Goal: Communication & Community: Participate in discussion

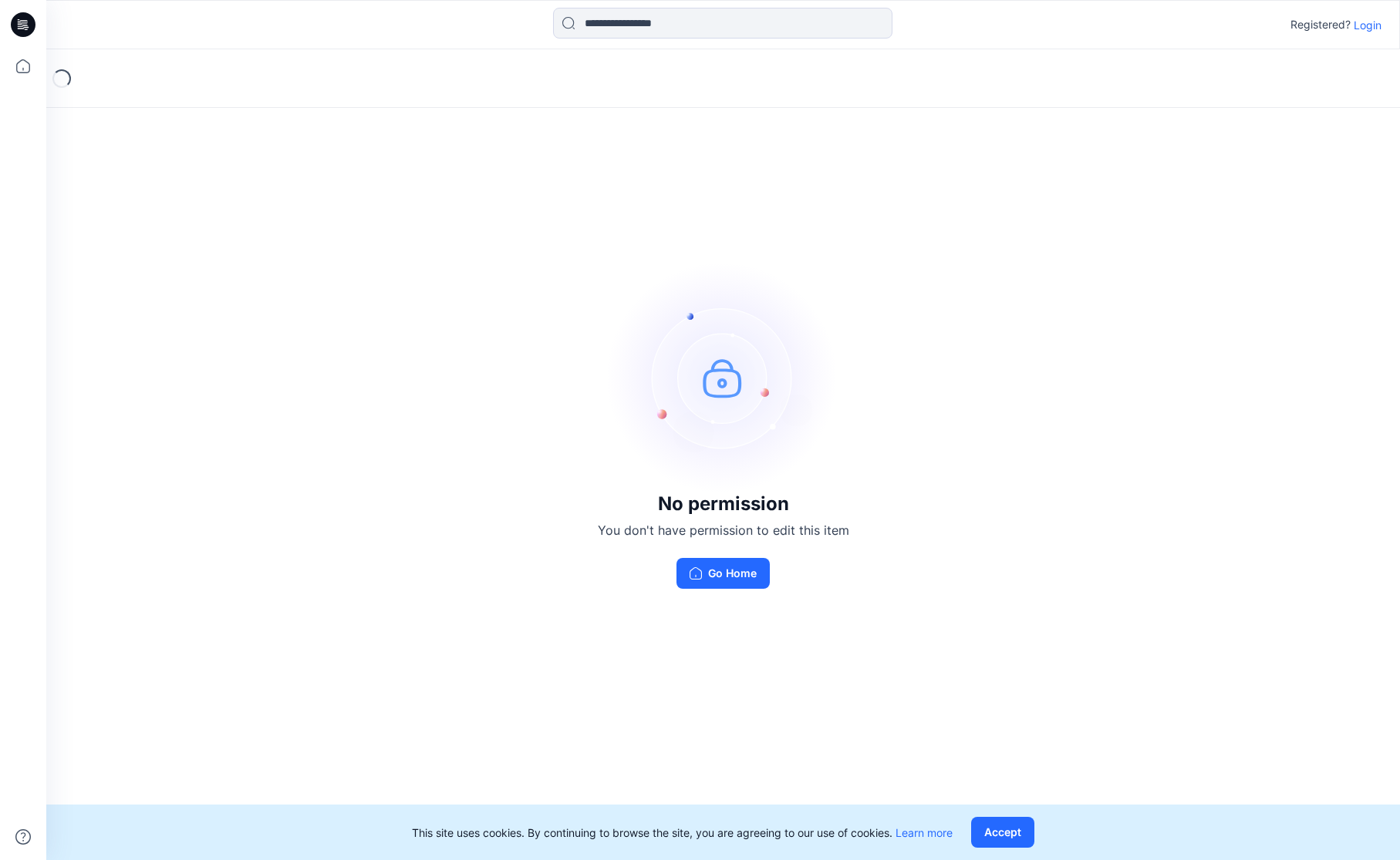
click at [1367, 18] on p "Login" at bounding box center [1367, 24] width 28 height 16
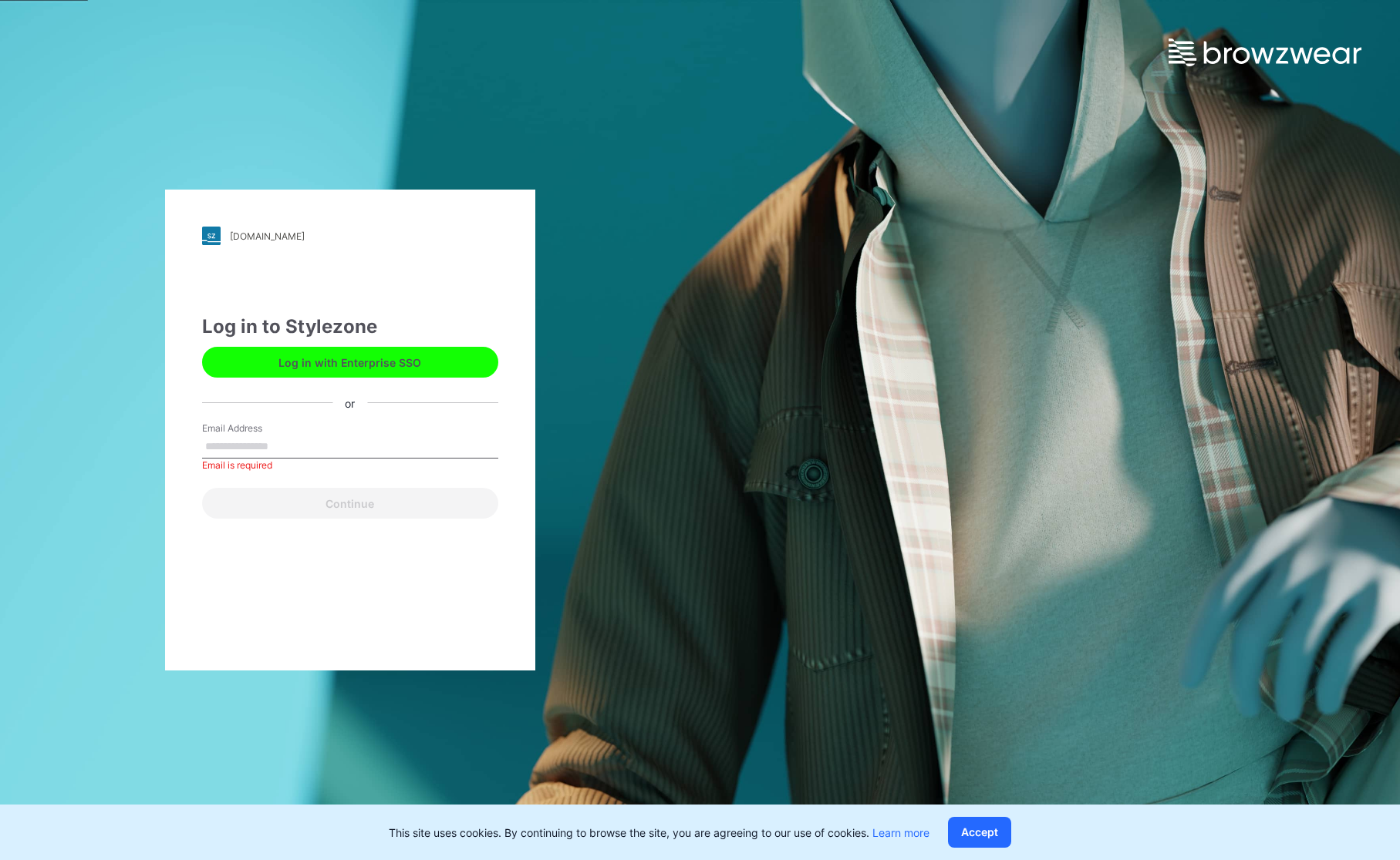
click at [345, 460] on div "Email Address Email is required" at bounding box center [350, 444] width 296 height 46
click at [338, 456] on input "Email Address" at bounding box center [350, 448] width 296 height 23
type input "**********"
click at [319, 499] on button "Continue" at bounding box center [350, 503] width 296 height 31
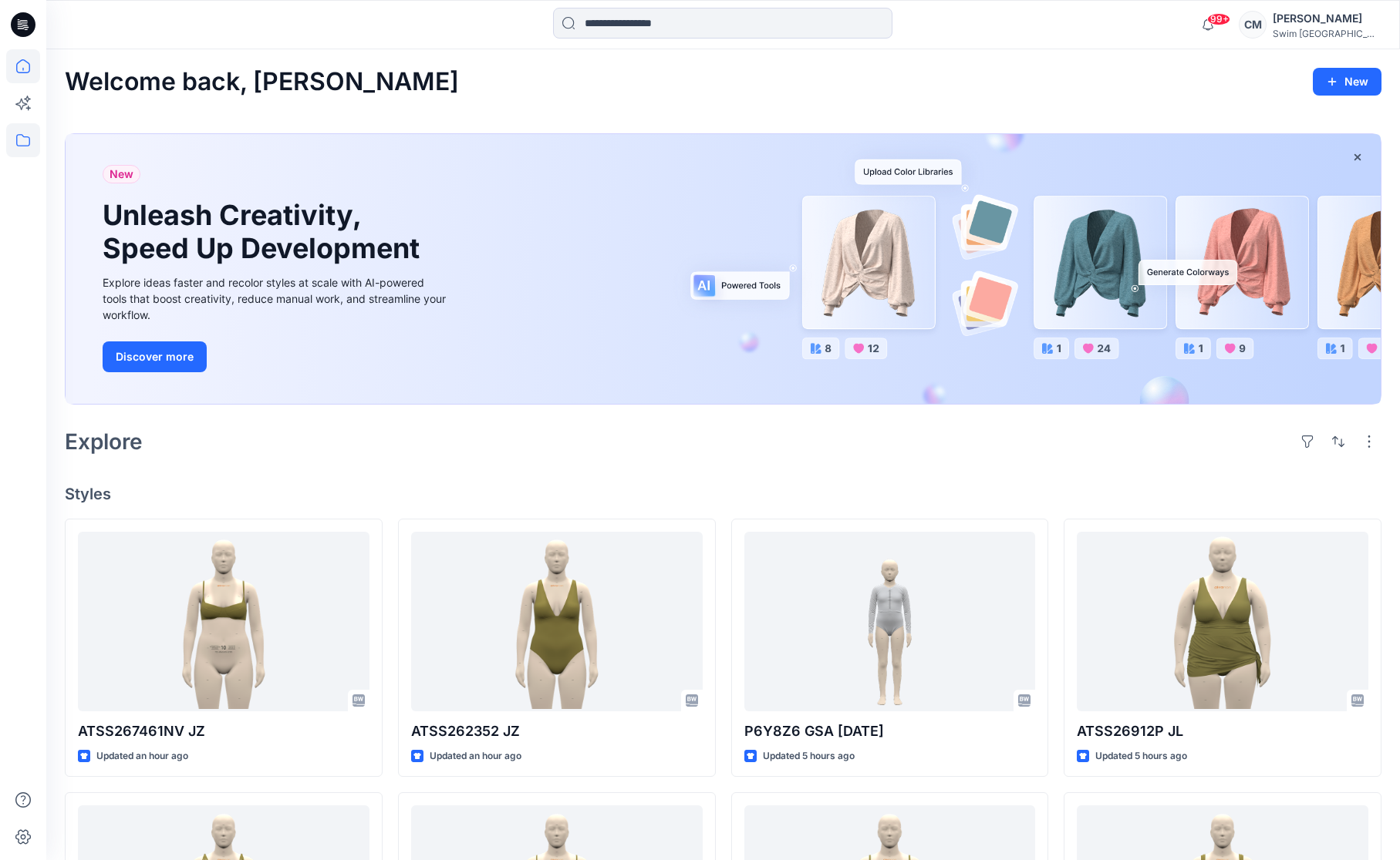
click at [16, 140] on icon at bounding box center [23, 140] width 34 height 34
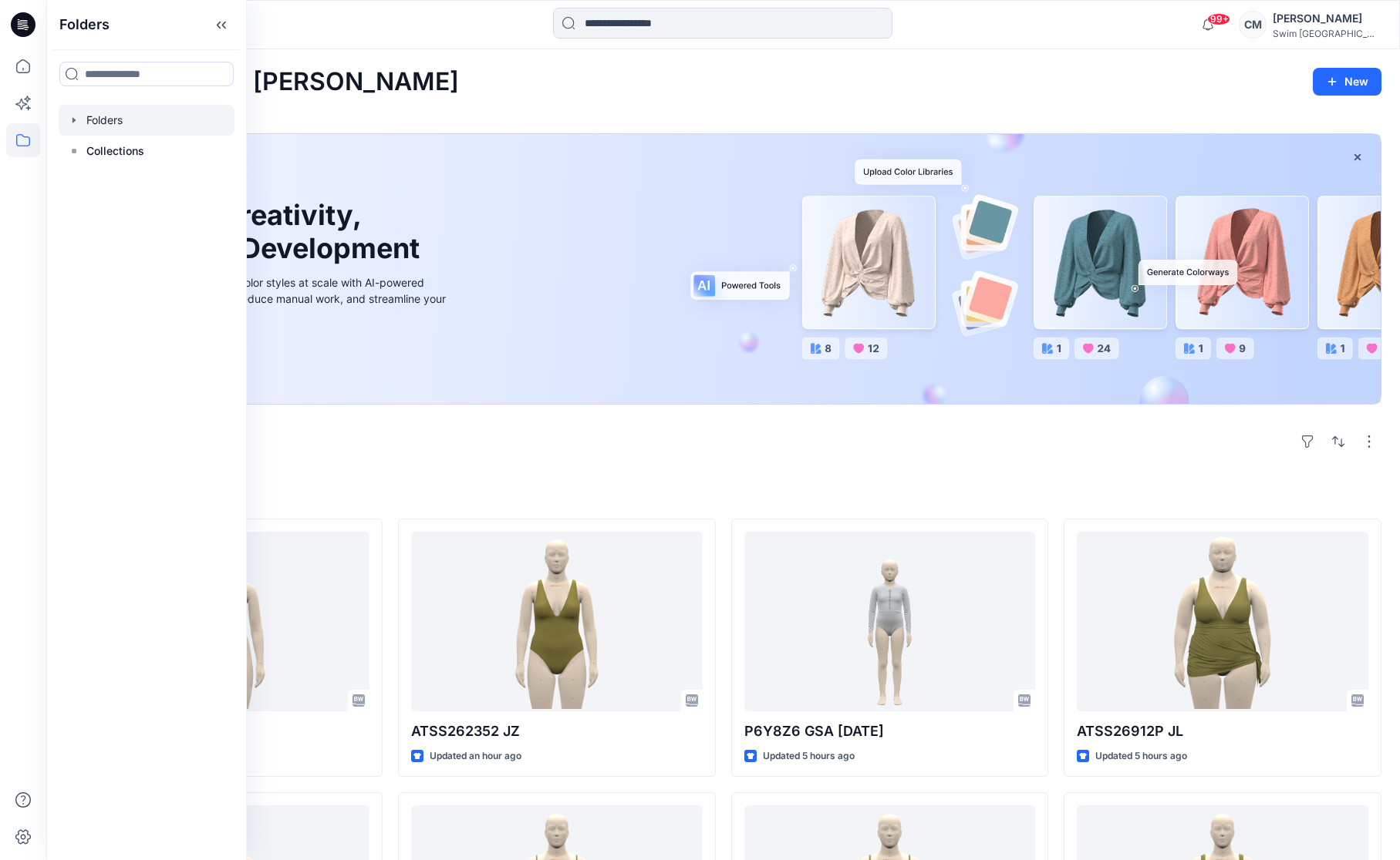
click at [100, 115] on div at bounding box center [146, 120] width 176 height 31
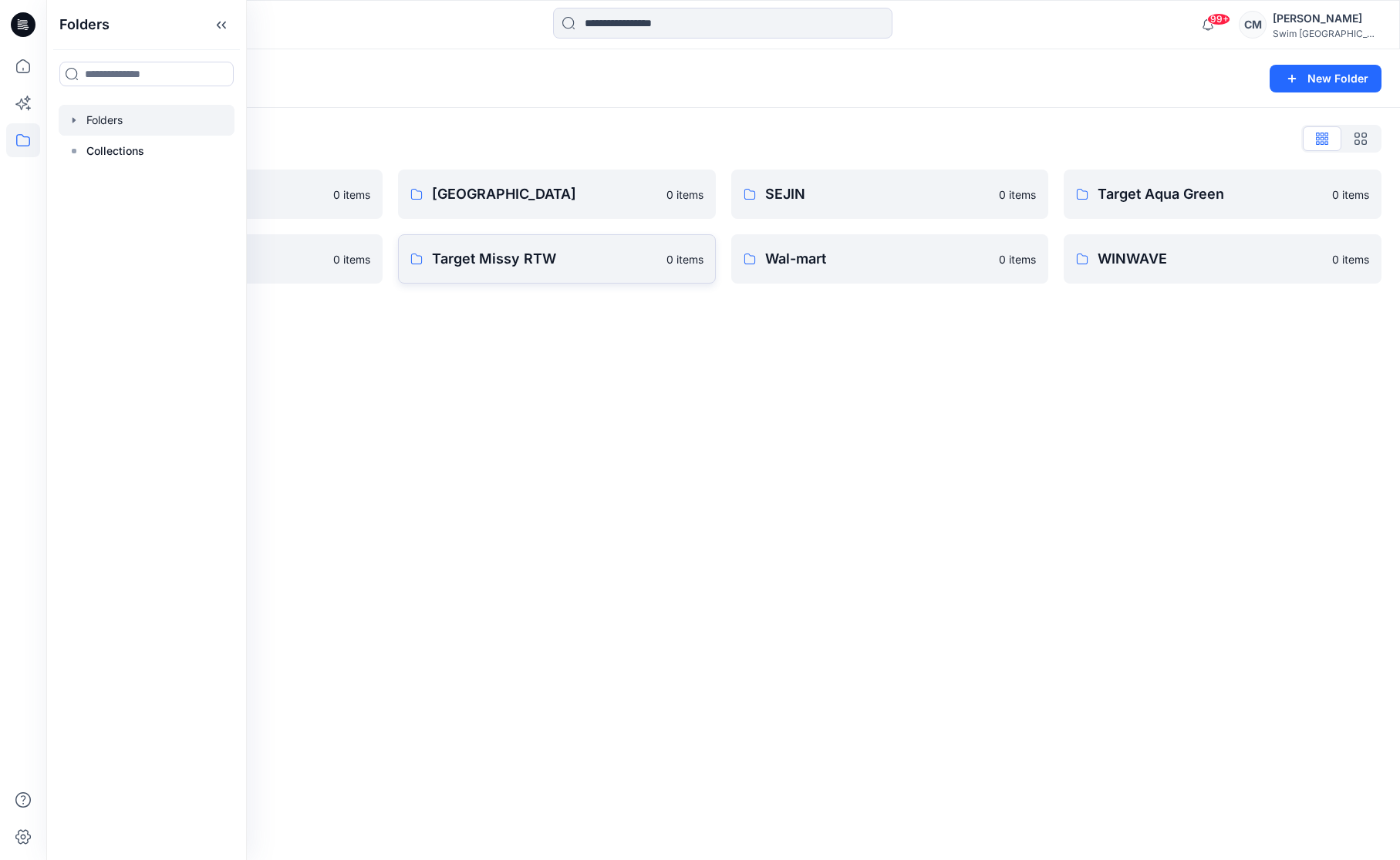
click at [567, 264] on p "Target Missy RTW" at bounding box center [544, 259] width 225 height 22
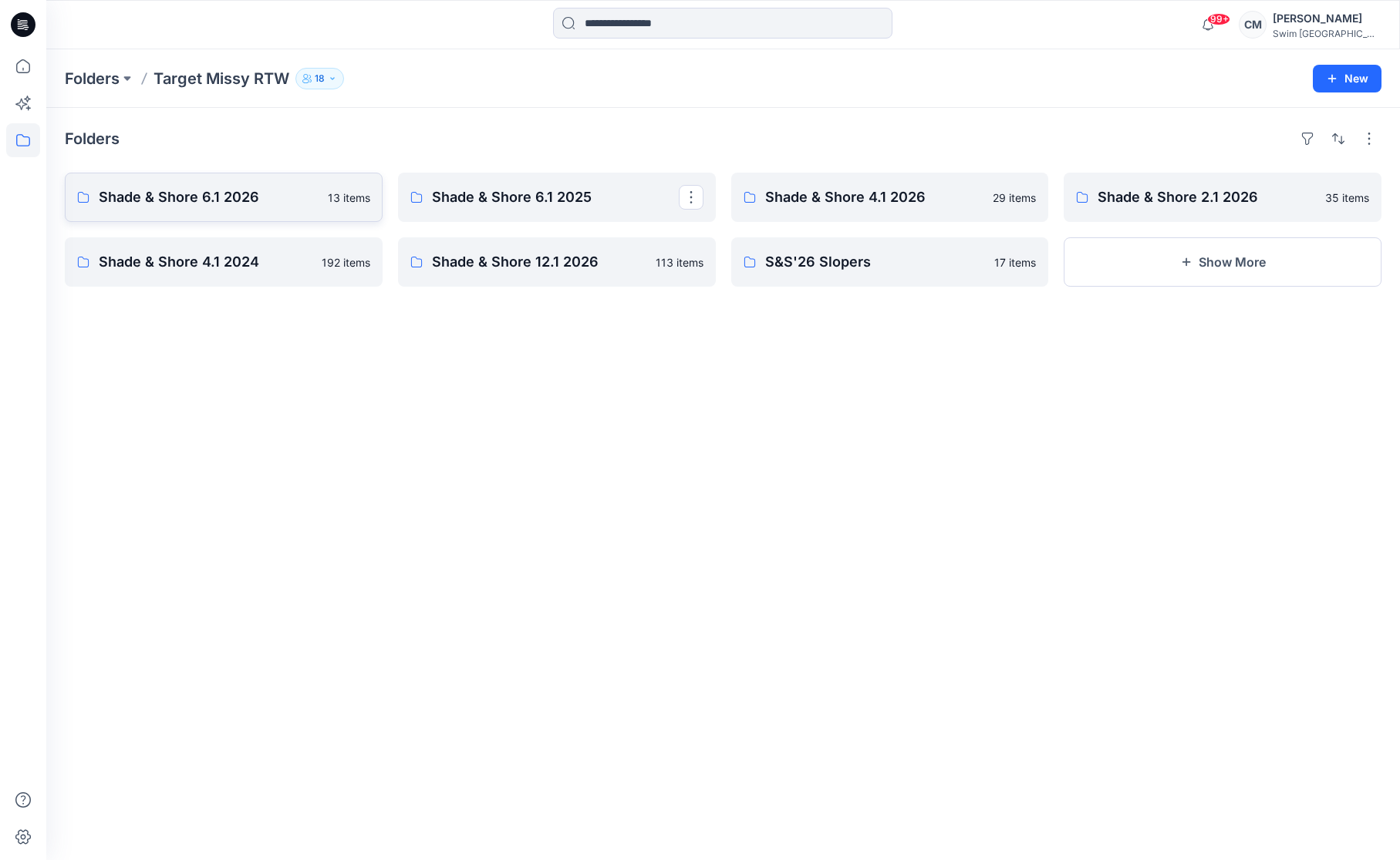
click at [256, 189] on p "Shade & Shore 6.1 2026" at bounding box center [208, 197] width 220 height 22
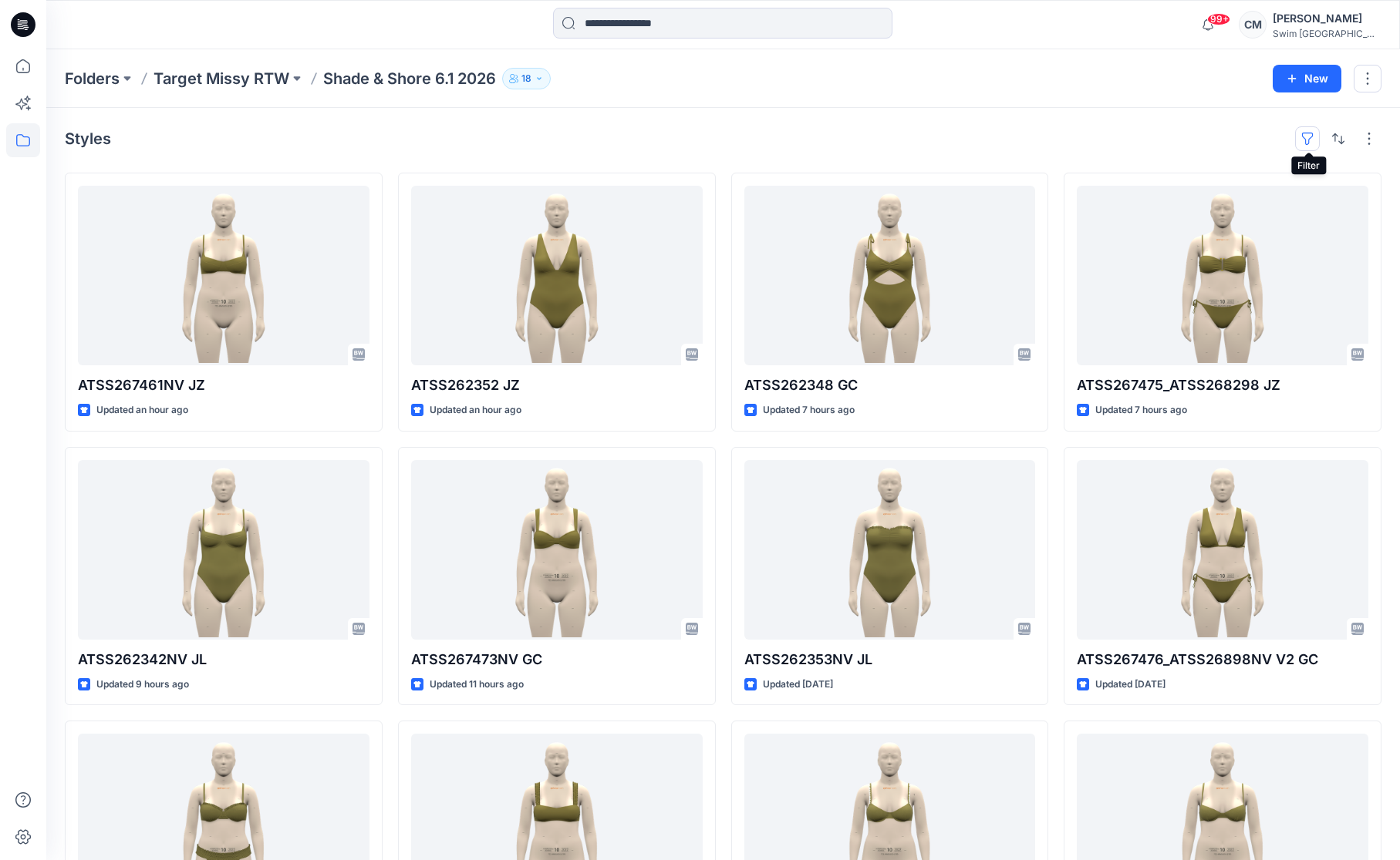
click at [1305, 138] on button "button" at bounding box center [1306, 138] width 24 height 24
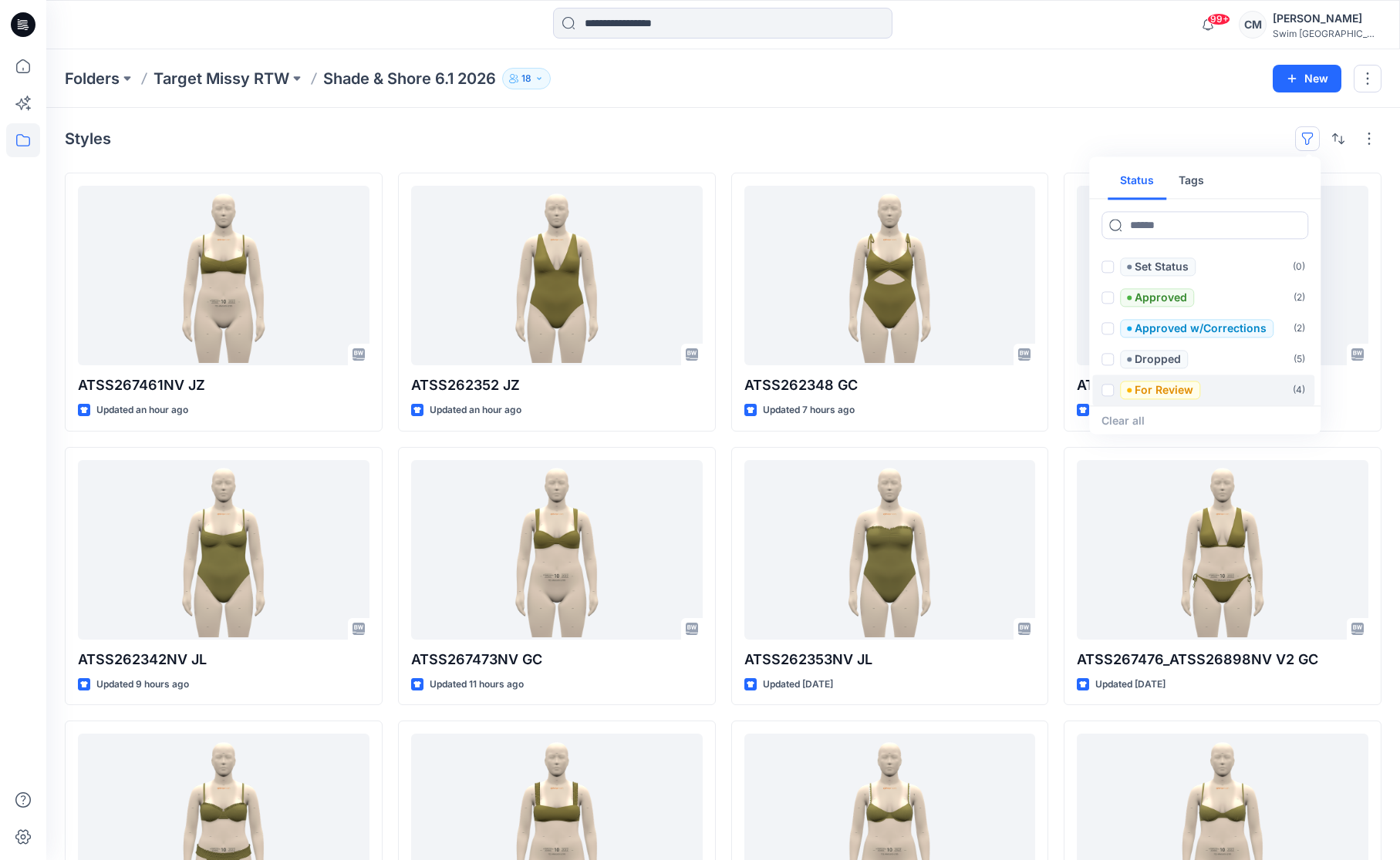
click at [1146, 383] on p "For Review" at bounding box center [1164, 390] width 59 height 18
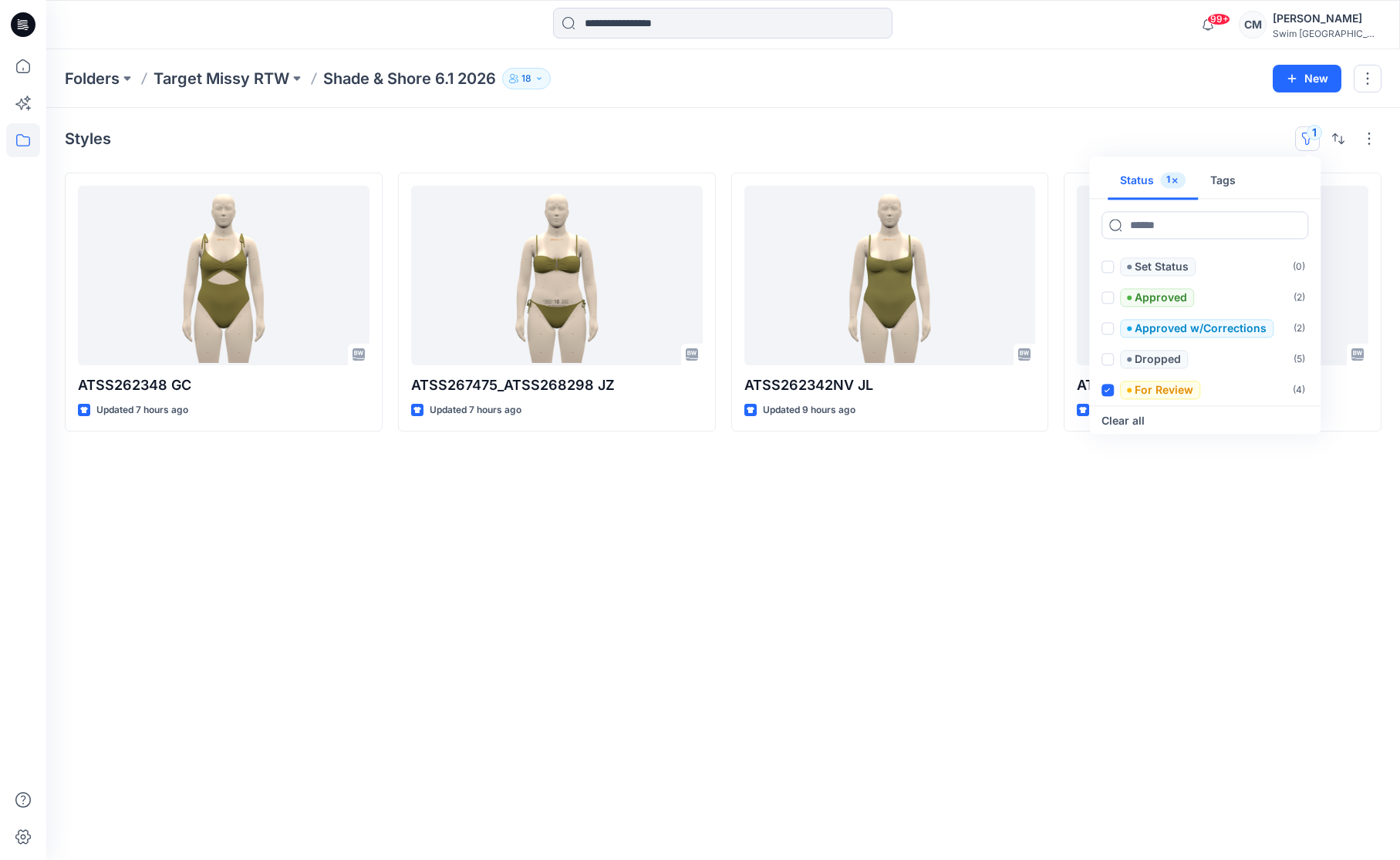
click at [731, 105] on div "Folders Target Missy RTW Shade & Shore 6.1 2026 18 New" at bounding box center [722, 79] width 1353 height 59
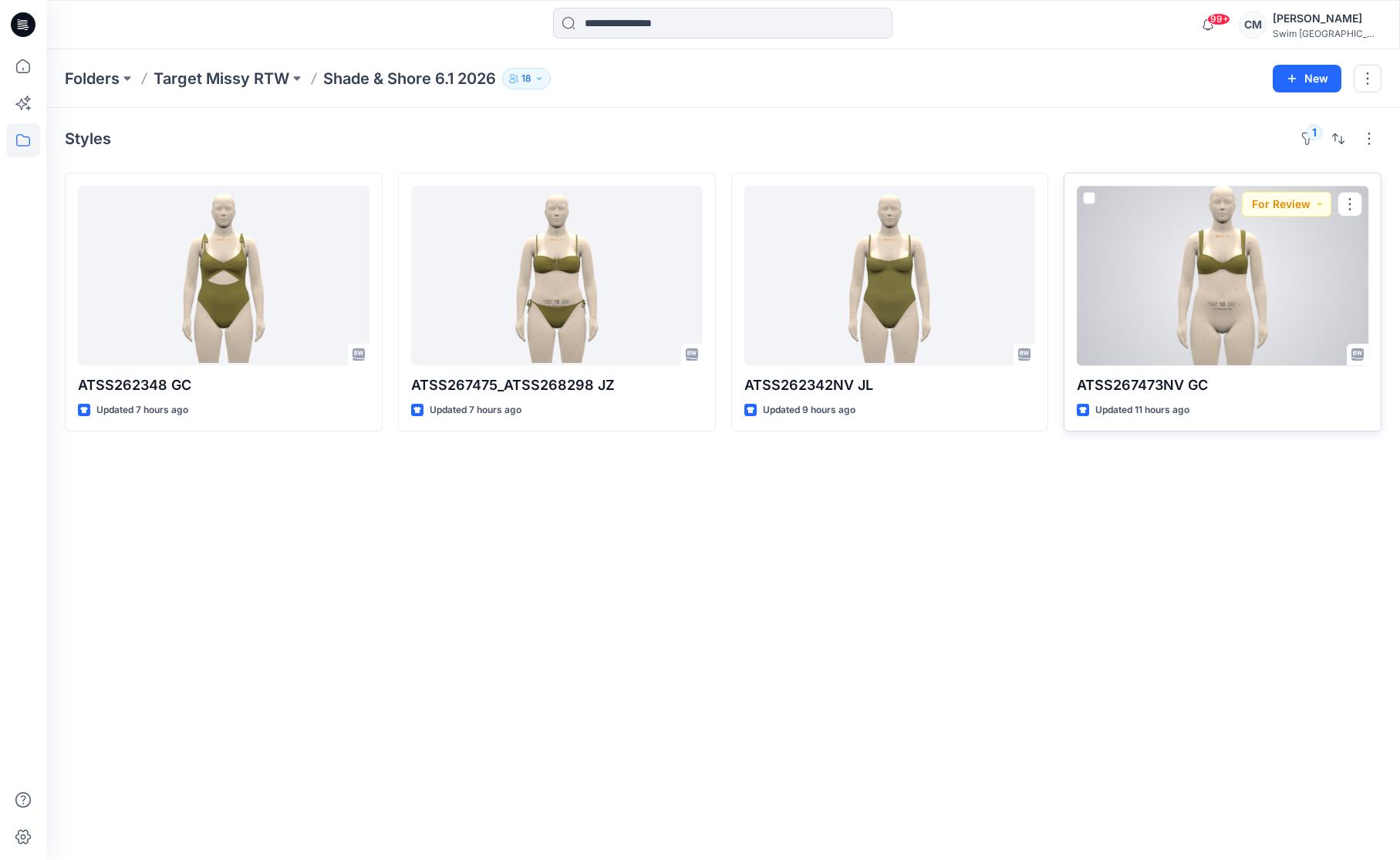
click at [1188, 271] on div at bounding box center [1222, 275] width 291 height 180
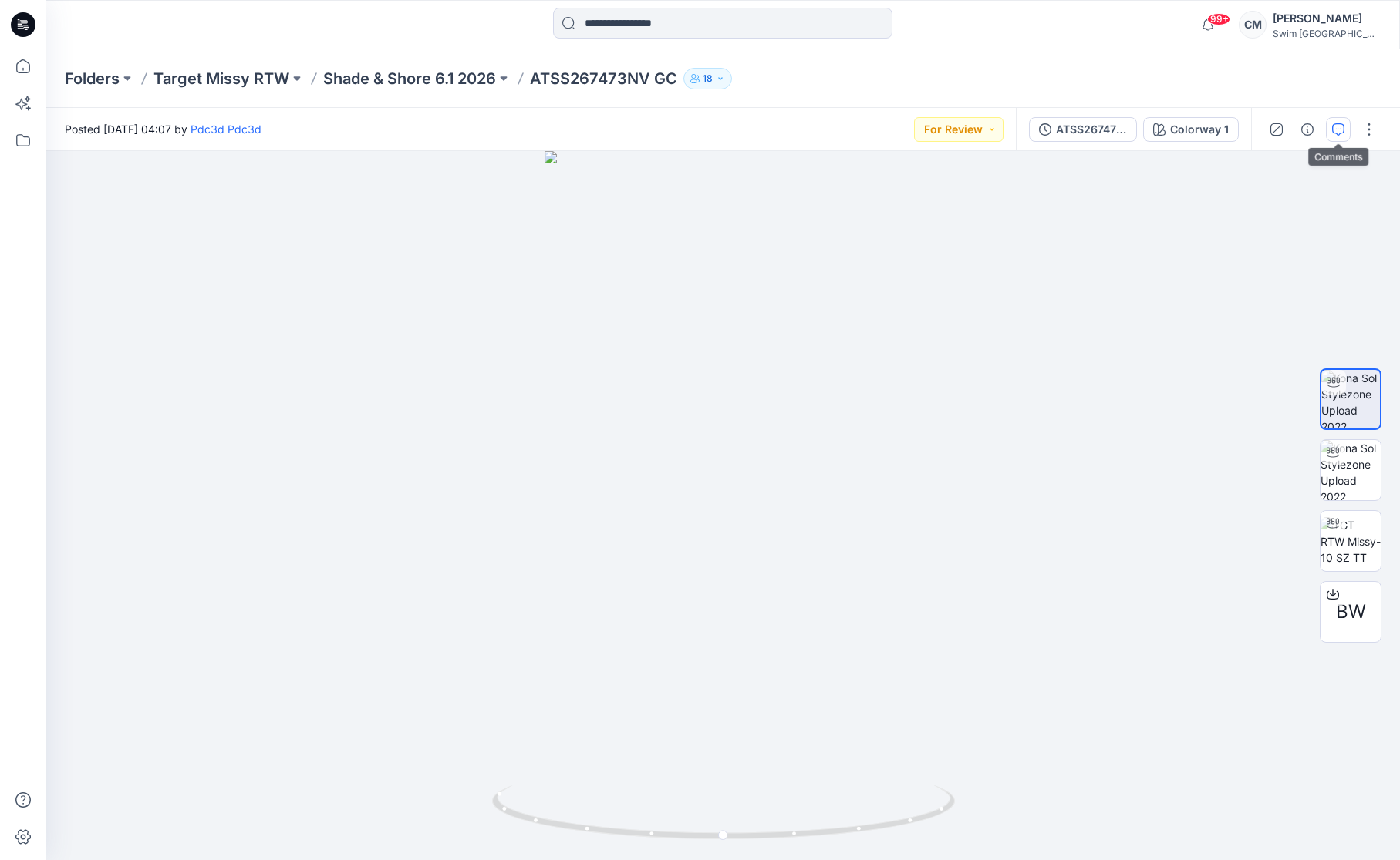
click at [1338, 125] on icon "button" at bounding box center [1338, 129] width 13 height 13
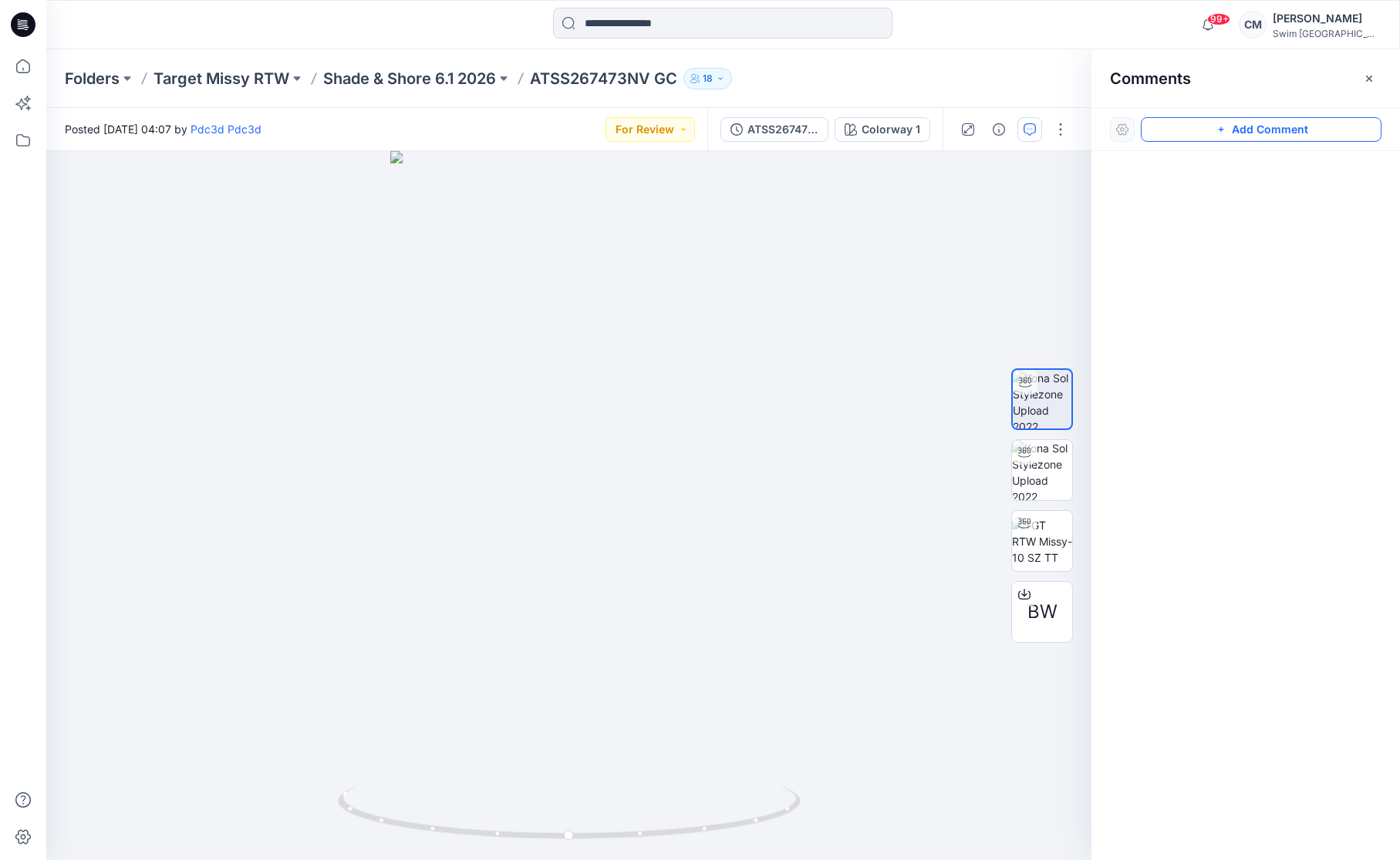
click at [1289, 132] on button "Add Comment" at bounding box center [1261, 129] width 241 height 24
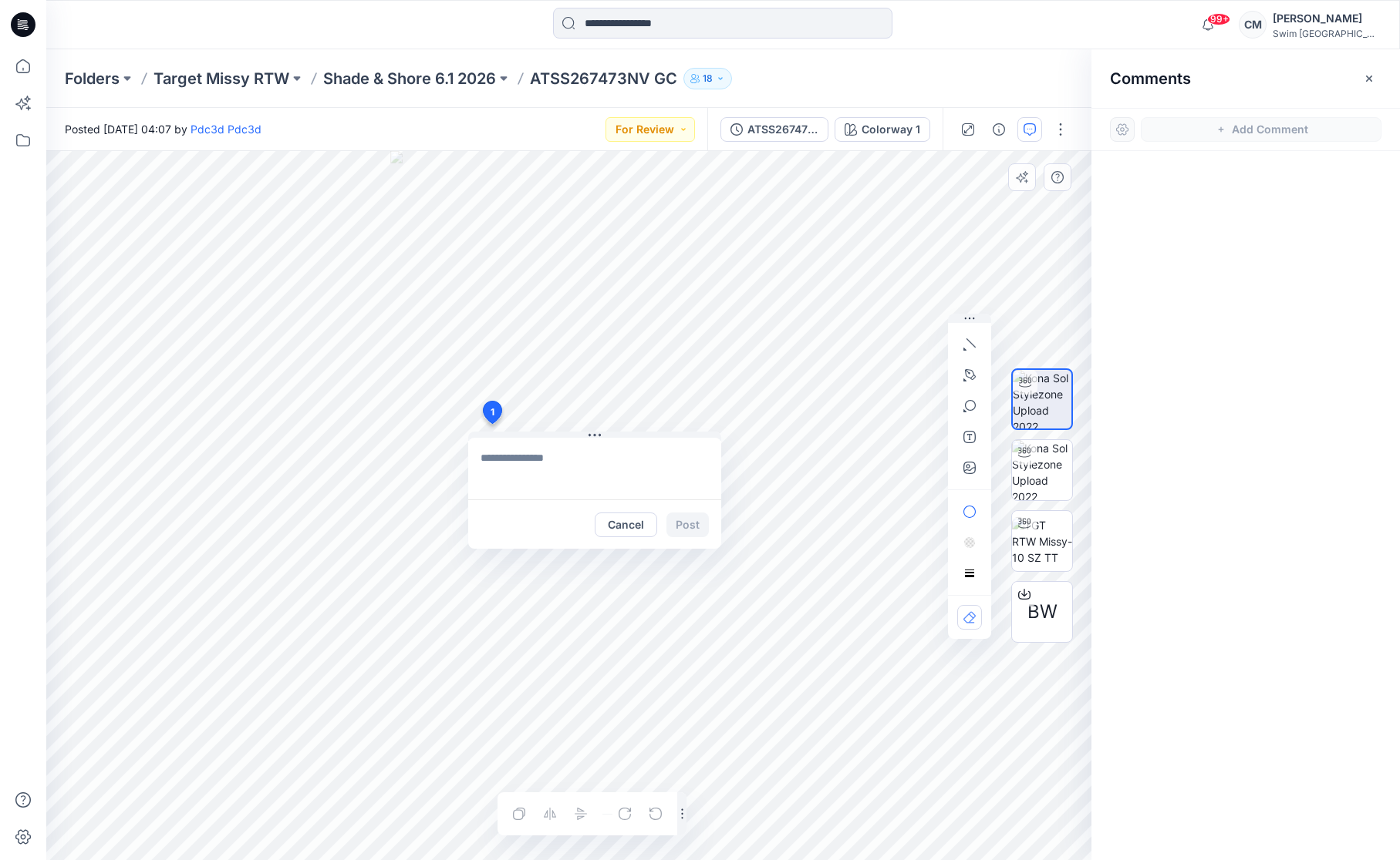
click at [491, 424] on div "1 Cancel Post Layer 1" at bounding box center [568, 506] width 1045 height 709
type textarea "*****"
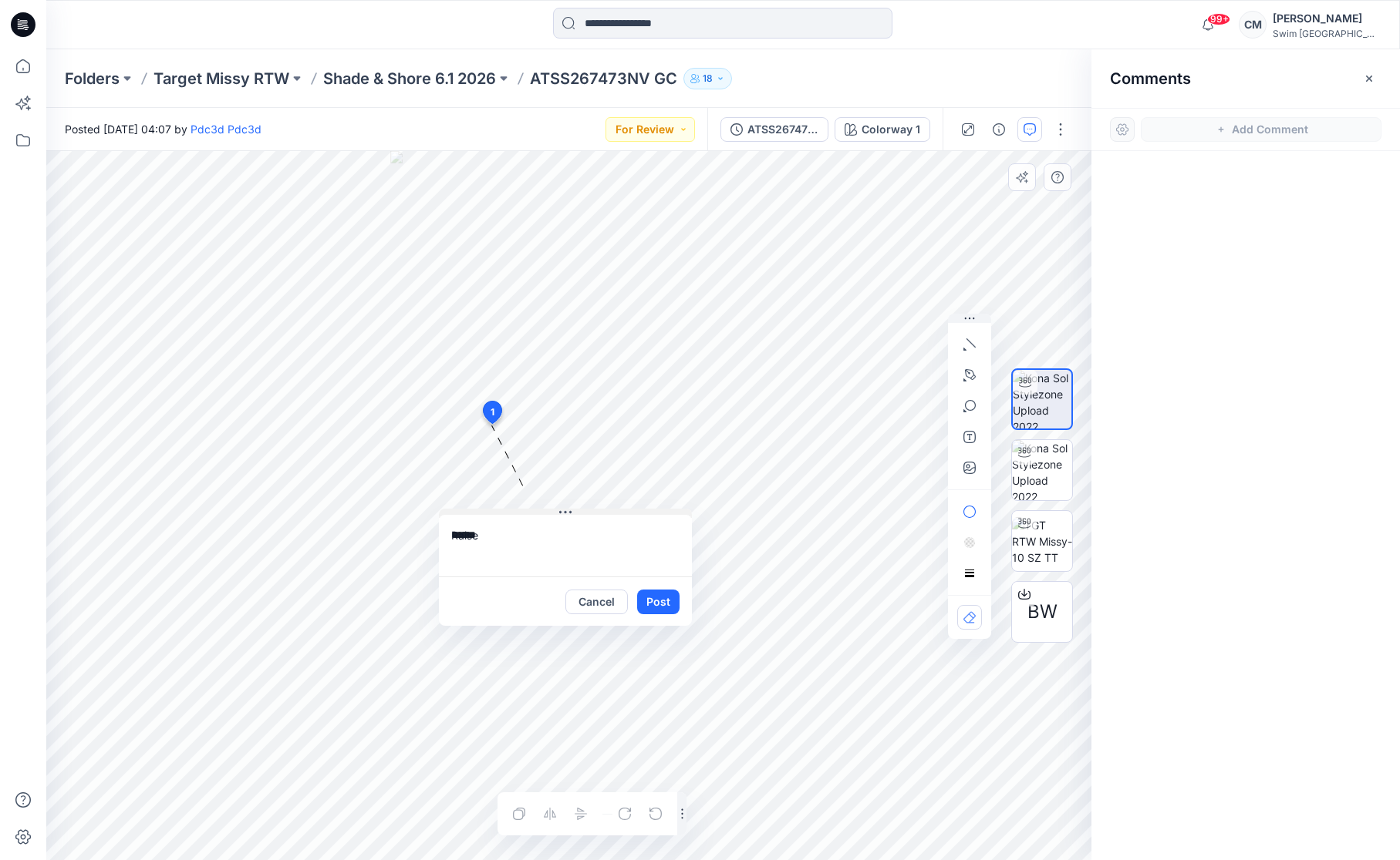
drag, startPoint x: 599, startPoint y: 435, endPoint x: 570, endPoint y: 512, distance: 82.3
click at [570, 512] on icon at bounding box center [570, 512] width 3 height 3
click at [587, 607] on button "Cancel" at bounding box center [596, 601] width 63 height 24
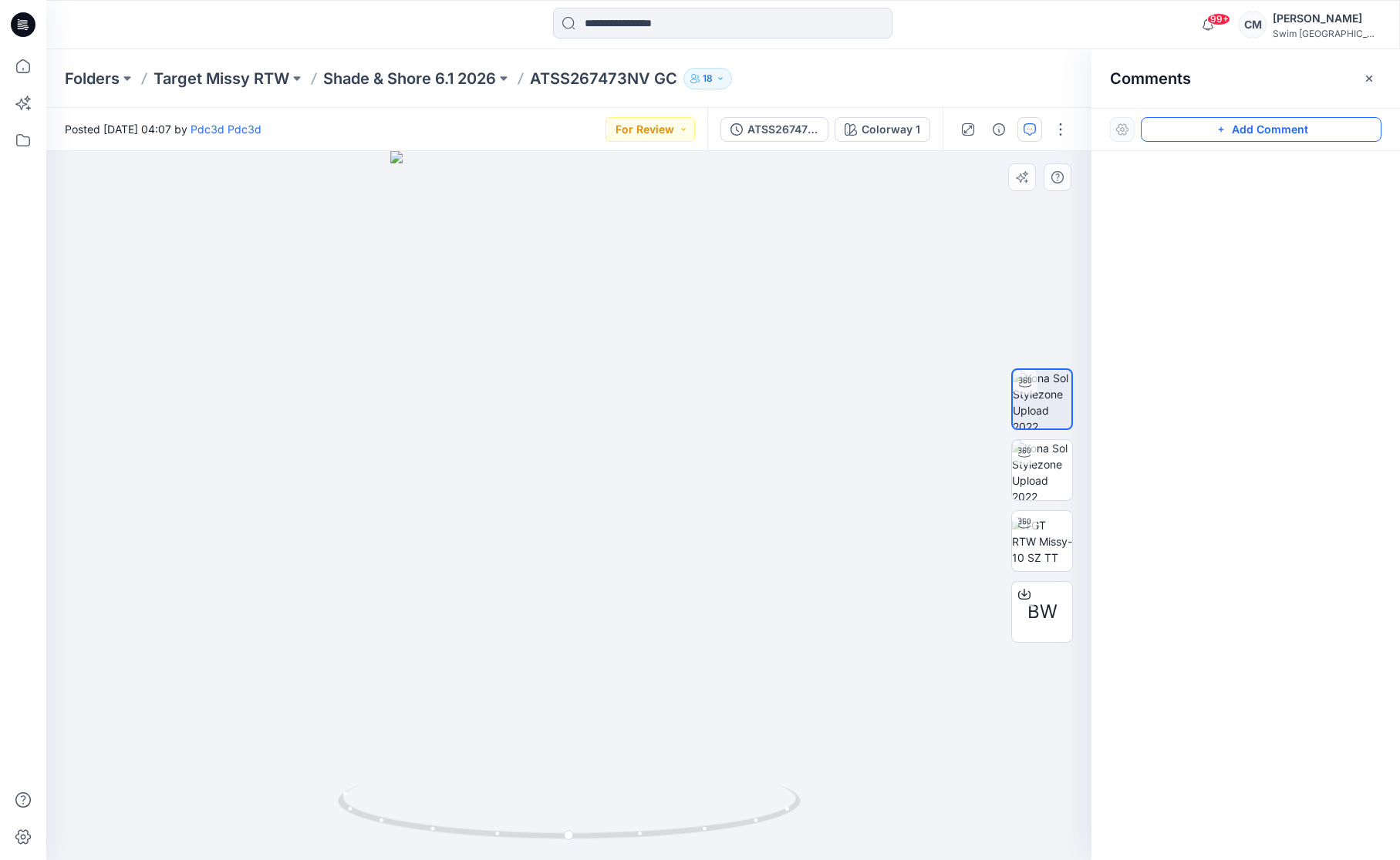
click at [1237, 133] on button "Add Comment" at bounding box center [1261, 129] width 241 height 24
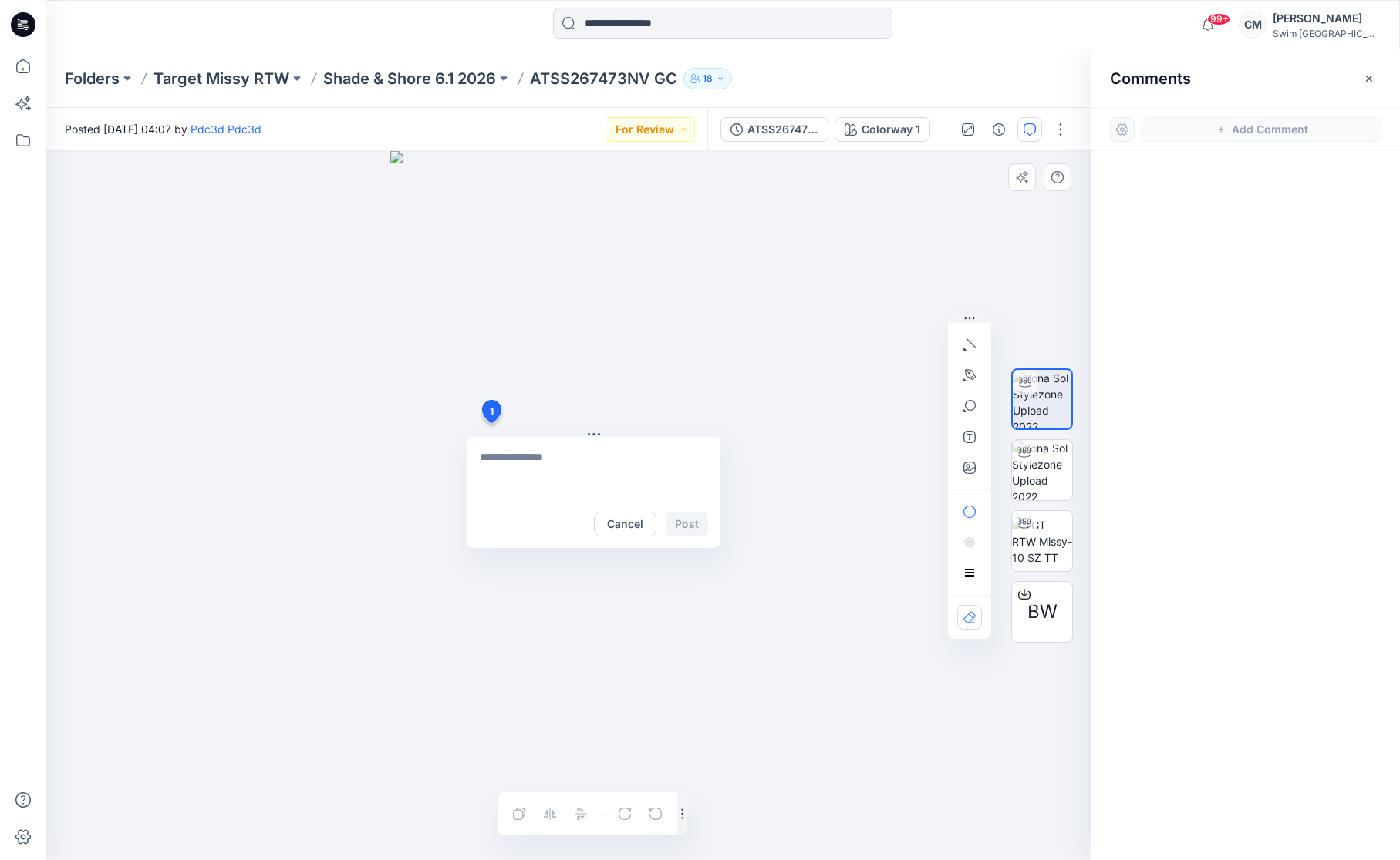
click at [490, 423] on div "1 Cancel Post Layer 1" at bounding box center [568, 506] width 1045 height 709
type textarea "**********"
click at [686, 506] on div "Cancel Post" at bounding box center [593, 523] width 253 height 49
click at [686, 513] on button "Post" at bounding box center [686, 524] width 43 height 24
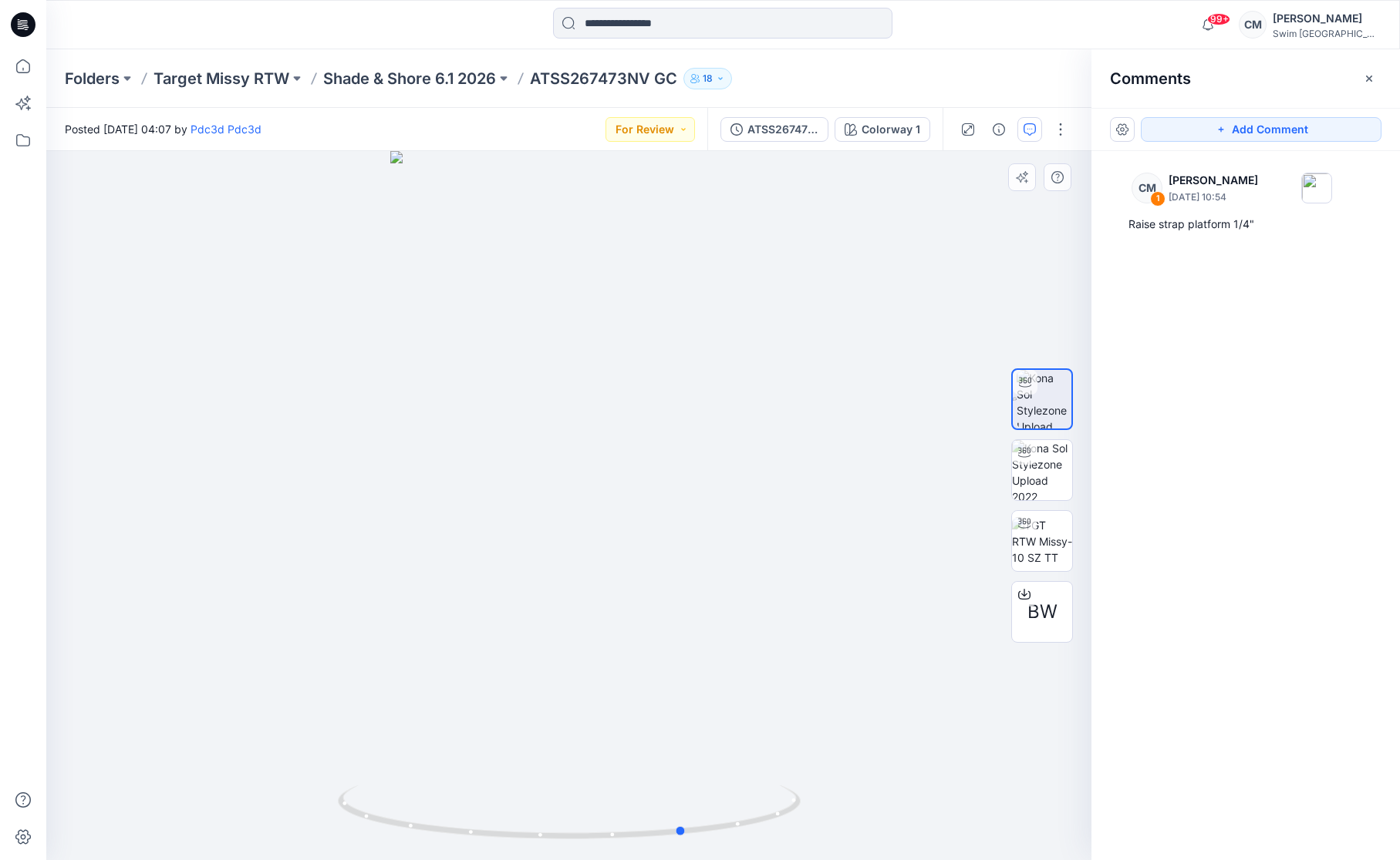
drag, startPoint x: 624, startPoint y: 537, endPoint x: 740, endPoint y: 521, distance: 117.1
click at [740, 521] on div at bounding box center [568, 506] width 1045 height 709
drag, startPoint x: 600, startPoint y: 489, endPoint x: 551, endPoint y: 490, distance: 49.0
click at [551, 490] on div at bounding box center [568, 506] width 1045 height 709
drag, startPoint x: 474, startPoint y: 457, endPoint x: 516, endPoint y: 457, distance: 42.0
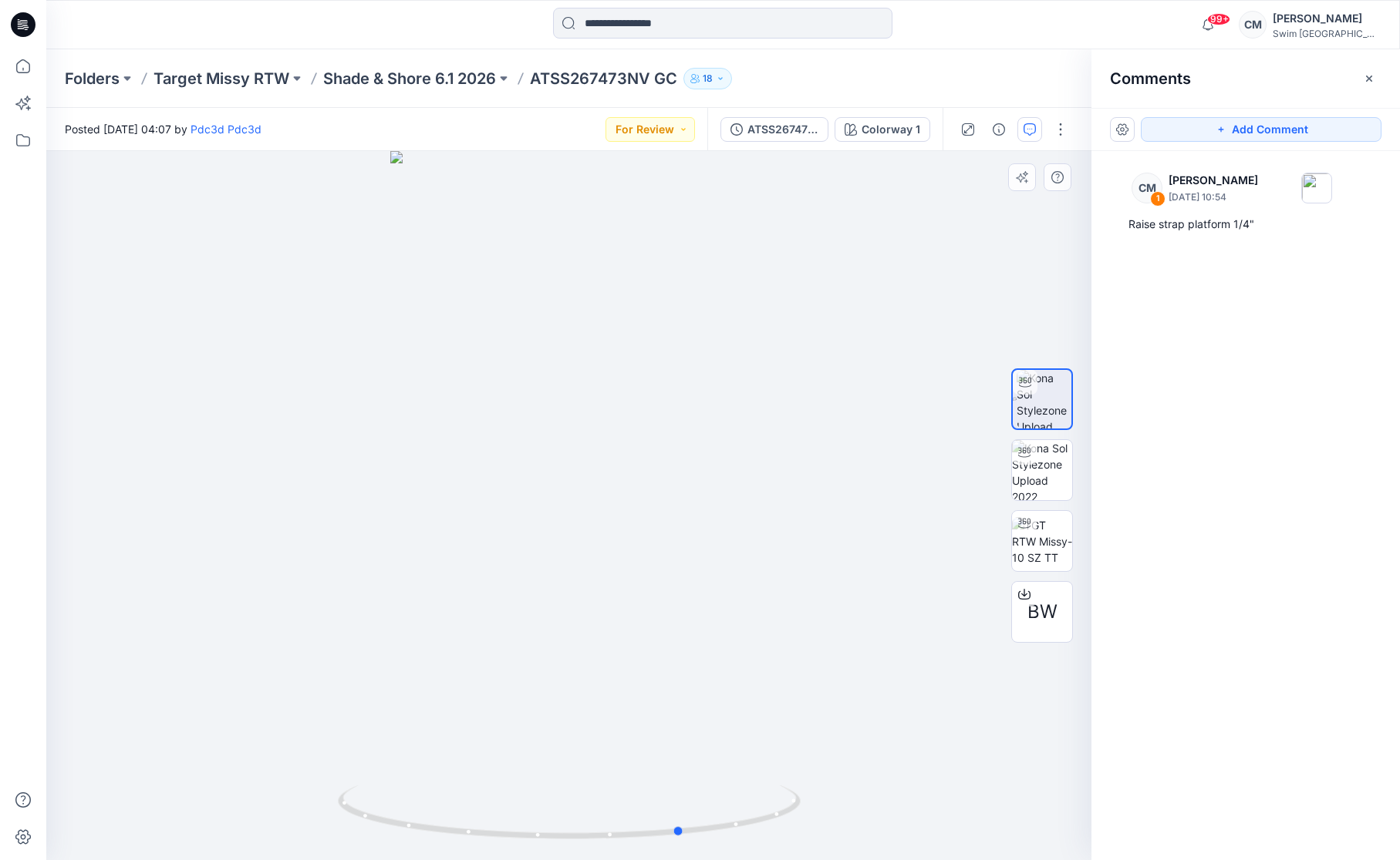
click at [517, 457] on div at bounding box center [568, 506] width 1045 height 709
click at [1233, 135] on button "Add Comment" at bounding box center [1261, 129] width 241 height 24
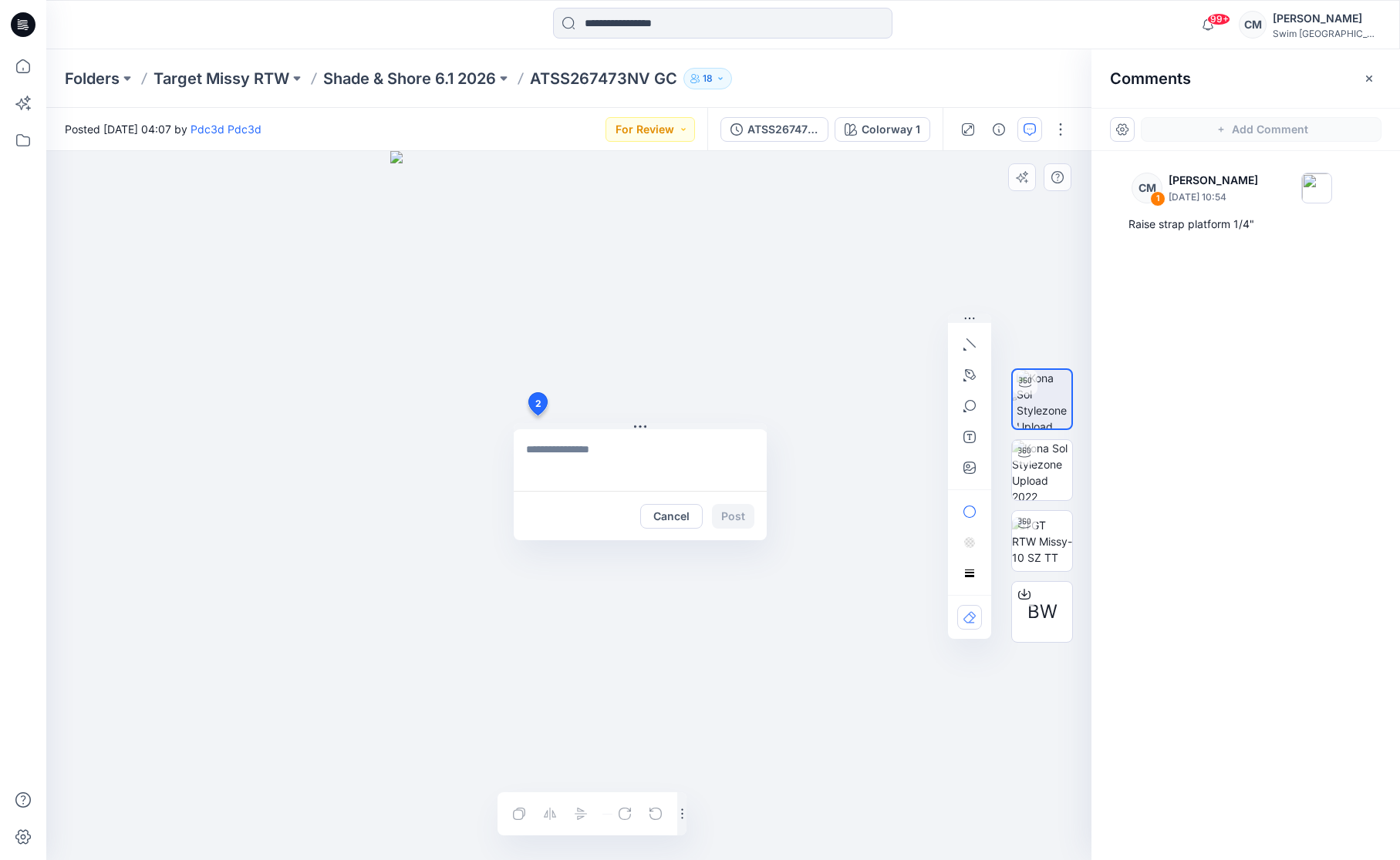
click at [536, 416] on div "2 Cancel Post Layer 1" at bounding box center [568, 506] width 1045 height 709
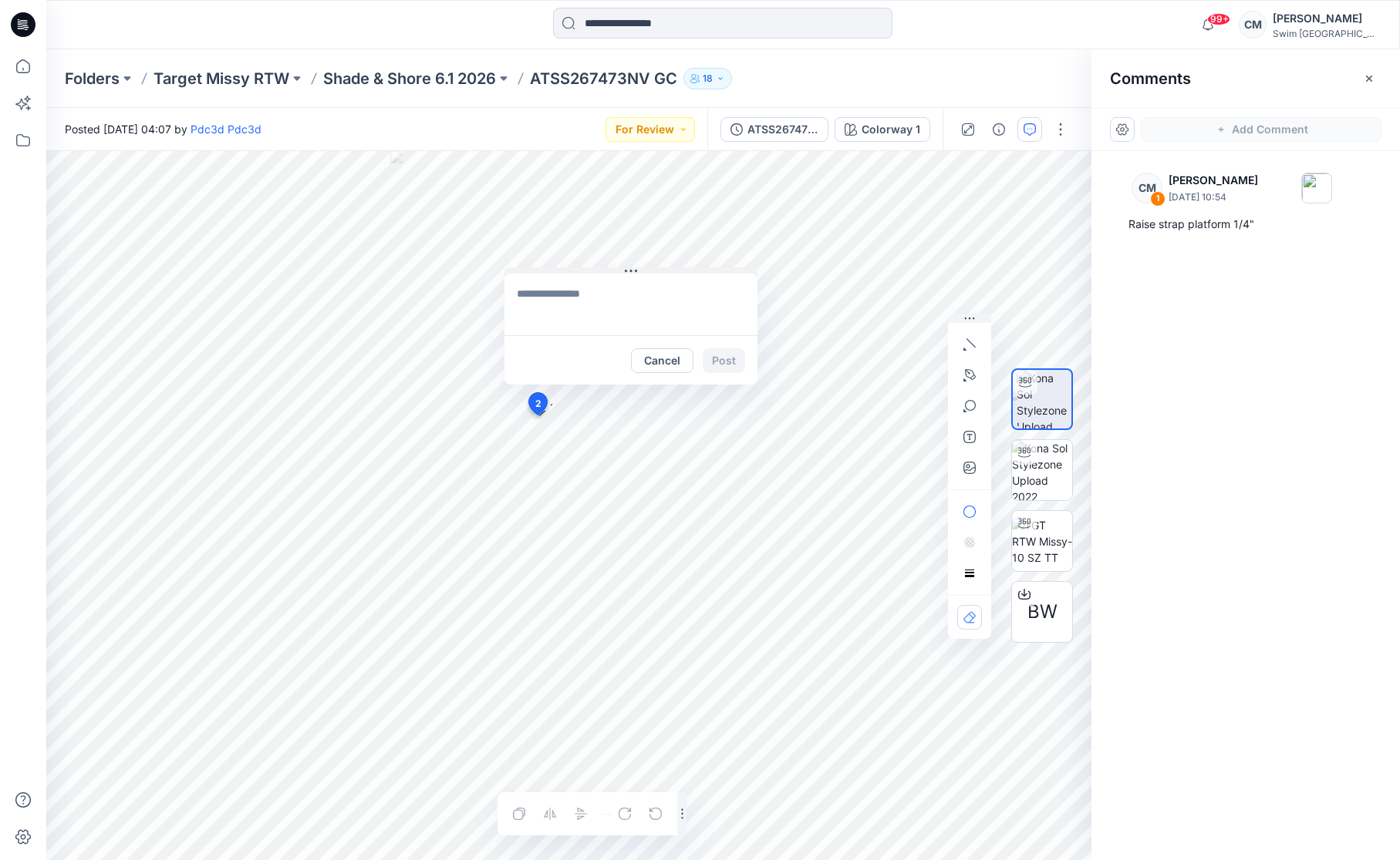
click at [624, 265] on icon at bounding box center [630, 271] width 13 height 13
click at [984, 378] on div at bounding box center [970, 476] width 44 height 325
click at [972, 377] on icon "button" at bounding box center [970, 374] width 11 height 11
click at [555, 427] on icon "Layer 1" at bounding box center [568, 506] width 1045 height 709
drag, startPoint x: 510, startPoint y: 455, endPoint x: 485, endPoint y: 463, distance: 26.2
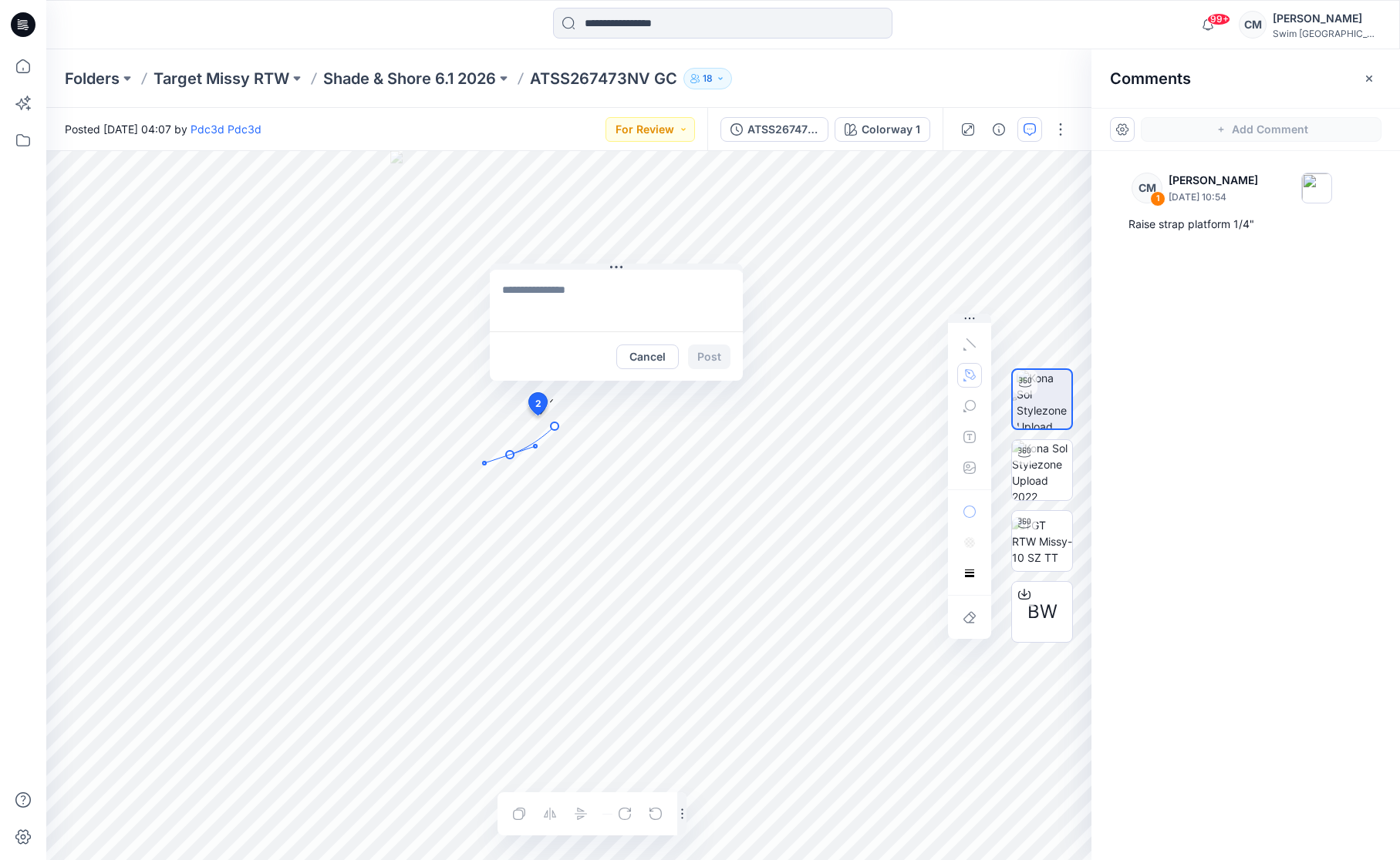
click at [485, 463] on icon "Layer 1" at bounding box center [568, 506] width 1045 height 709
click at [578, 299] on textarea at bounding box center [616, 301] width 253 height 62
click at [627, 290] on textarea at bounding box center [616, 301] width 253 height 62
drag, startPoint x: 536, startPoint y: 294, endPoint x: 617, endPoint y: 294, distance: 81.0
click at [617, 294] on textarea "**********" at bounding box center [616, 301] width 253 height 62
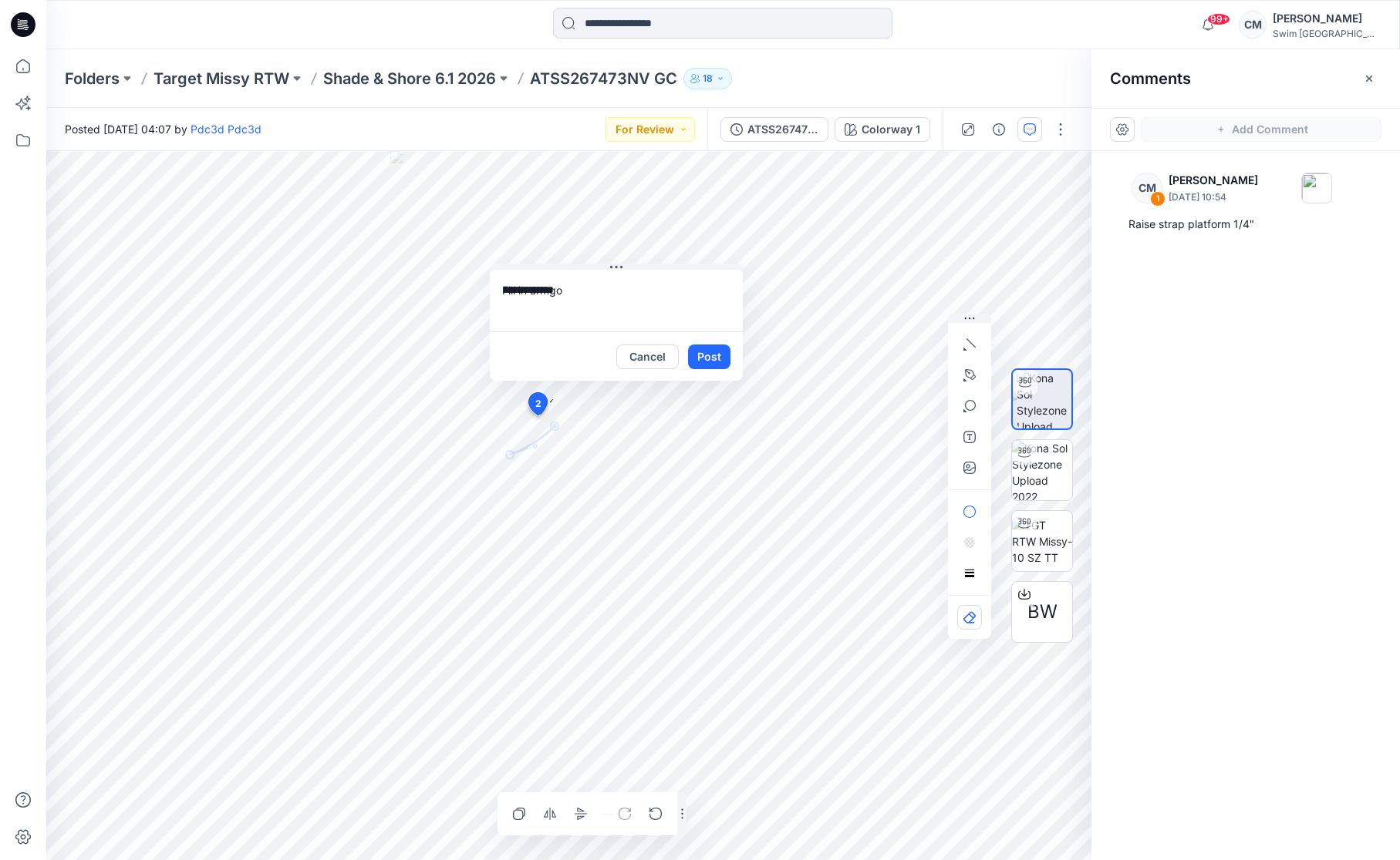
drag, startPoint x: 553, startPoint y: 294, endPoint x: 599, endPoint y: 294, distance: 46.0
click at [594, 294] on textarea "**********" at bounding box center [616, 301] width 253 height 62
type textarea "**********"
click at [713, 353] on button "Post" at bounding box center [709, 356] width 43 height 24
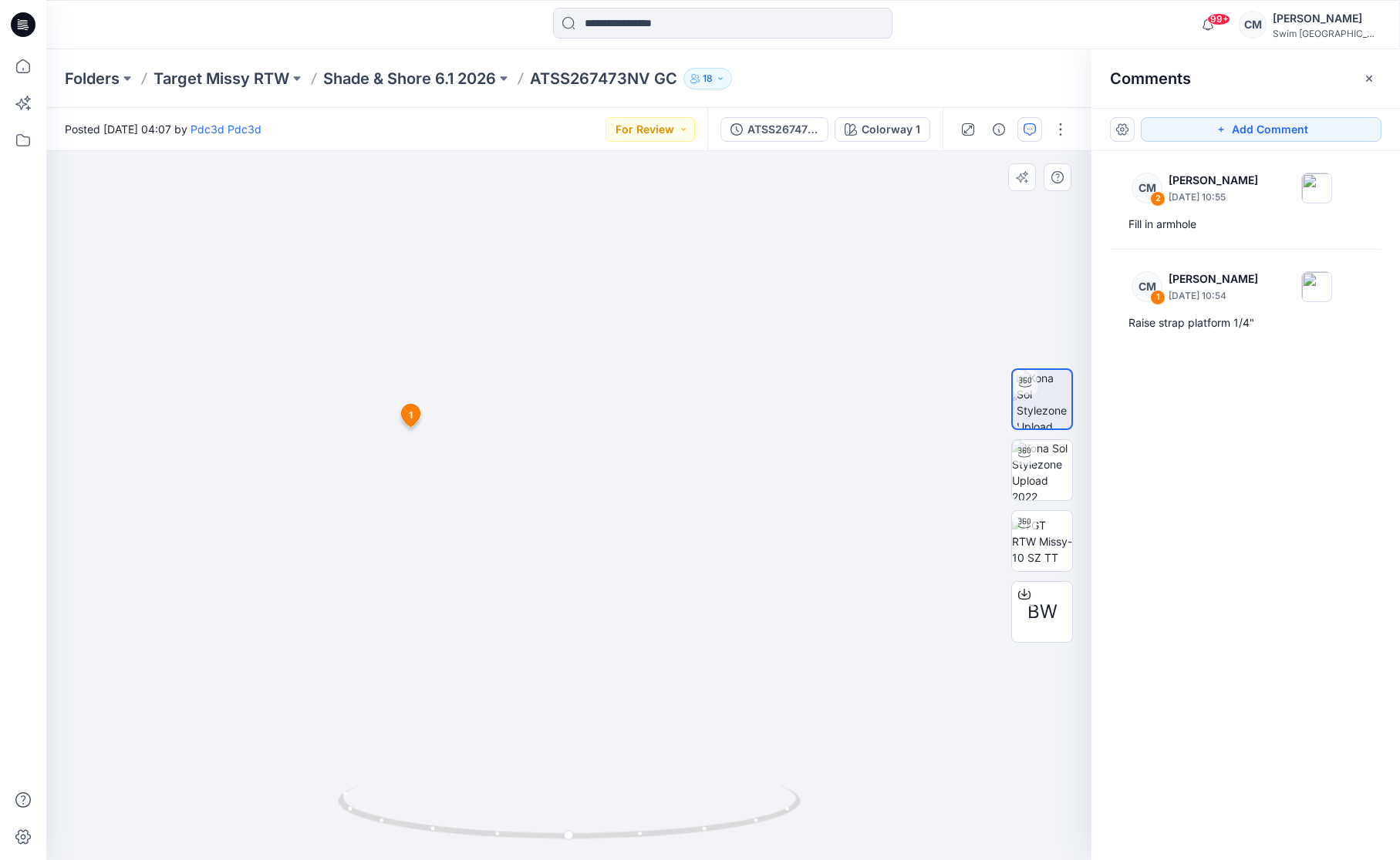
drag, startPoint x: 476, startPoint y: 269, endPoint x: 477, endPoint y: 415, distance: 146.0
click at [478, 415] on img at bounding box center [569, 366] width 726 height 988
drag, startPoint x: 388, startPoint y: 359, endPoint x: 626, endPoint y: 351, distance: 238.1
click at [626, 351] on img at bounding box center [569, 393] width 726 height 937
drag, startPoint x: 541, startPoint y: 636, endPoint x: 804, endPoint y: 625, distance: 263.2
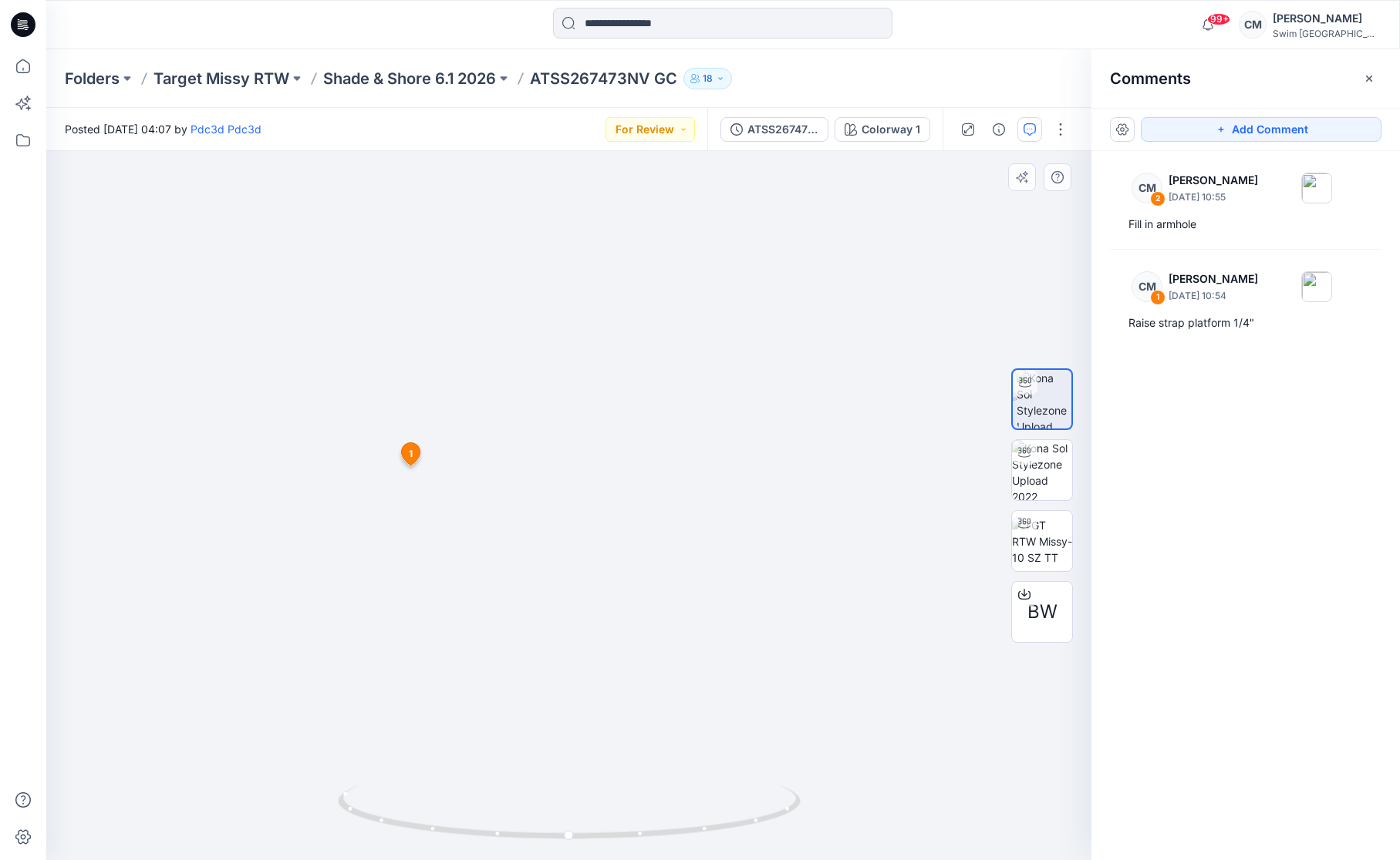
click at [804, 625] on img at bounding box center [569, 386] width 726 height 950
drag, startPoint x: 630, startPoint y: 752, endPoint x: 828, endPoint y: 744, distance: 198.2
click at [828, 744] on img at bounding box center [569, 381] width 726 height 958
click at [1193, 125] on button "Add Comment" at bounding box center [1261, 129] width 241 height 24
click at [401, 279] on div "3 1 CM Caitlin Magrane September 15, 2025 10:54 Raise strap platform 1/4" Reply" at bounding box center [568, 506] width 1045 height 709
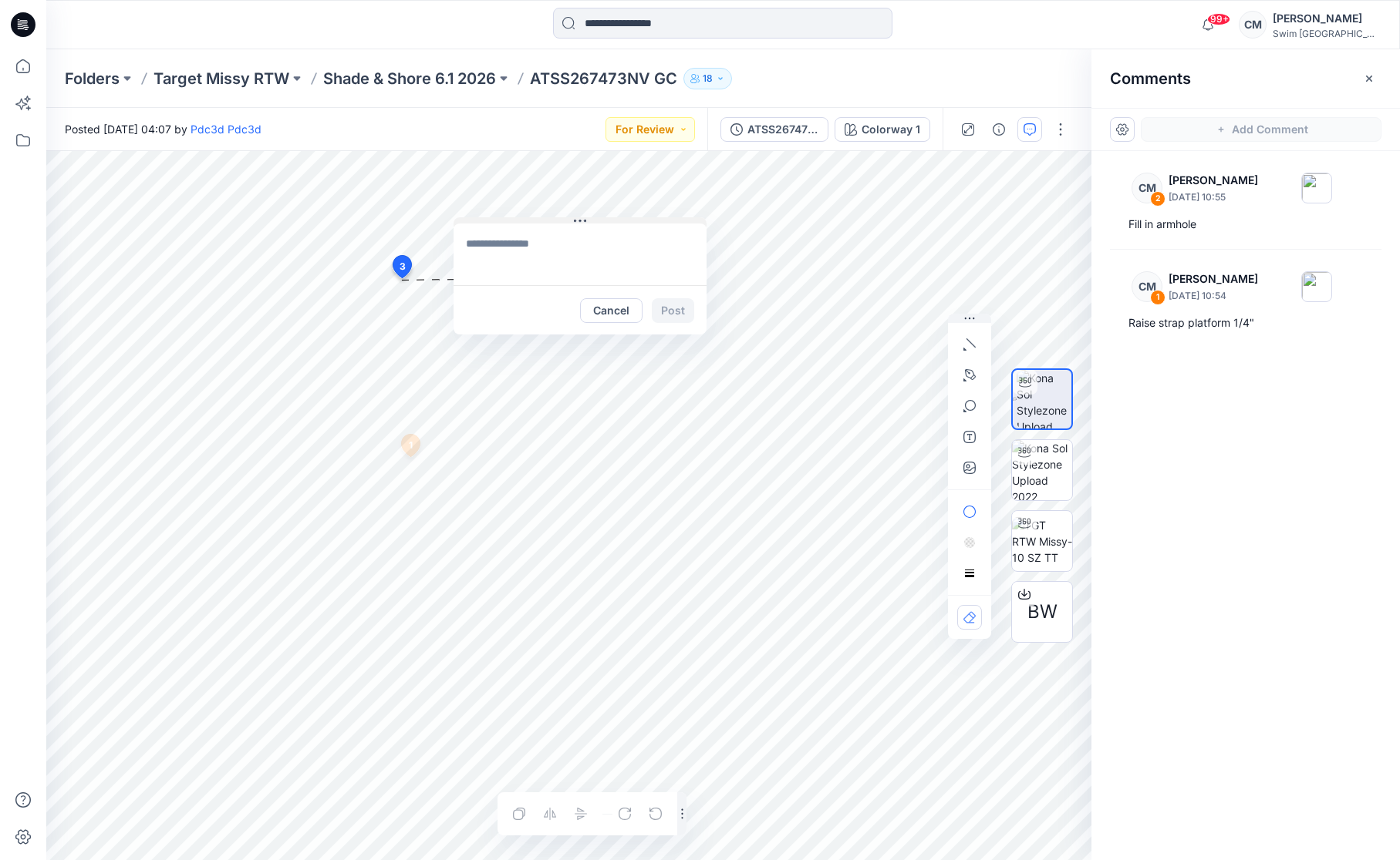
drag, startPoint x: 504, startPoint y: 288, endPoint x: 567, endPoint y: 192, distance: 114.8
click at [574, 215] on icon at bounding box center [580, 221] width 13 height 13
click at [973, 344] on icon "button" at bounding box center [969, 345] width 13 height 13
click at [521, 211] on textarea at bounding box center [567, 227] width 253 height 62
click at [589, 279] on button "Cancel" at bounding box center [598, 282] width 63 height 24
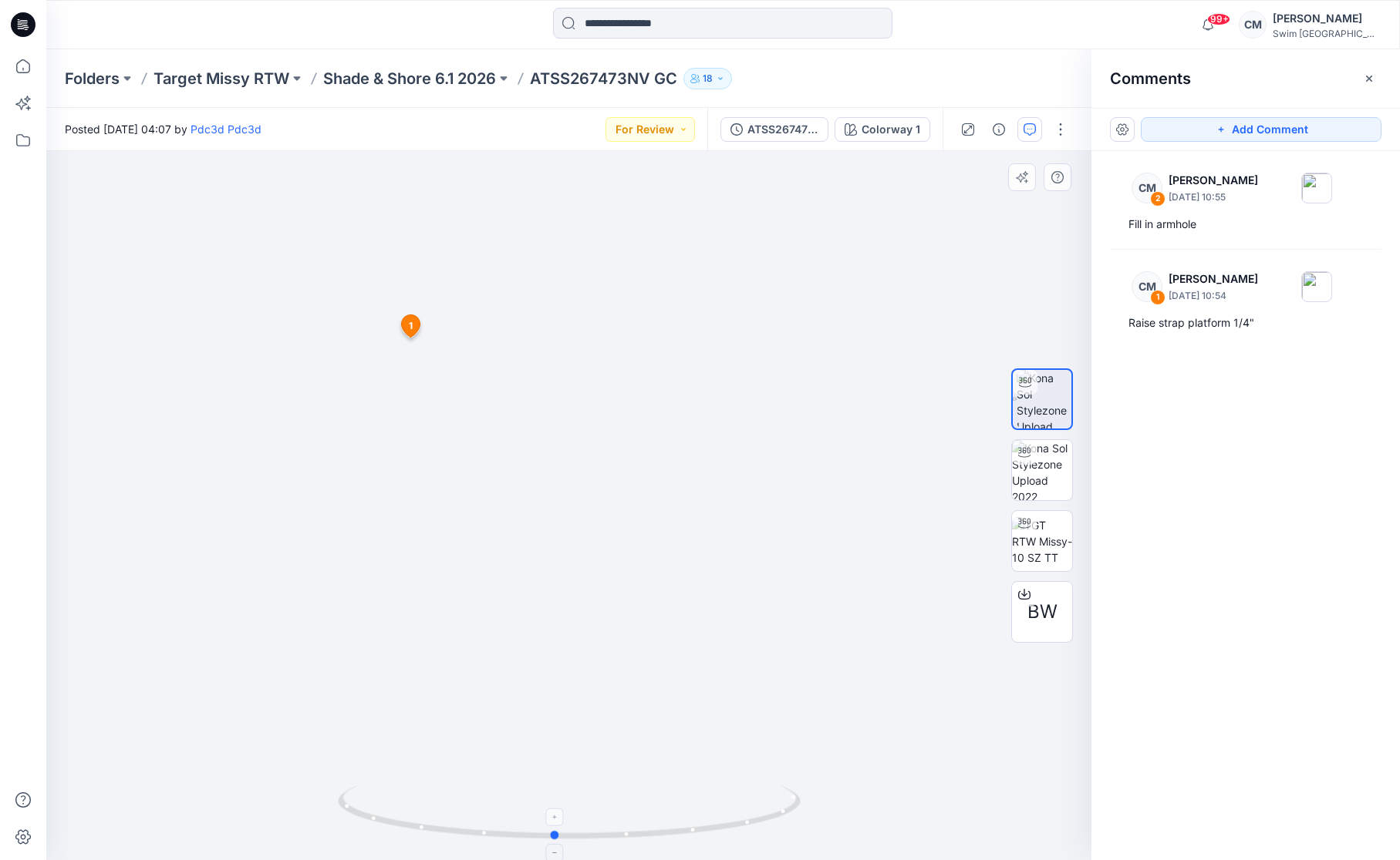
drag, startPoint x: 731, startPoint y: 806, endPoint x: 715, endPoint y: 805, distance: 16.0
click at [715, 805] on icon at bounding box center [572, 814] width 467 height 58
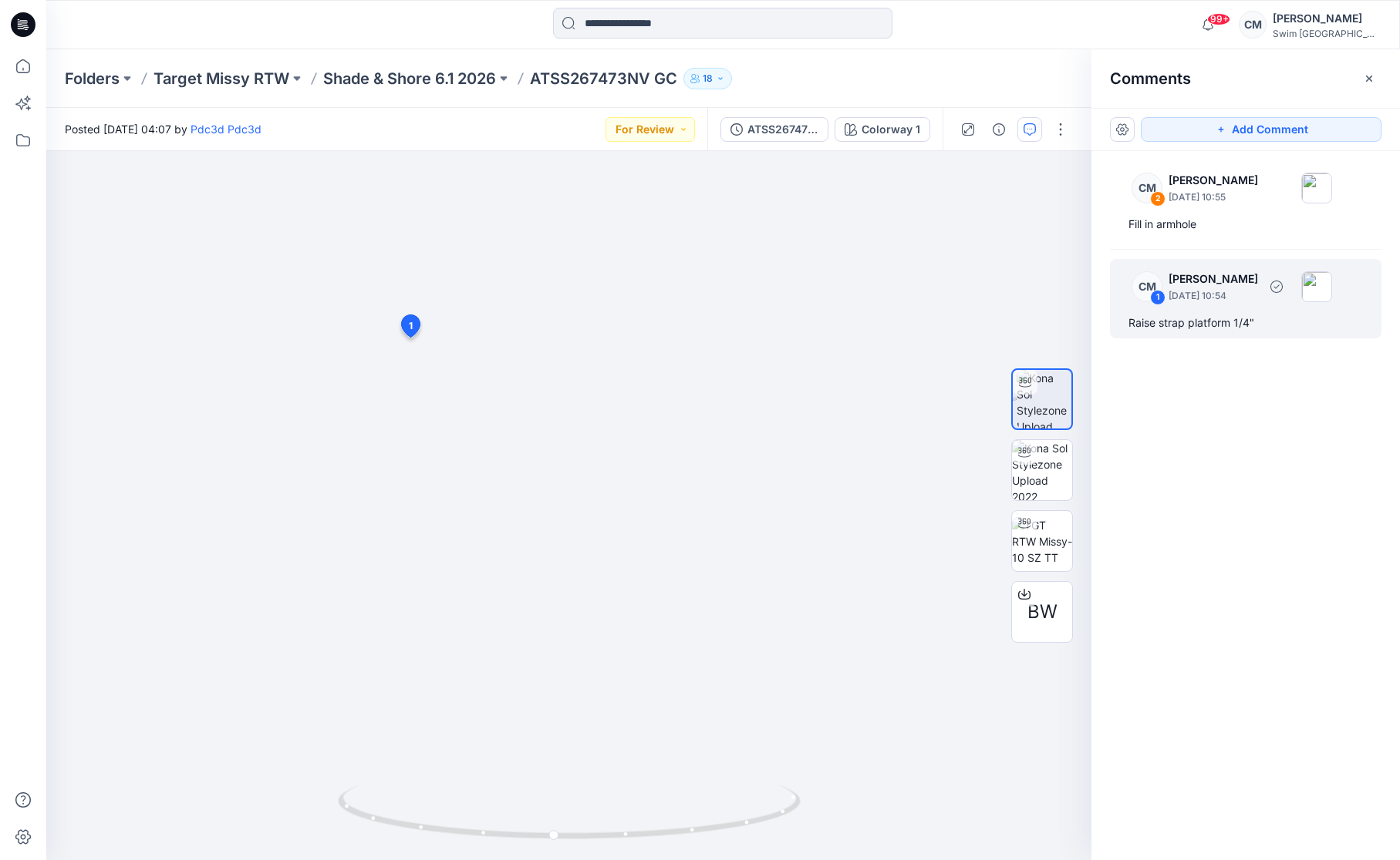
click at [1253, 289] on p "September 15, 2025 10:54" at bounding box center [1213, 296] width 90 height 15
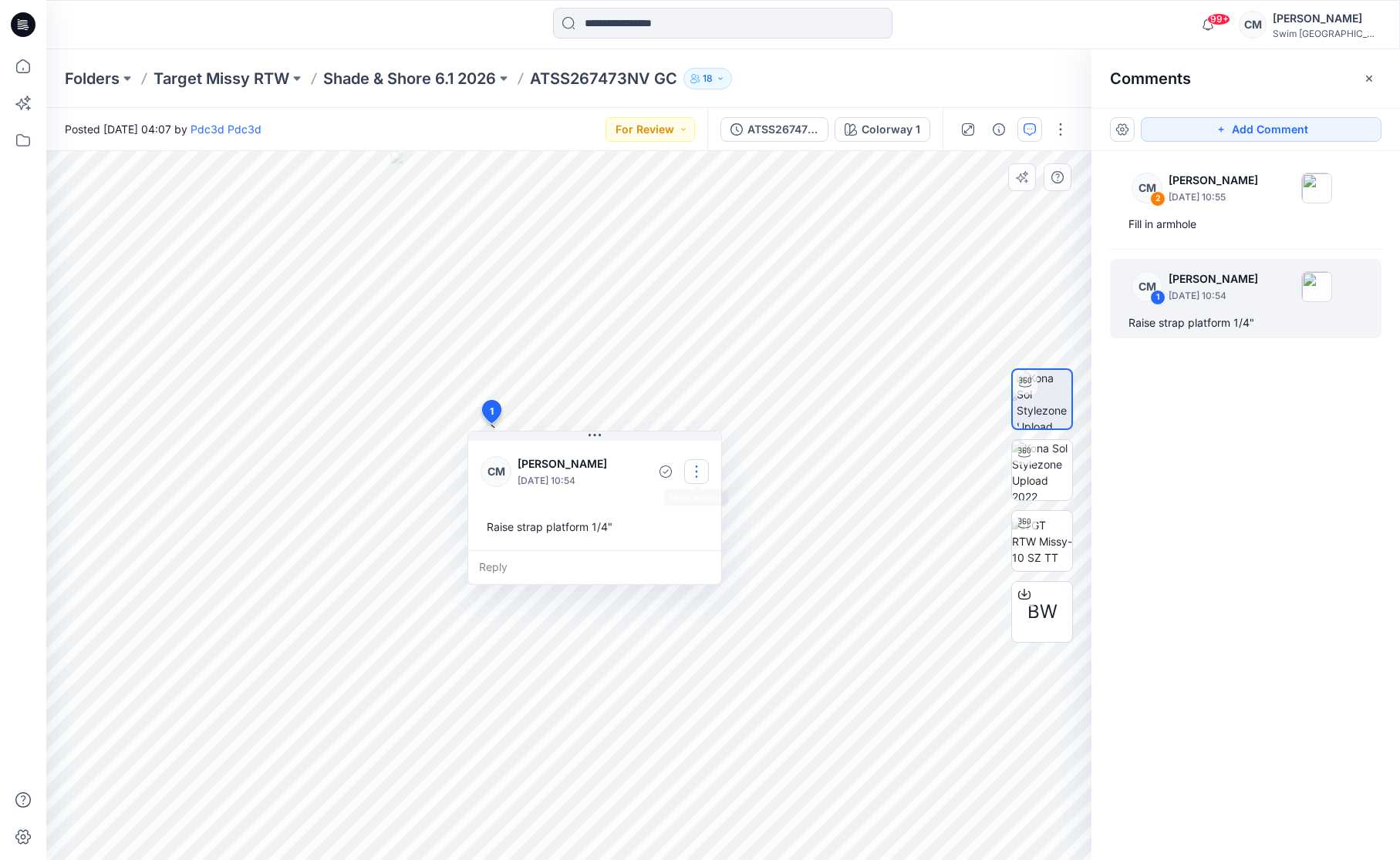
click at [688, 477] on button "button" at bounding box center [695, 471] width 24 height 24
click at [685, 501] on p "Edit comment" at bounding box center [700, 506] width 69 height 16
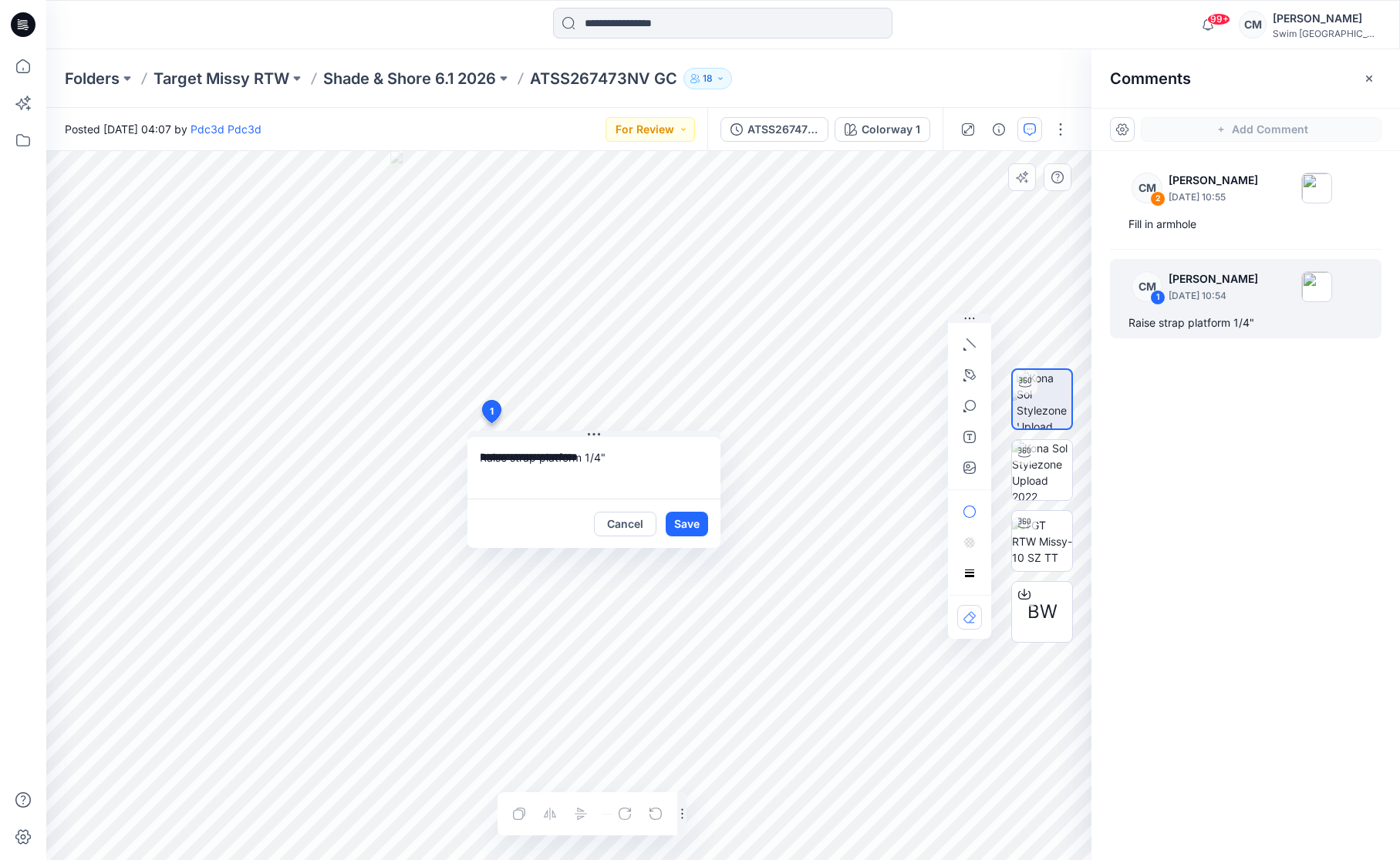
click at [585, 460] on textarea "**********" at bounding box center [593, 468] width 253 height 62
click at [628, 462] on textarea "**********" at bounding box center [593, 468] width 253 height 62
type textarea "**********"
click at [682, 529] on button "Save" at bounding box center [686, 524] width 43 height 24
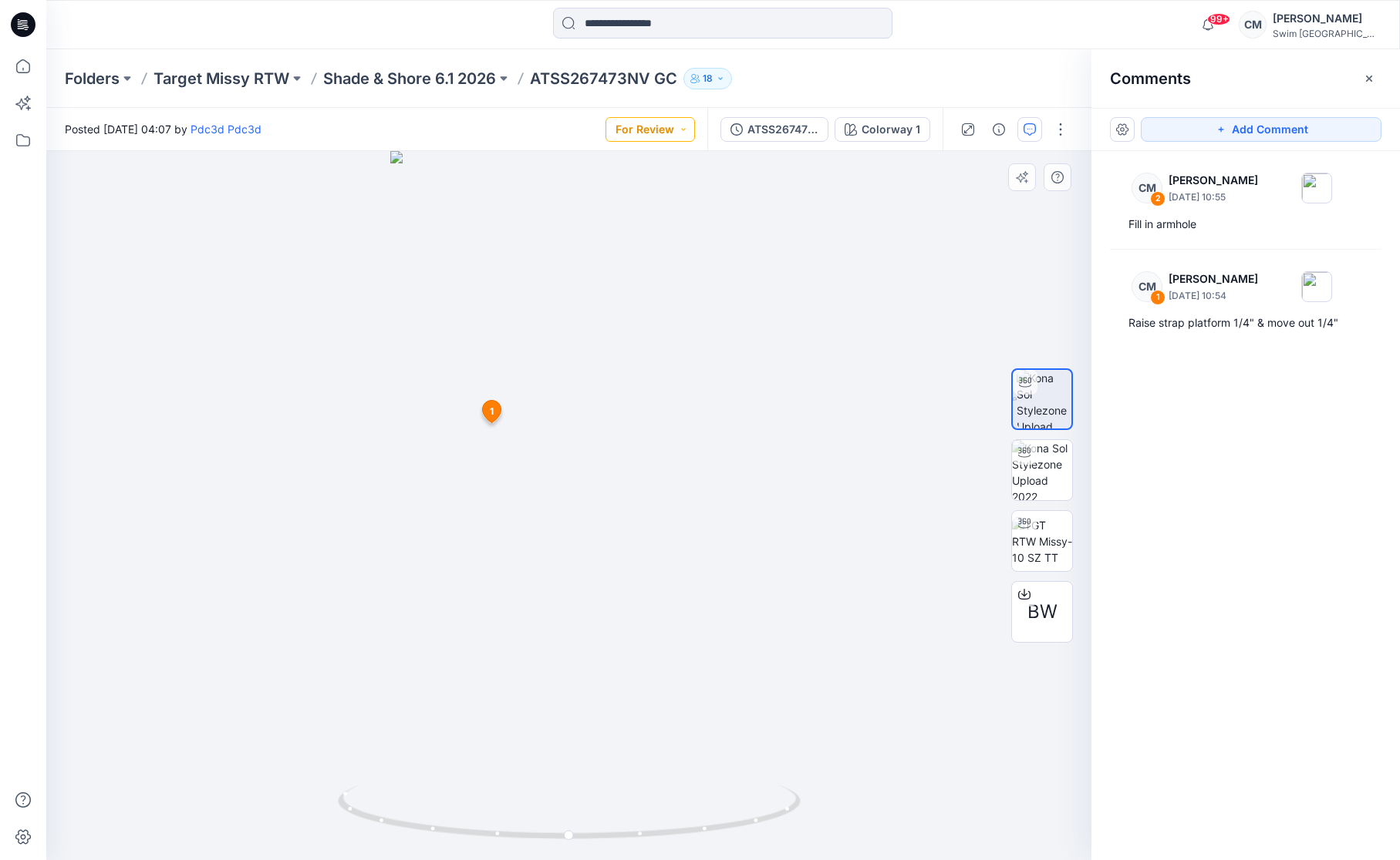
click at [637, 134] on button "For Review" at bounding box center [649, 129] width 90 height 24
click at [627, 295] on p "Resubmit" at bounding box center [616, 303] width 47 height 20
drag, startPoint x: 428, startPoint y: 251, endPoint x: 427, endPoint y: 310, distance: 59.0
click at [427, 310] on img at bounding box center [568, 371] width 628 height 979
click at [1175, 122] on button "Add Comment" at bounding box center [1261, 129] width 241 height 24
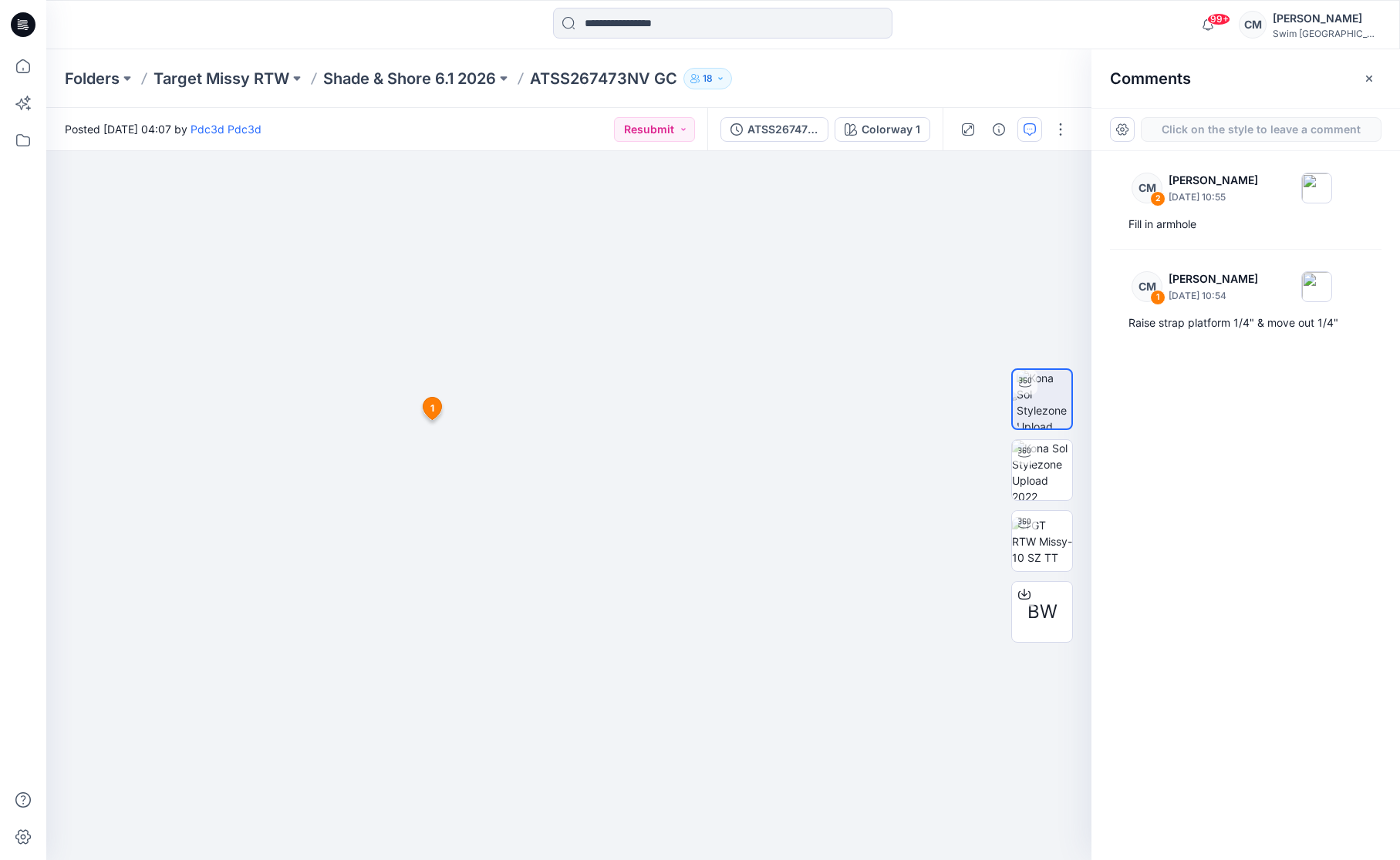
click at [432, 276] on div "3 1 CM Caitlin Magrane September 15, 2025 10:54 Raise strap platform 1/4" & mov…" at bounding box center [568, 506] width 1045 height 709
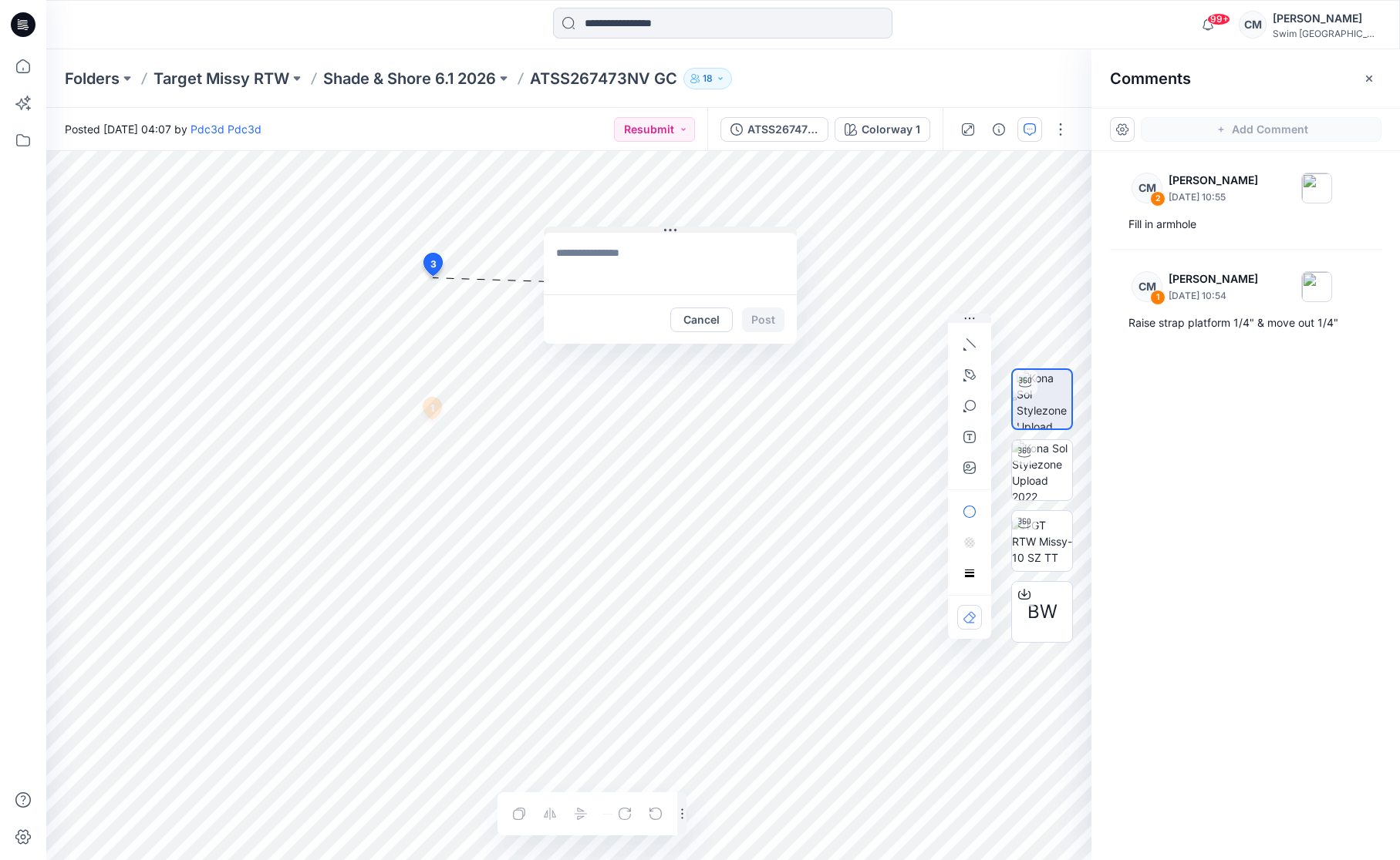
drag, startPoint x: 432, startPoint y: 276, endPoint x: 675, endPoint y: 223, distance: 248.7
click at [675, 223] on div "3 Cancel Post 1 CM Caitlin Magrane September 15, 2025 10:54 Raise strap platfor…" at bounding box center [568, 506] width 1045 height 709
click at [966, 341] on icon "button" at bounding box center [969, 345] width 13 height 13
click at [585, 264] on textarea at bounding box center [669, 262] width 253 height 62
click at [621, 260] on textarea at bounding box center [669, 262] width 253 height 62
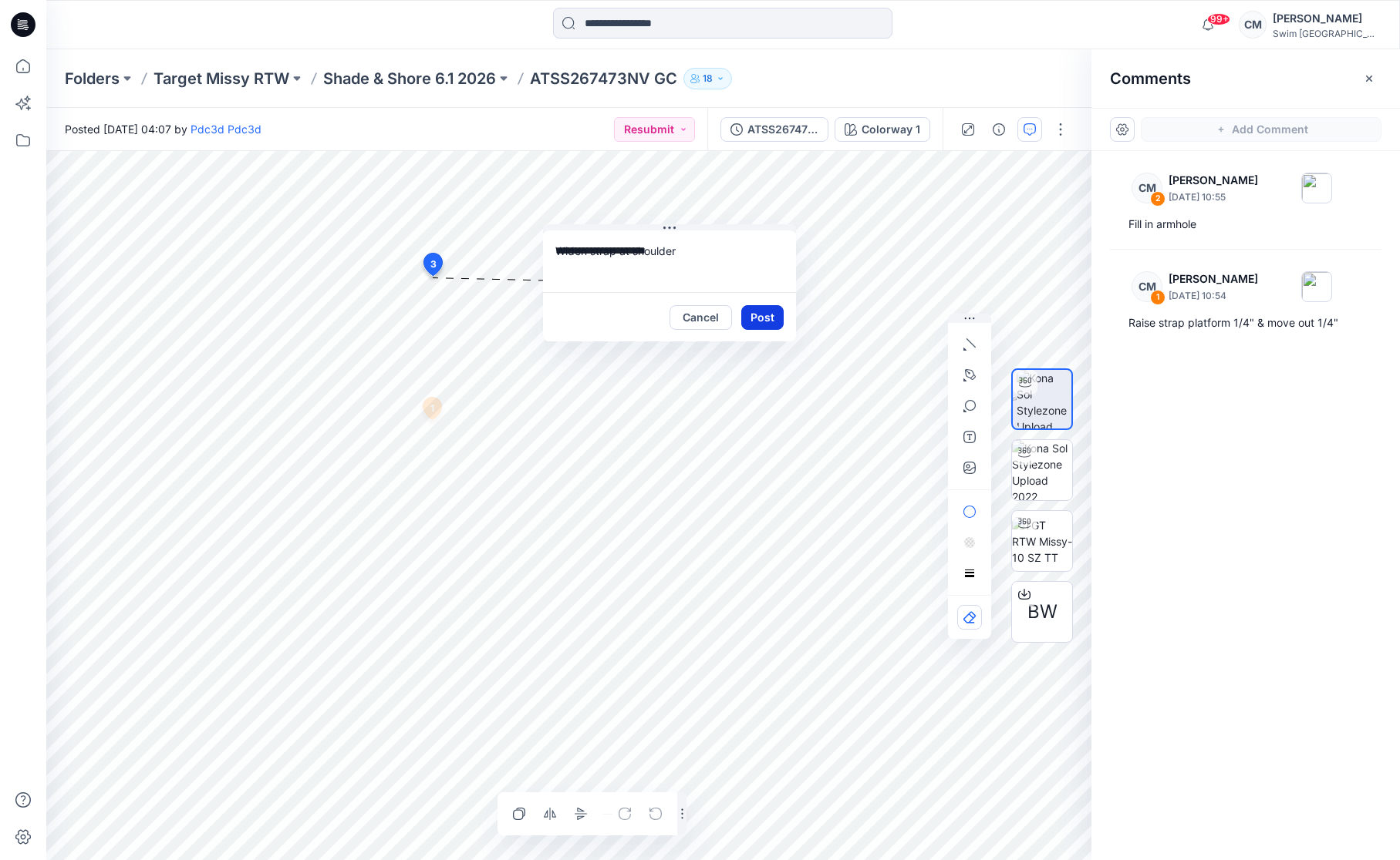
type textarea "**********"
click at [773, 305] on button "Post" at bounding box center [762, 317] width 43 height 24
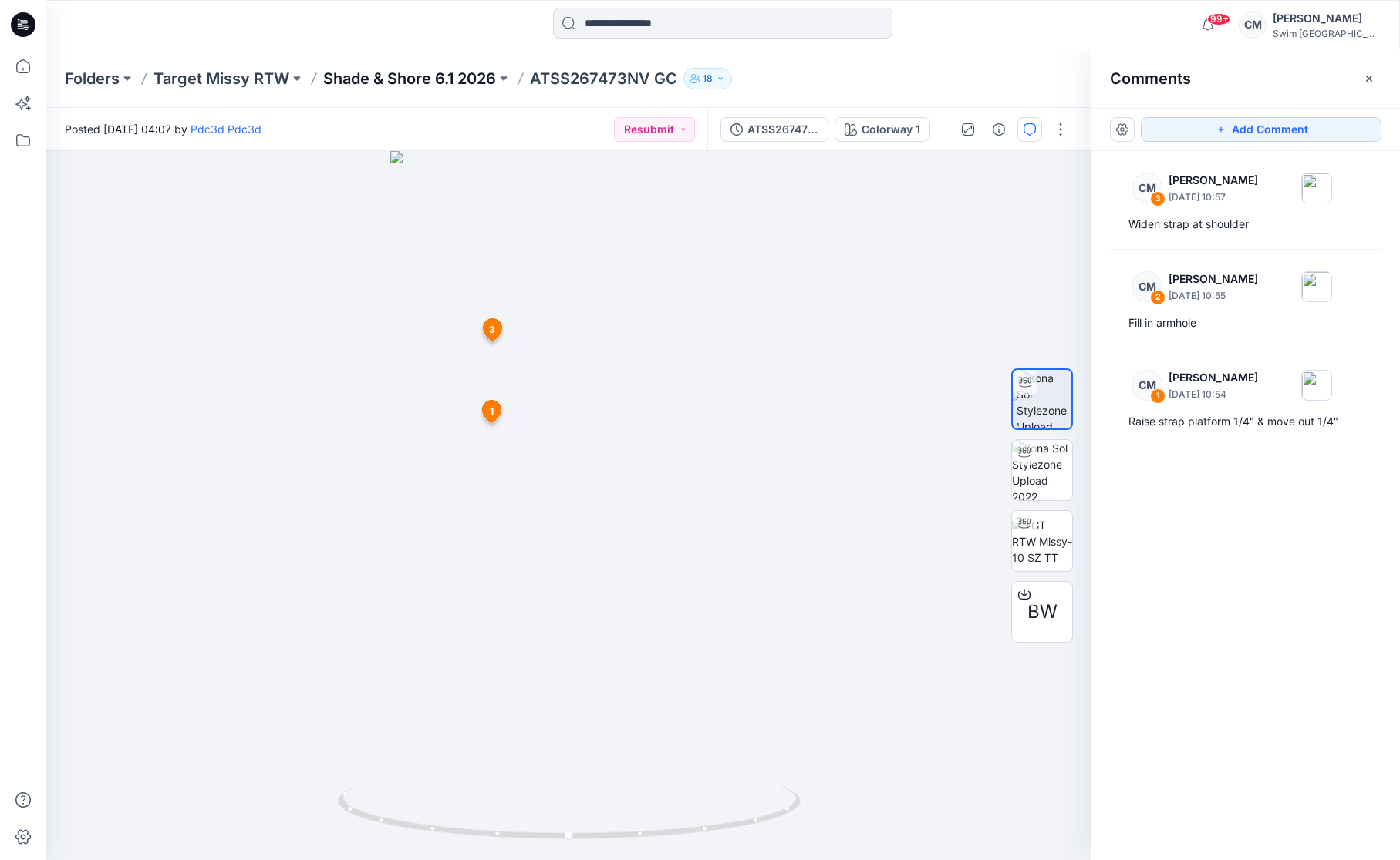
click at [490, 74] on p "Shade & Shore 6.1 2026" at bounding box center [409, 79] width 172 height 22
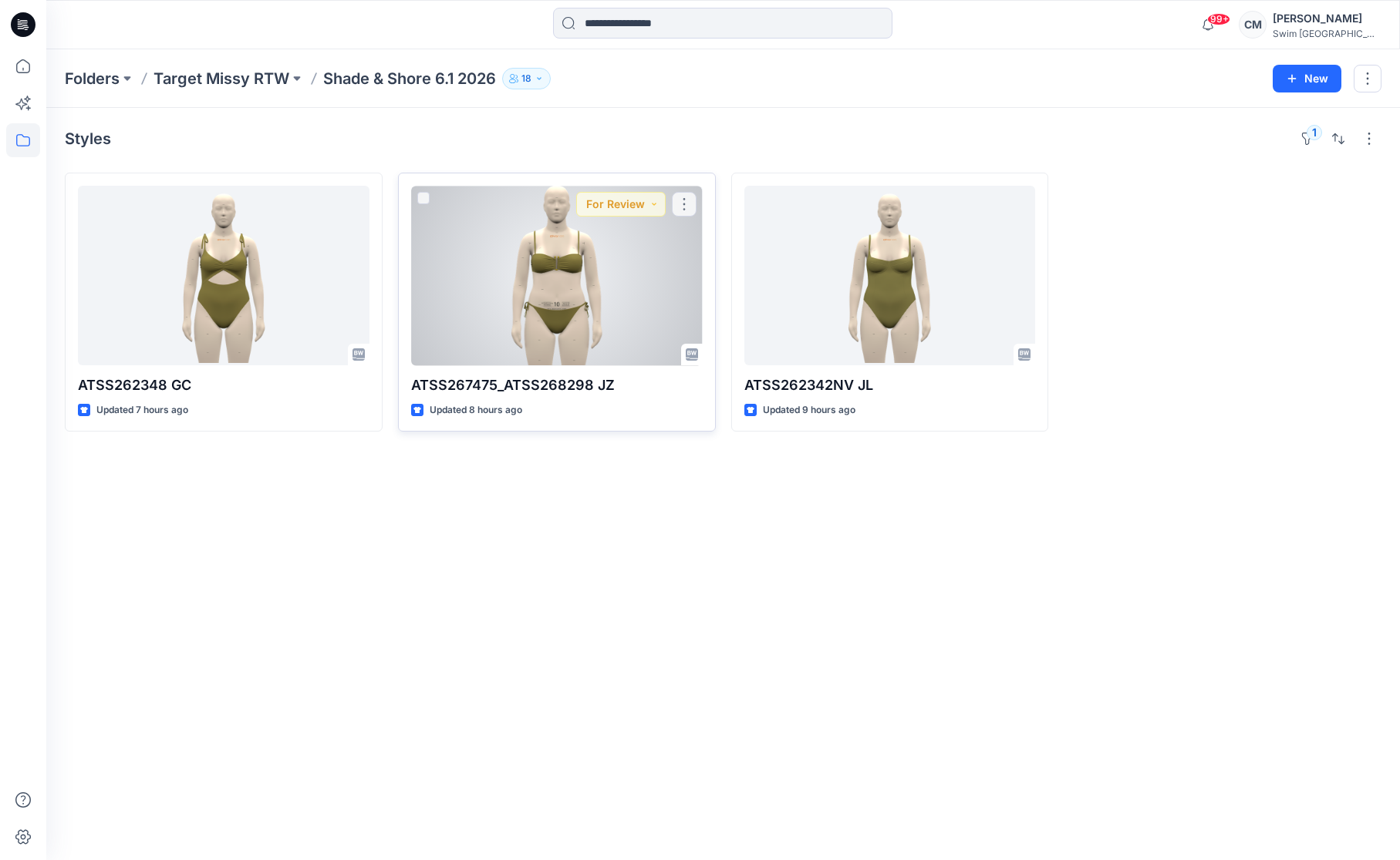
click at [611, 284] on div at bounding box center [556, 275] width 291 height 180
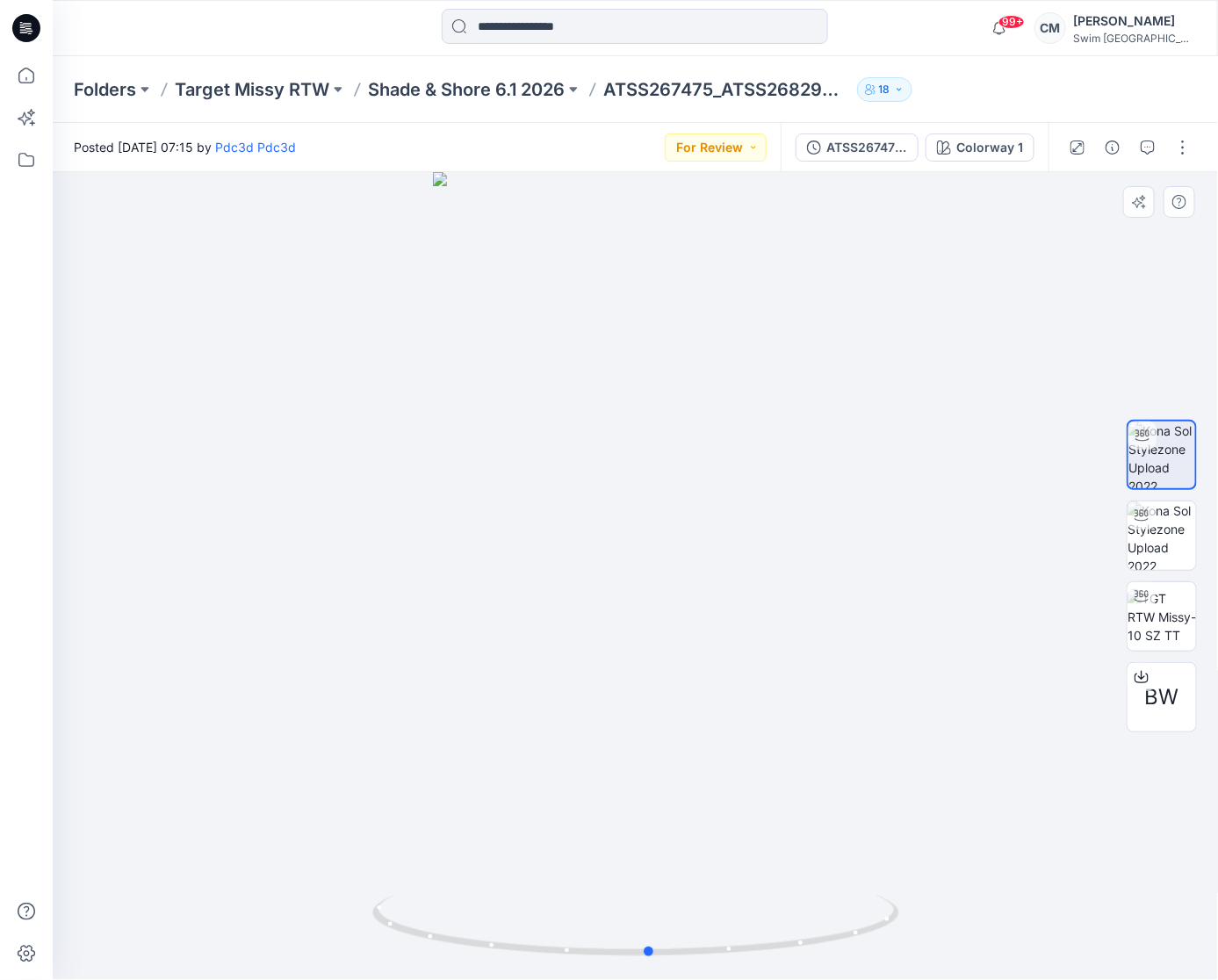
drag, startPoint x: 665, startPoint y: 613, endPoint x: 678, endPoint y: 588, distance: 28.2
click at [678, 588] on div at bounding box center [635, 577] width 1166 height 808
click at [755, 145] on button "For Review" at bounding box center [716, 147] width 102 height 28
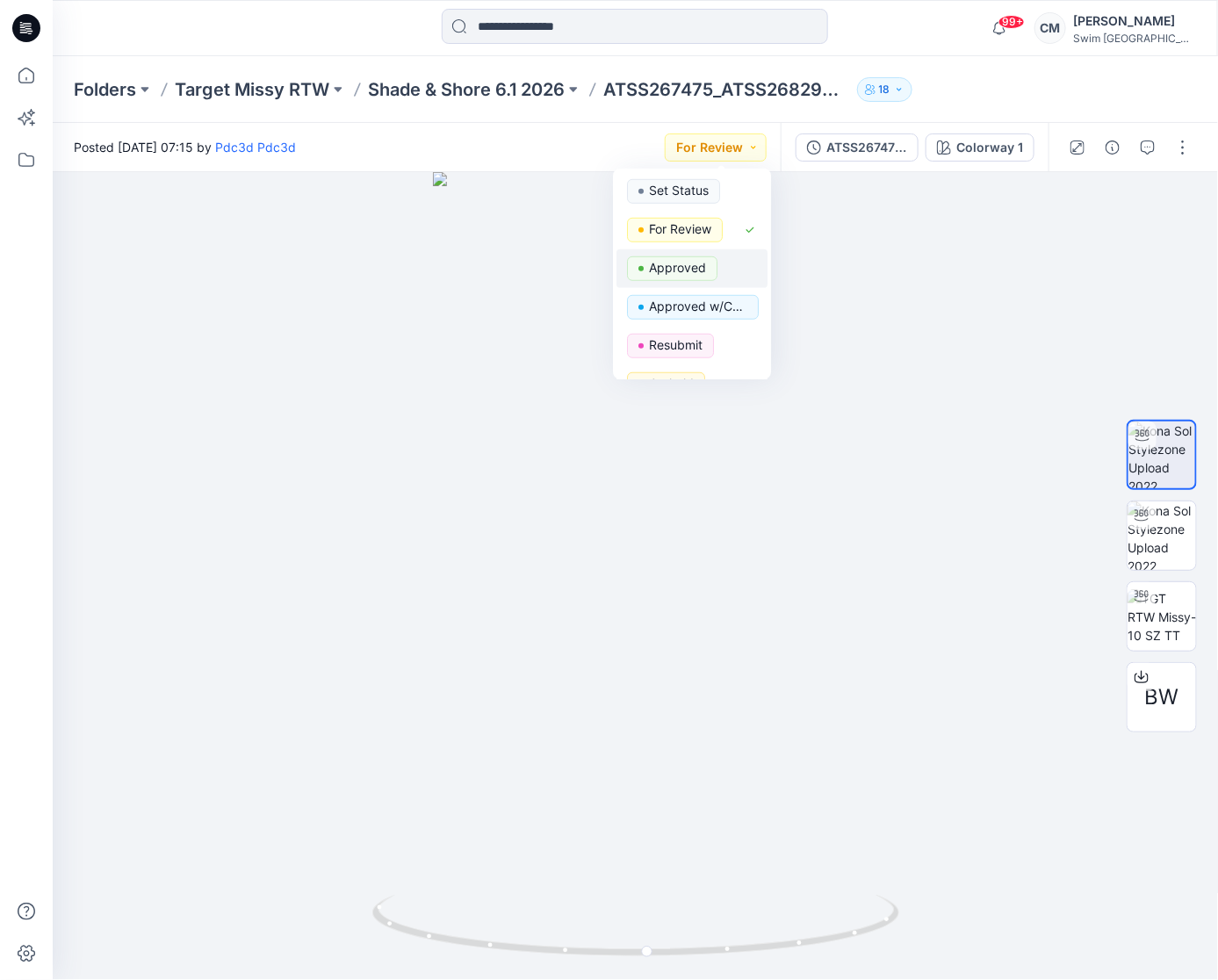
click at [707, 258] on span "Approved" at bounding box center [672, 269] width 91 height 25
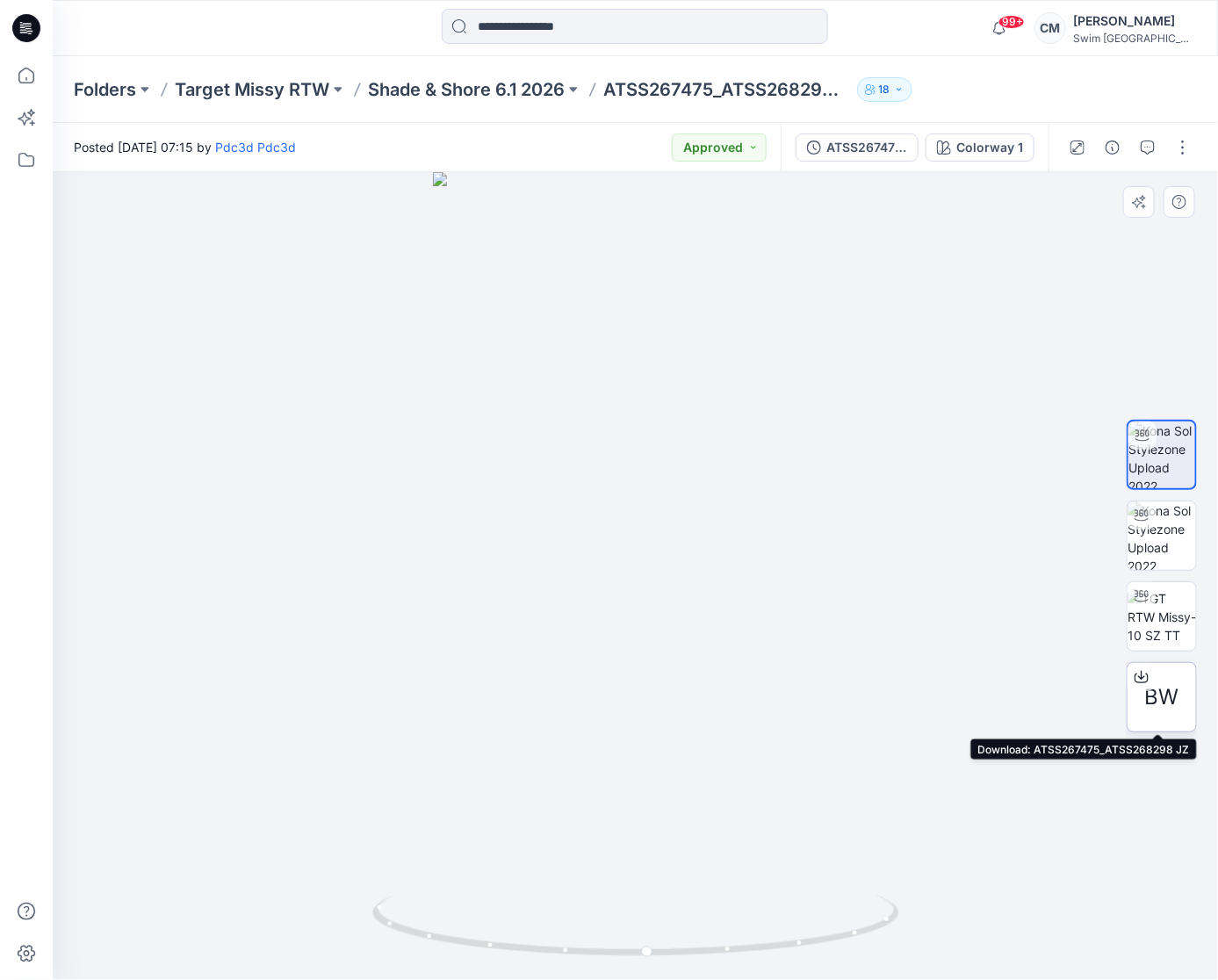
click at [1162, 705] on span "BW" at bounding box center [1163, 697] width 34 height 31
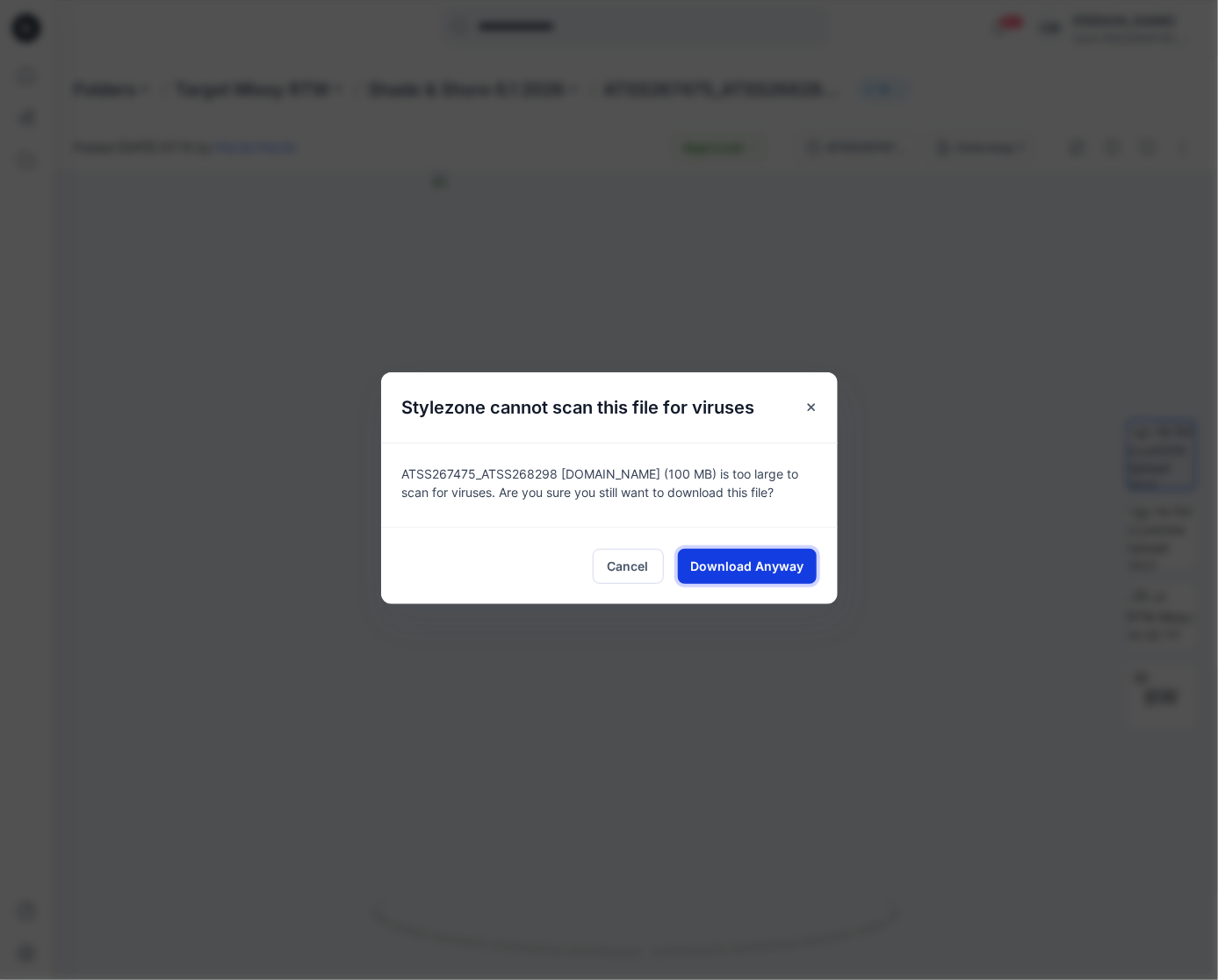
click at [756, 572] on span "Download Anyway" at bounding box center [746, 565] width 113 height 18
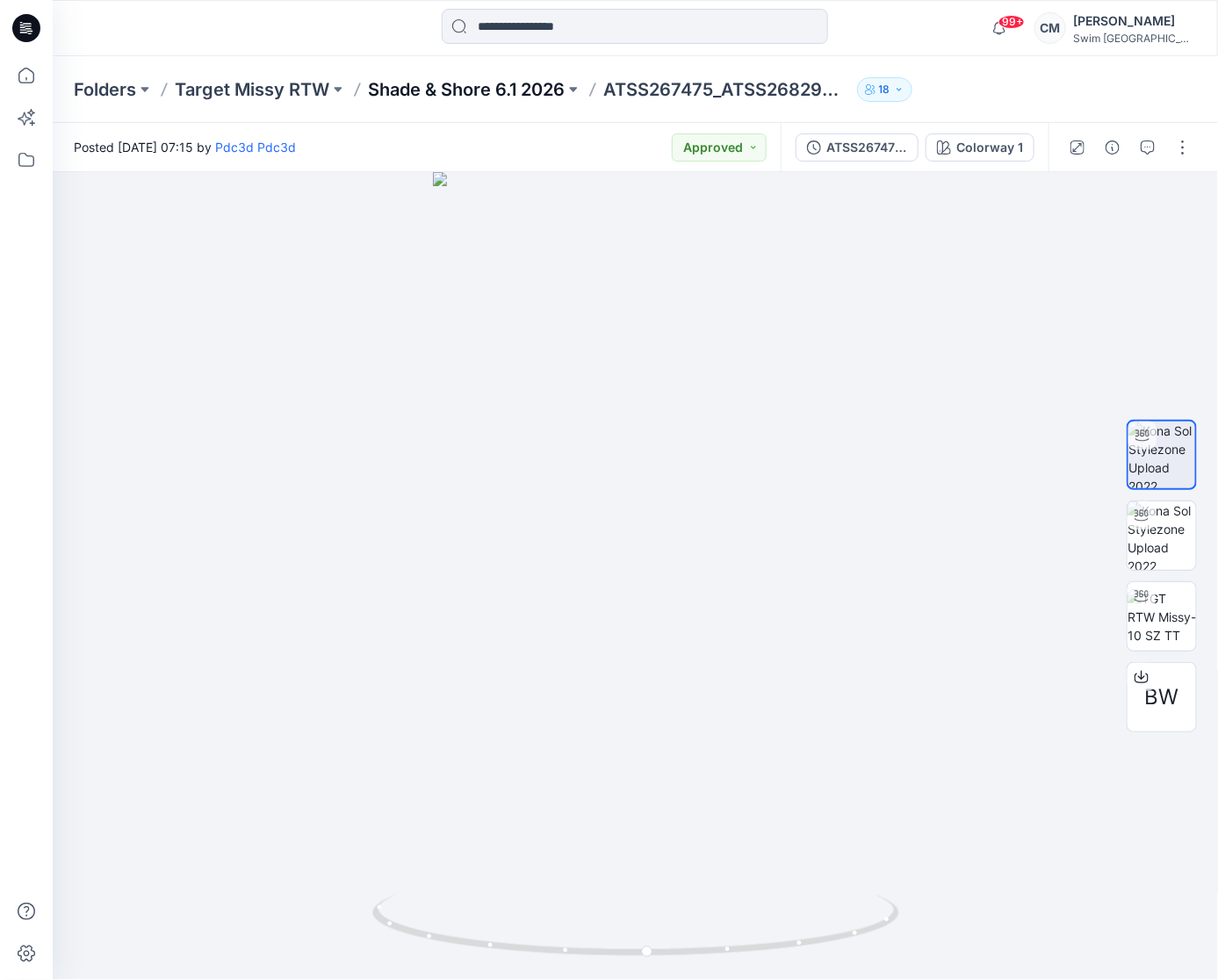
click at [470, 94] on p "Shade & Shore 6.1 2026" at bounding box center [466, 90] width 196 height 25
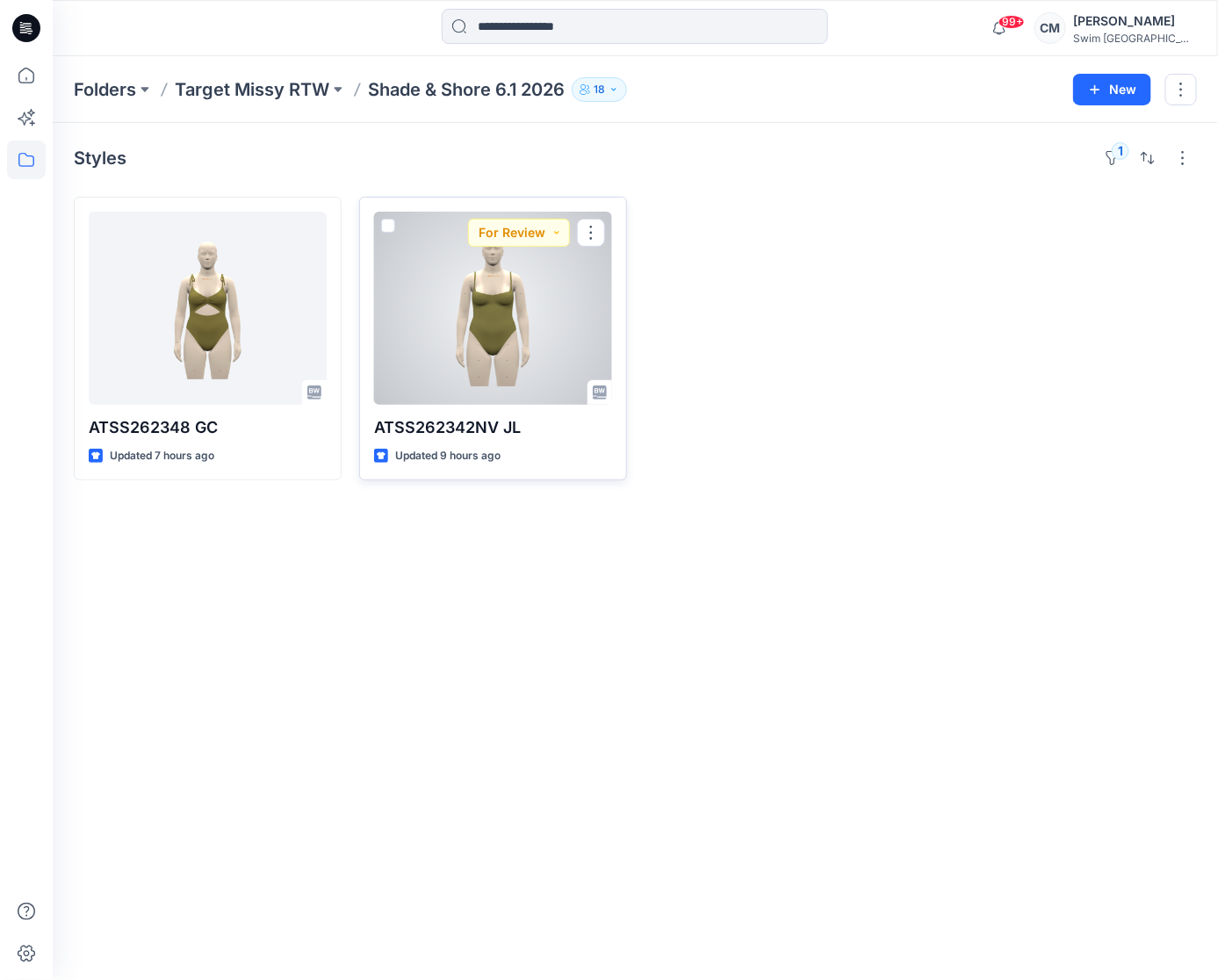
click at [478, 324] on div at bounding box center [494, 308] width 238 height 194
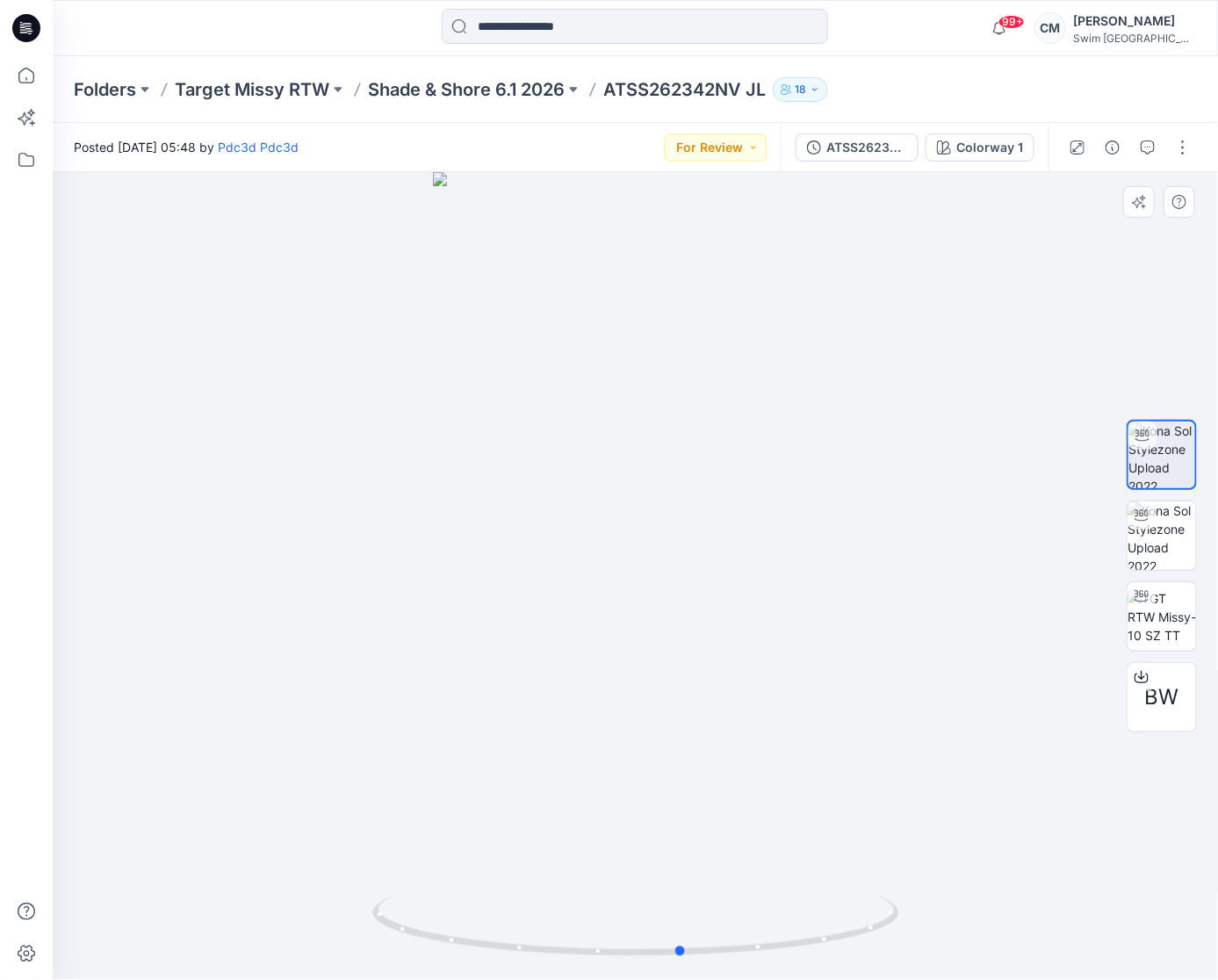
drag, startPoint x: 625, startPoint y: 704, endPoint x: 679, endPoint y: 683, distance: 57.9
click at [679, 683] on div at bounding box center [635, 577] width 1166 height 808
click at [421, 91] on p "Shade & Shore 6.1 2026" at bounding box center [466, 90] width 196 height 25
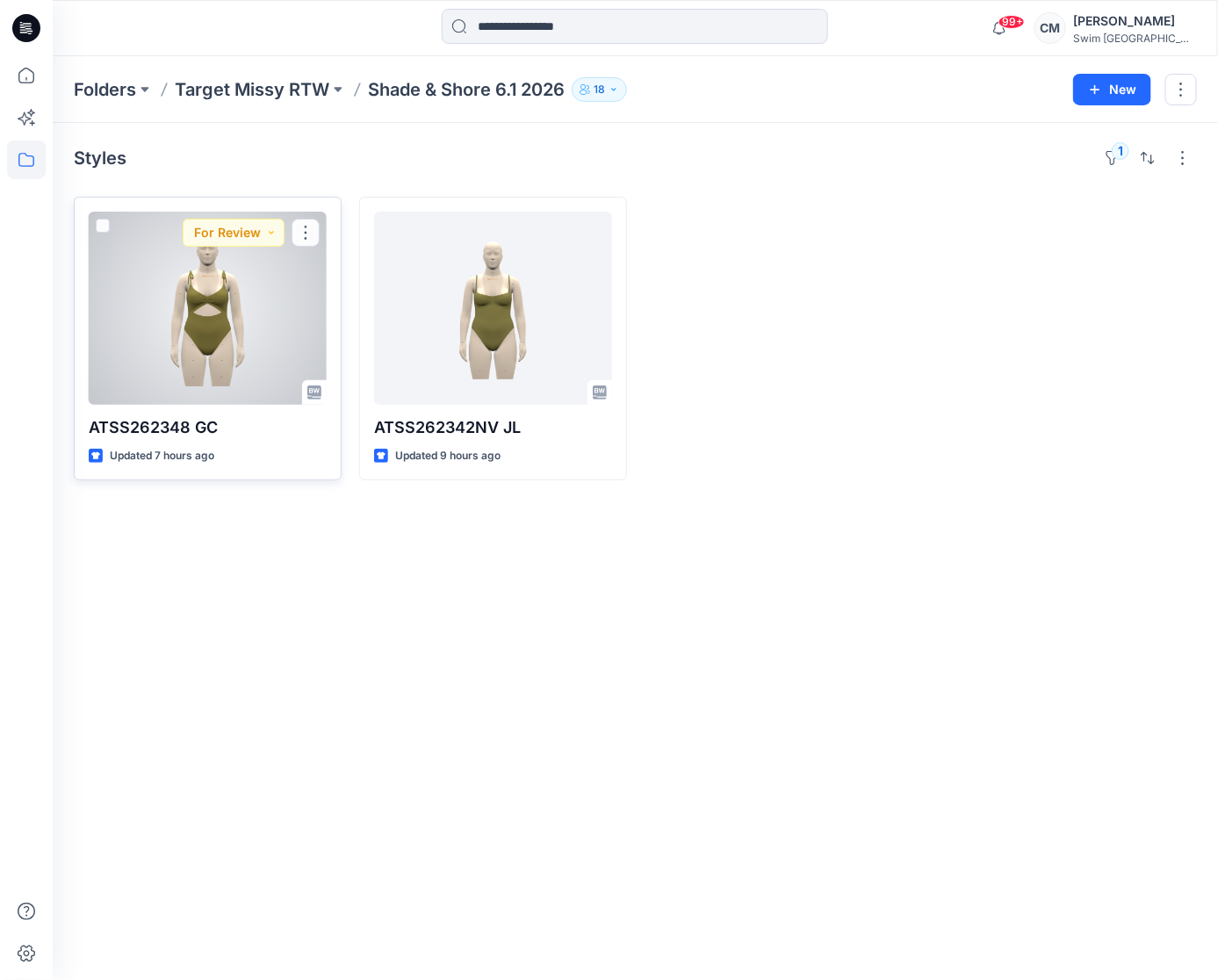
click at [219, 425] on p "ATSS262348 GC" at bounding box center [208, 428] width 238 height 25
click at [189, 353] on div at bounding box center [208, 308] width 238 height 194
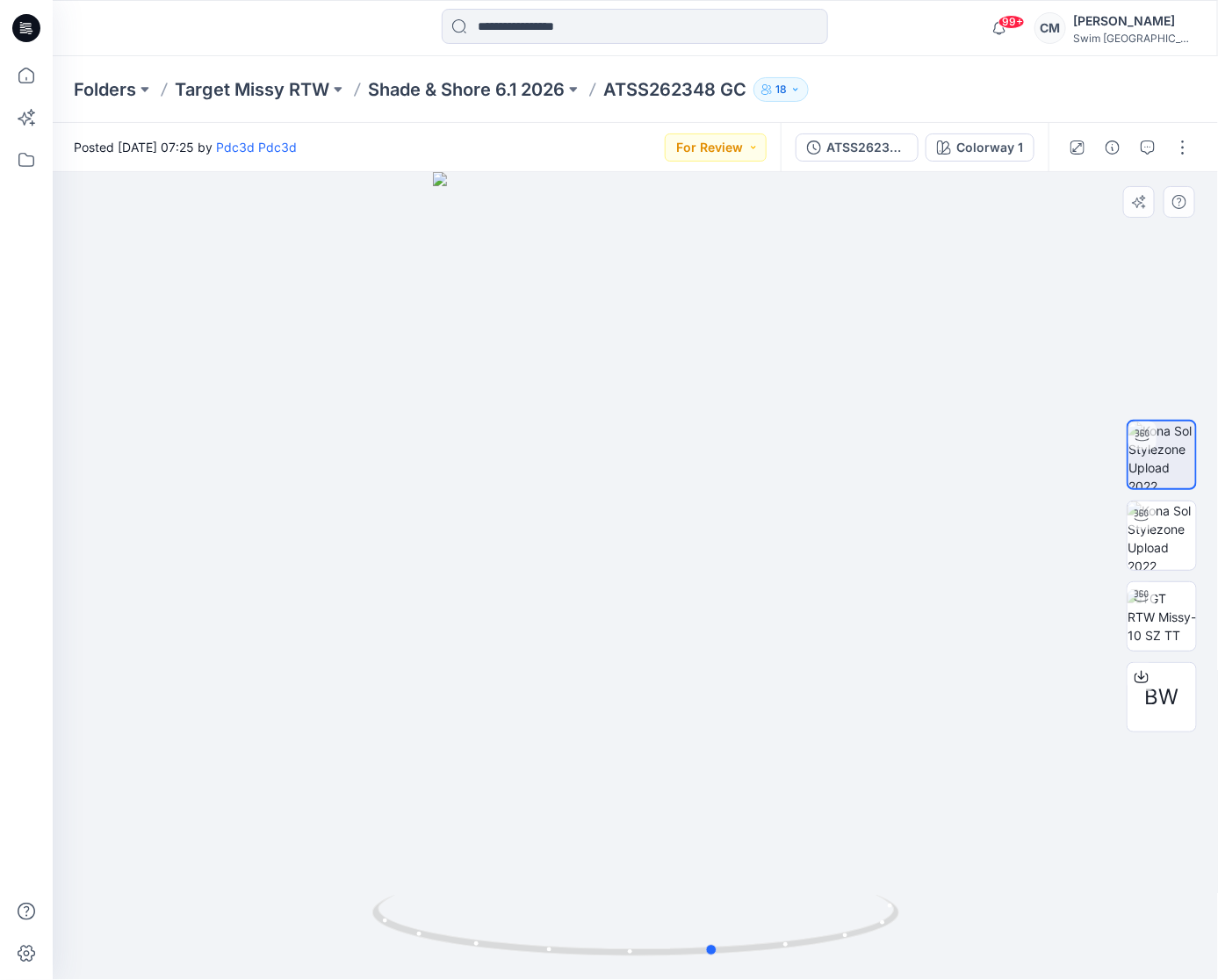
drag, startPoint x: 640, startPoint y: 564, endPoint x: 718, endPoint y: 500, distance: 100.9
click at [720, 502] on div at bounding box center [635, 577] width 1166 height 808
click at [1135, 150] on button "button" at bounding box center [1147, 147] width 28 height 28
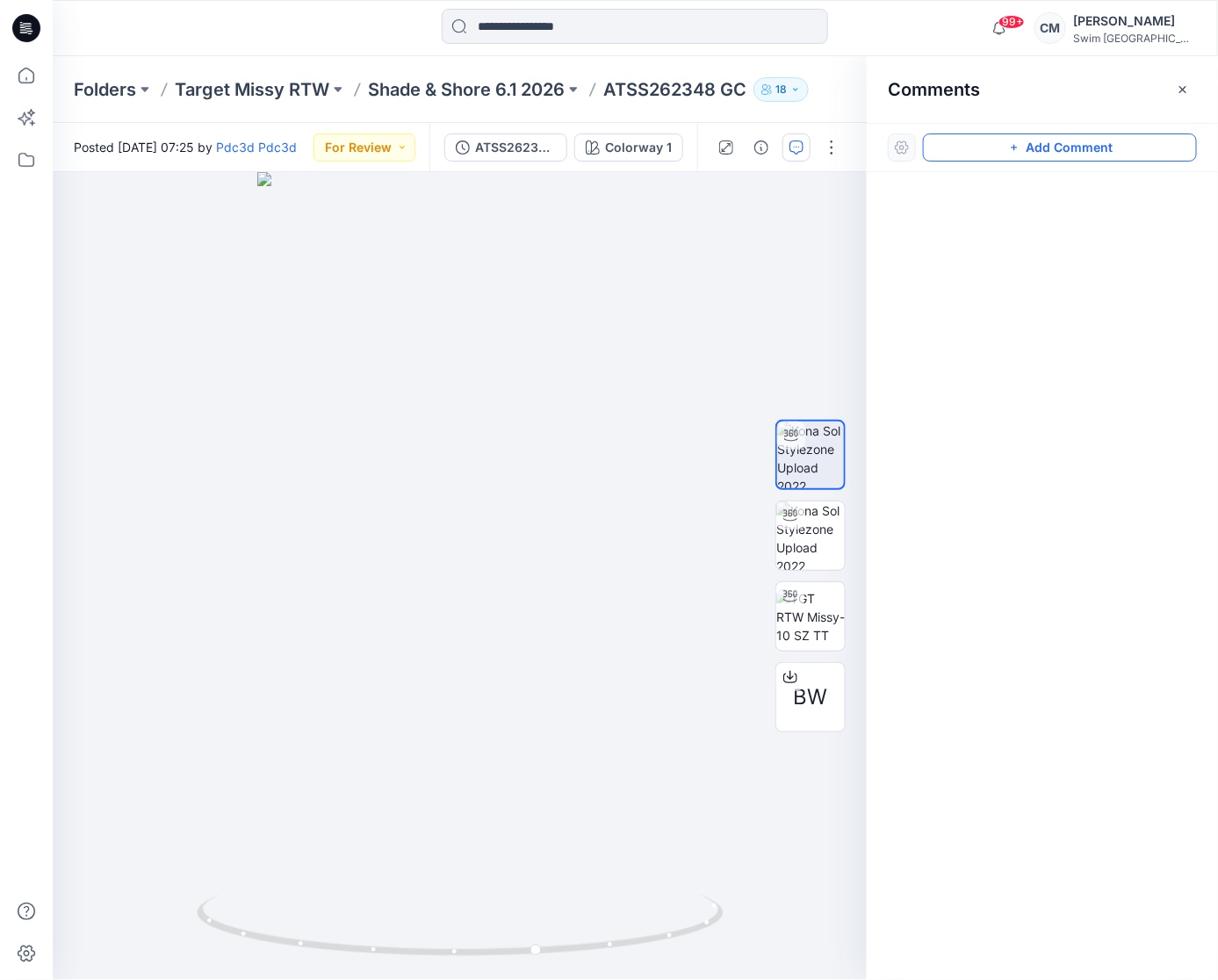
click at [1132, 150] on button "Add Comment" at bounding box center [1061, 147] width 274 height 28
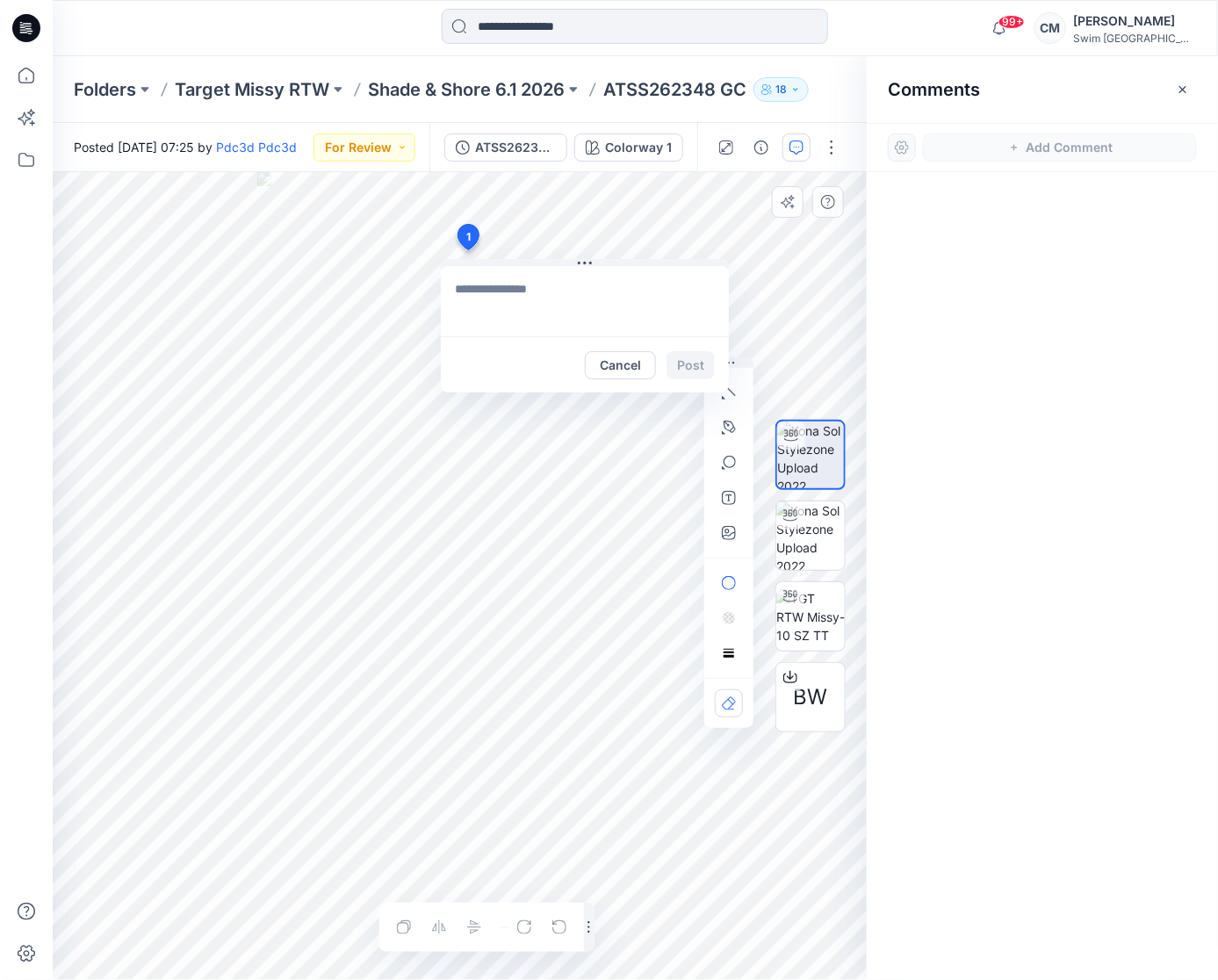
click at [467, 251] on div "1 Cancel Post Layer 1" at bounding box center [459, 577] width 814 height 808
type textarea "**********"
click at [695, 360] on button "Post" at bounding box center [690, 365] width 49 height 28
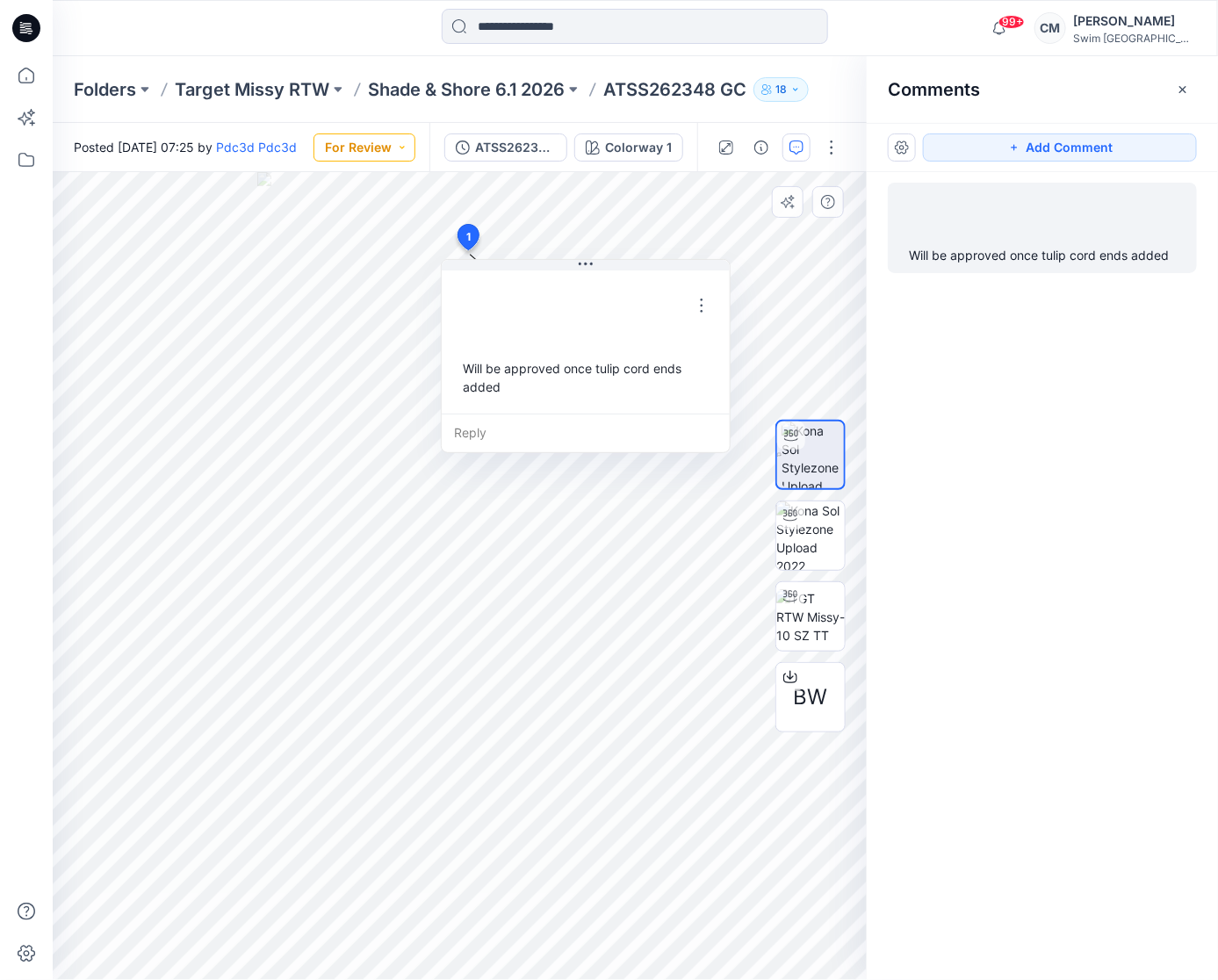
click at [377, 153] on button "For Review" at bounding box center [364, 147] width 102 height 28
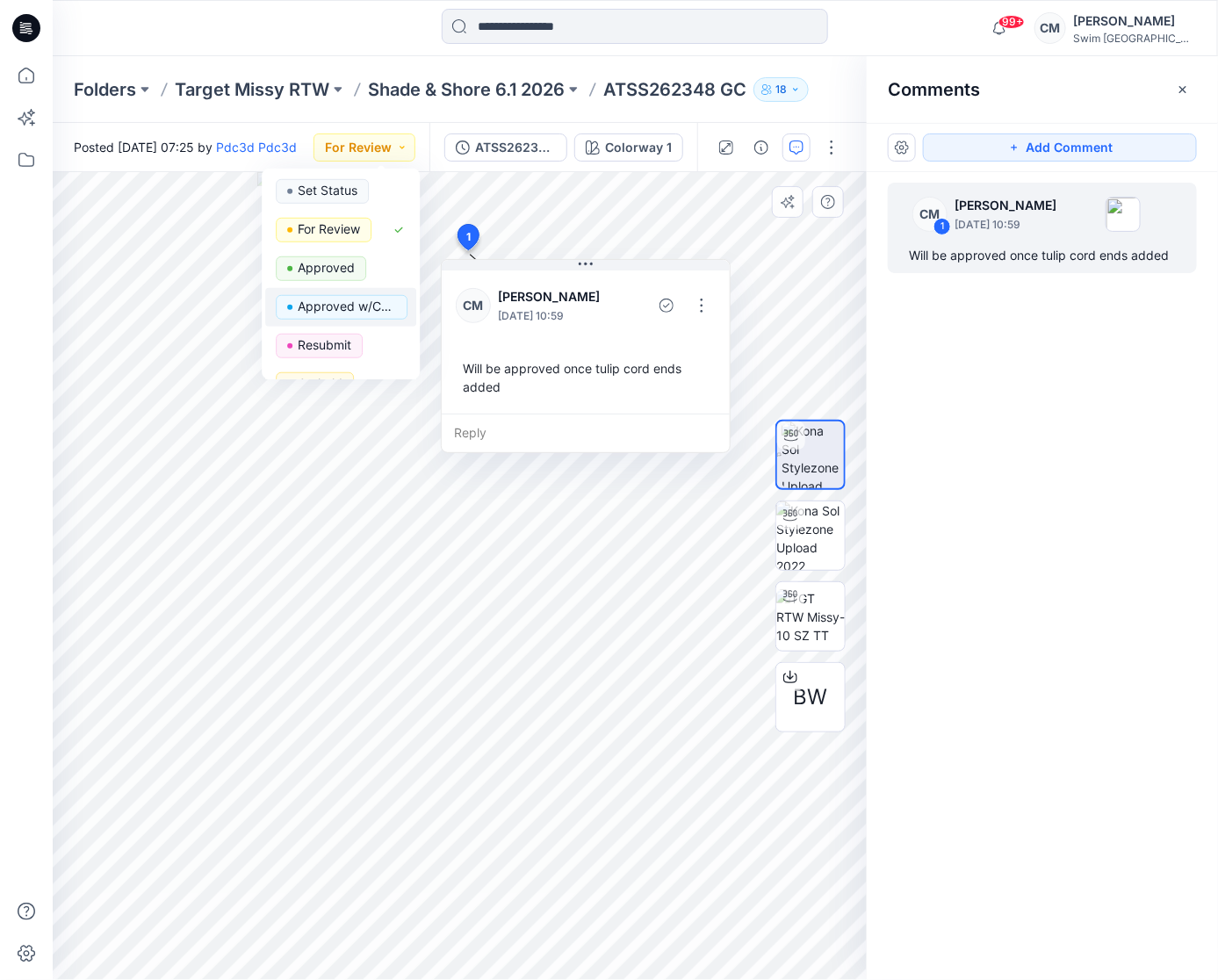
click at [361, 308] on p "Approved w/Corrections" at bounding box center [346, 307] width 98 height 23
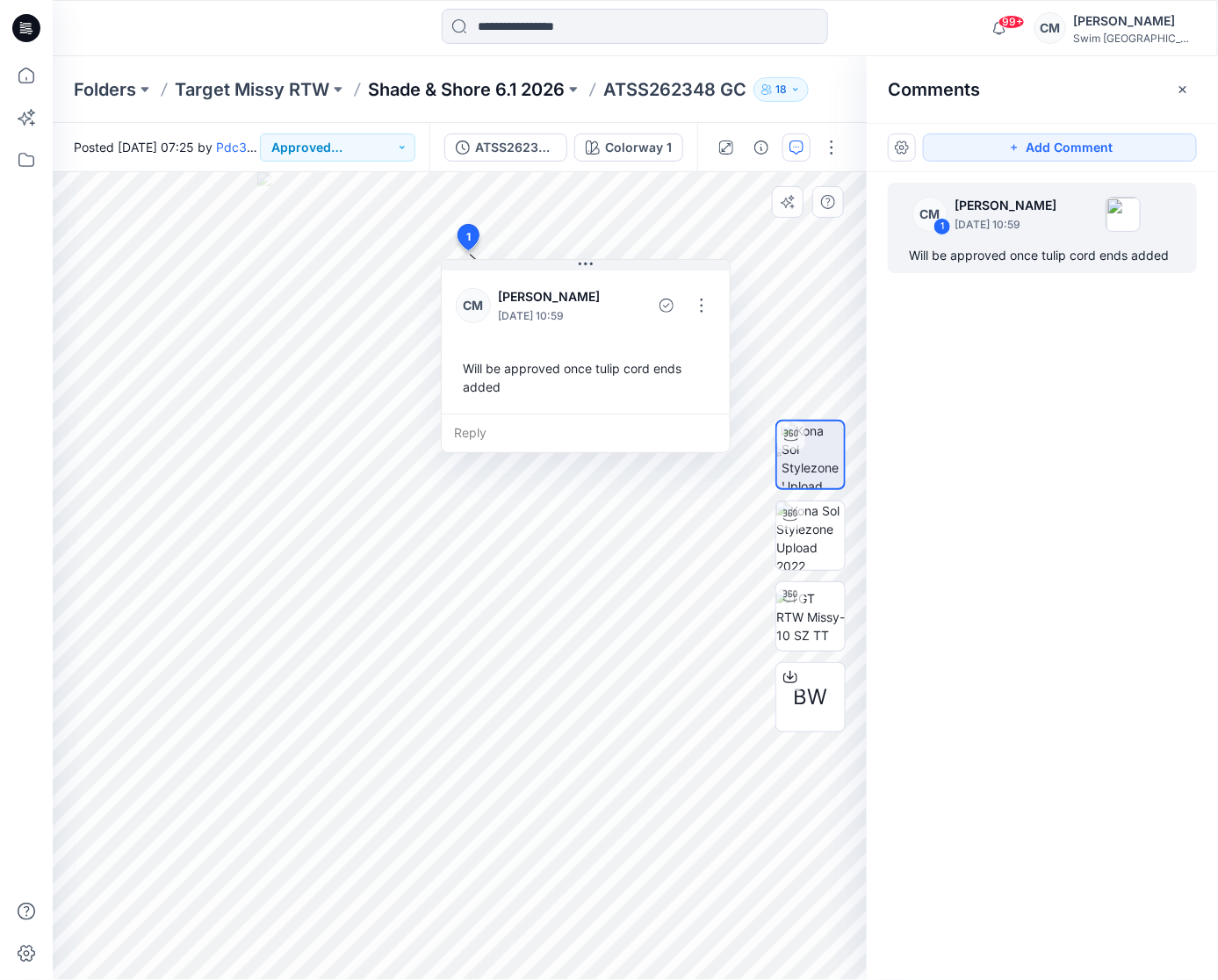
click at [433, 85] on p "Shade & Shore 6.1 2026" at bounding box center [466, 90] width 196 height 25
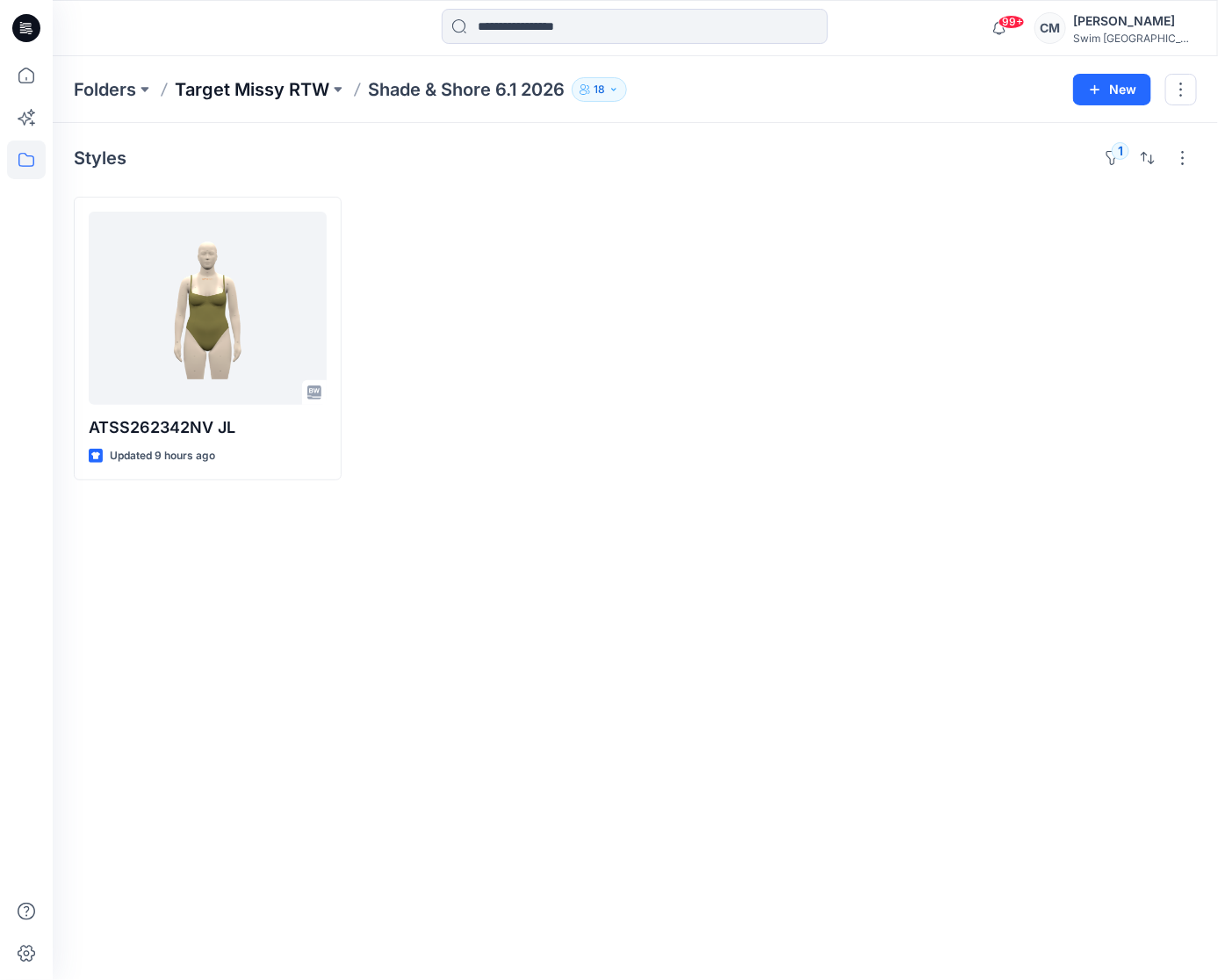
click at [302, 94] on p "Target Missy RTW" at bounding box center [252, 90] width 154 height 25
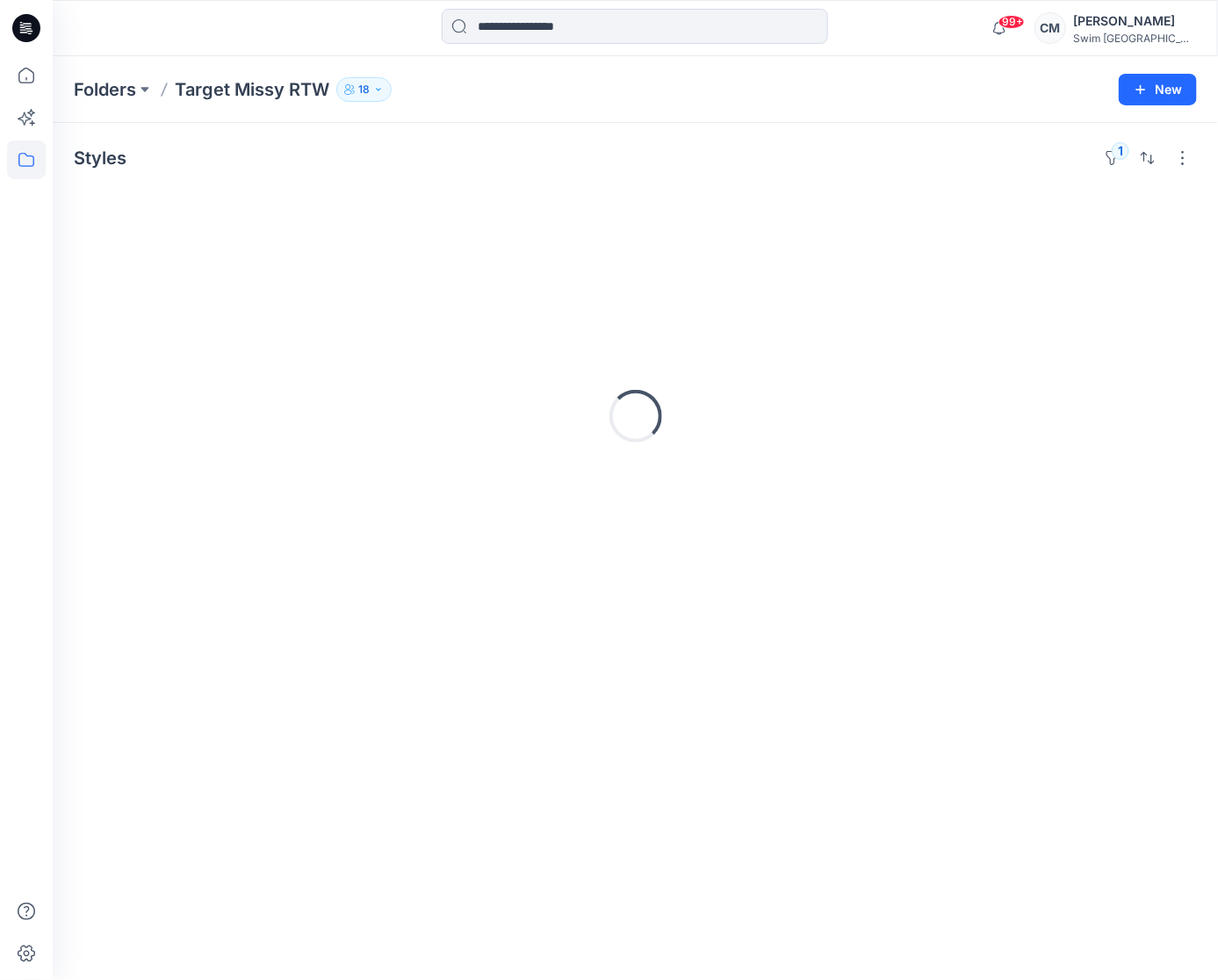
click at [1098, 152] on div "Styles 1" at bounding box center [635, 157] width 1124 height 28
click at [1123, 153] on button "1" at bounding box center [1112, 157] width 28 height 28
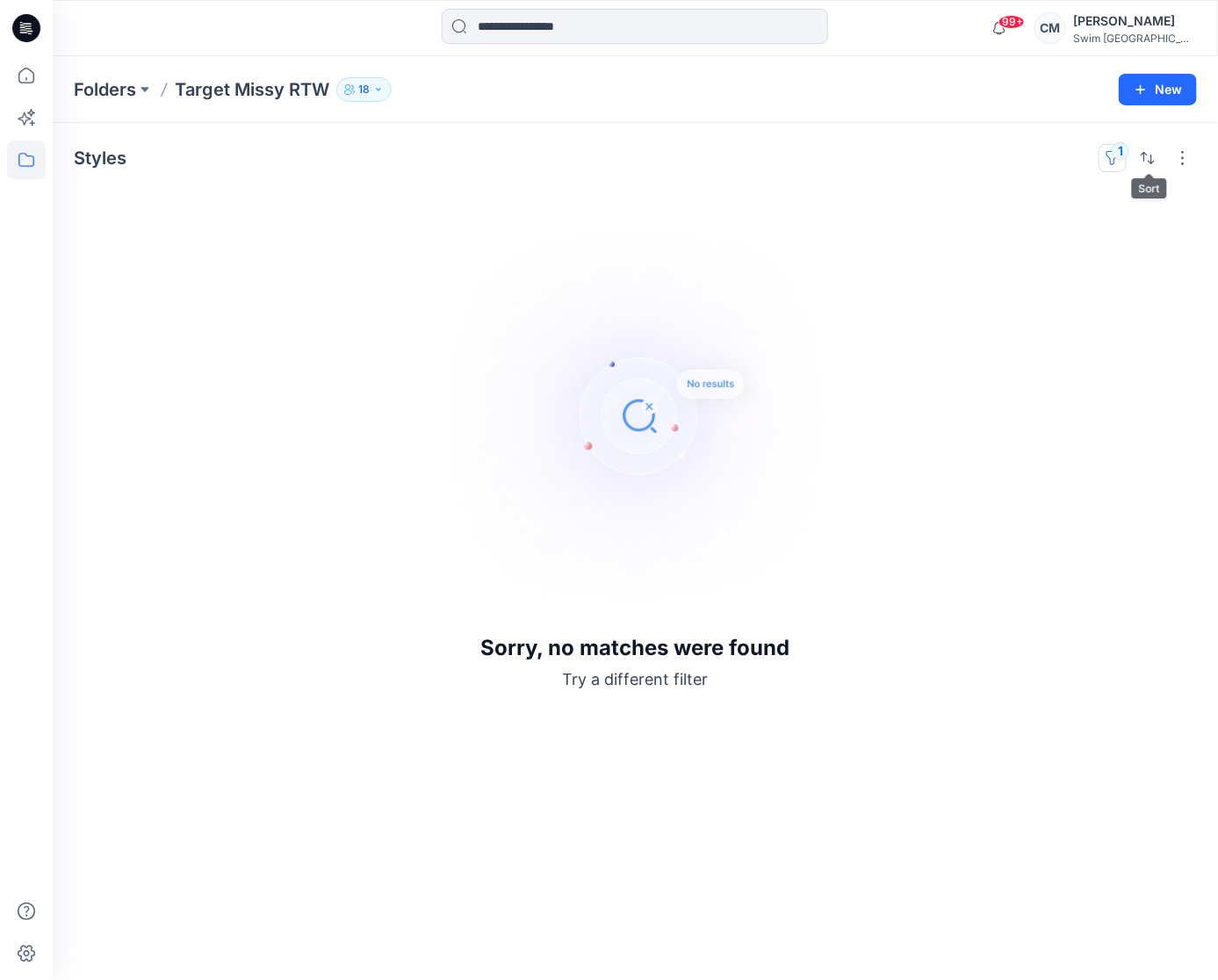
click at [1109, 156] on button "1" at bounding box center [1112, 157] width 28 height 28
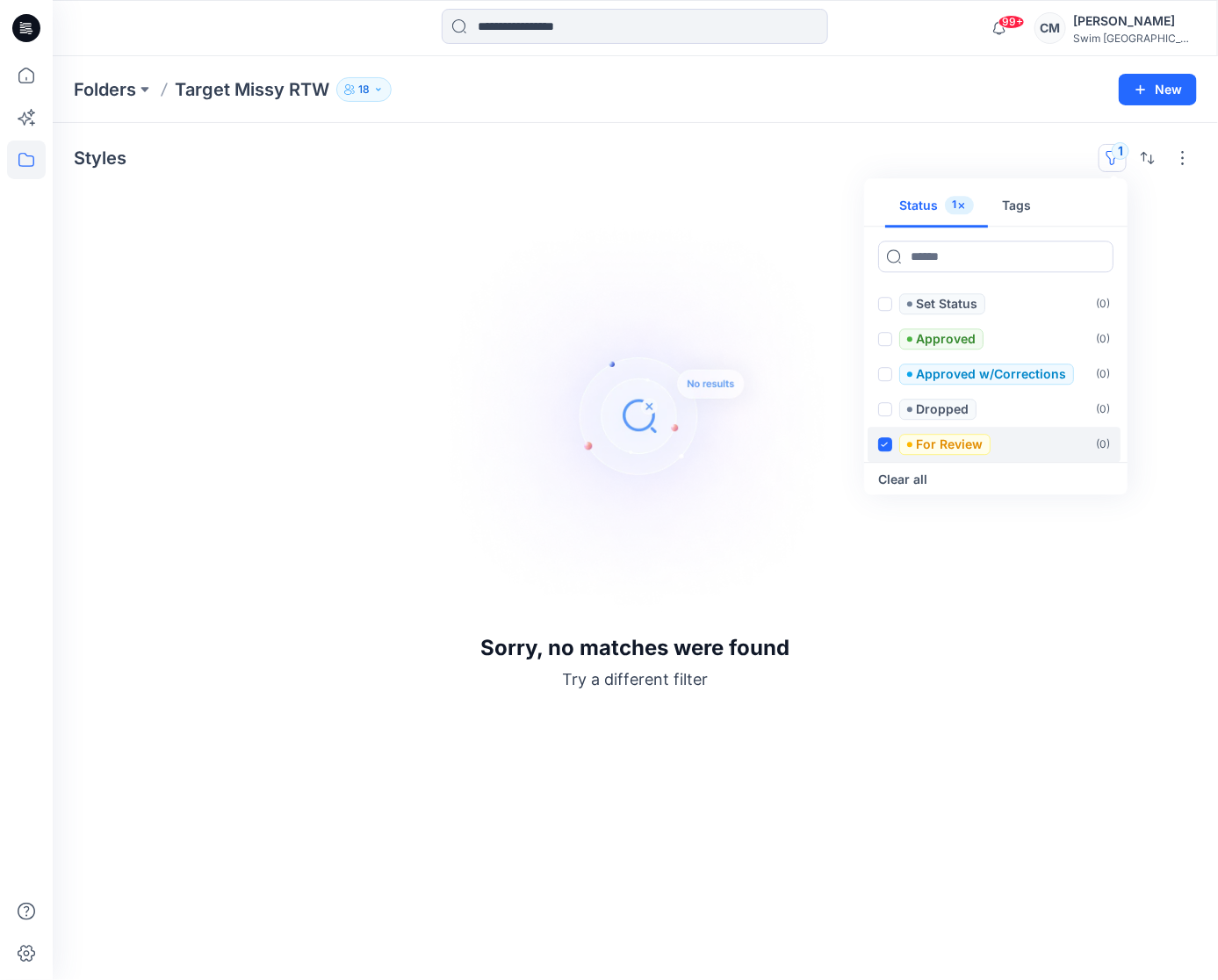
click at [889, 446] on icon at bounding box center [885, 445] width 8 height 6
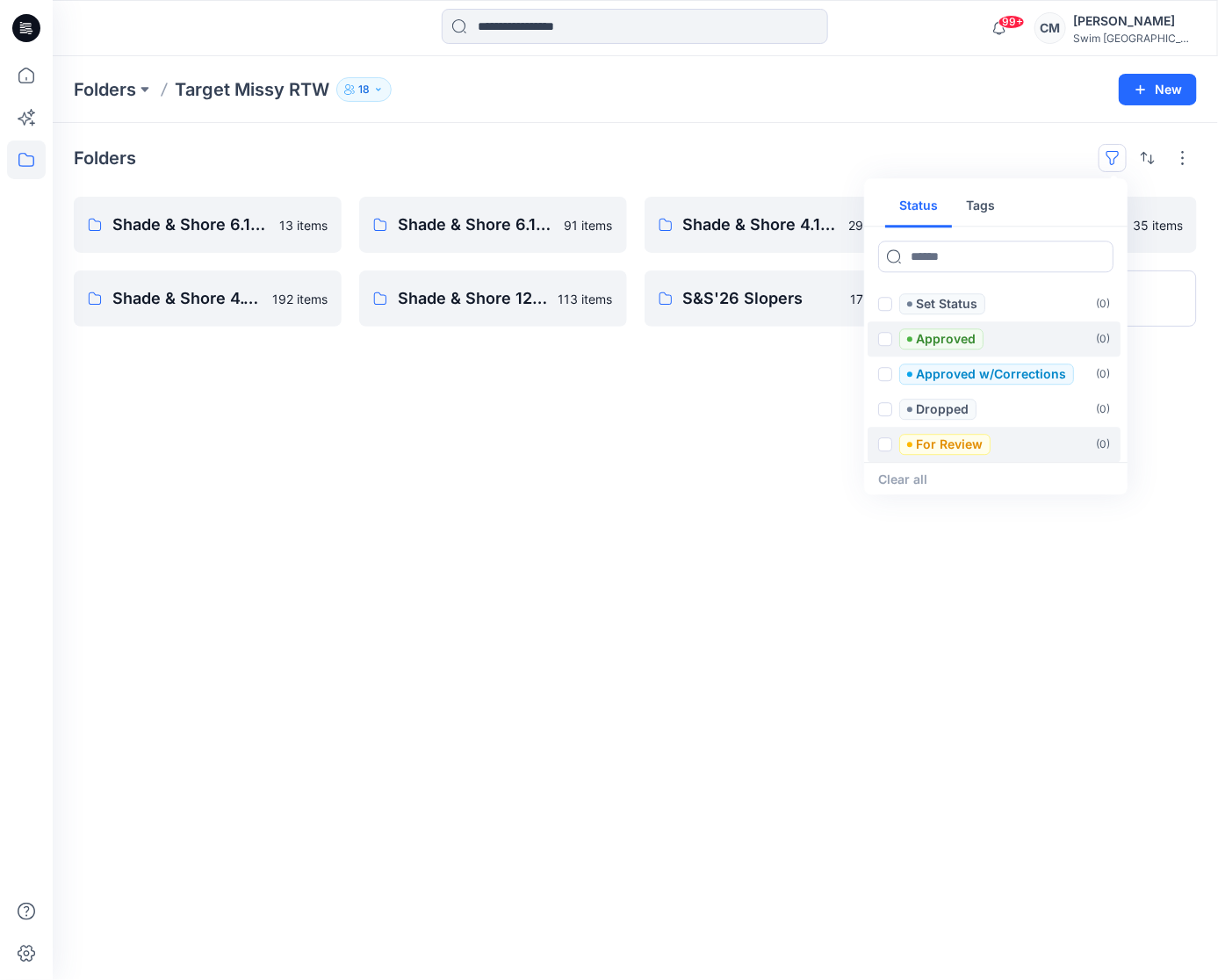
click at [888, 341] on span at bounding box center [885, 338] width 14 height 14
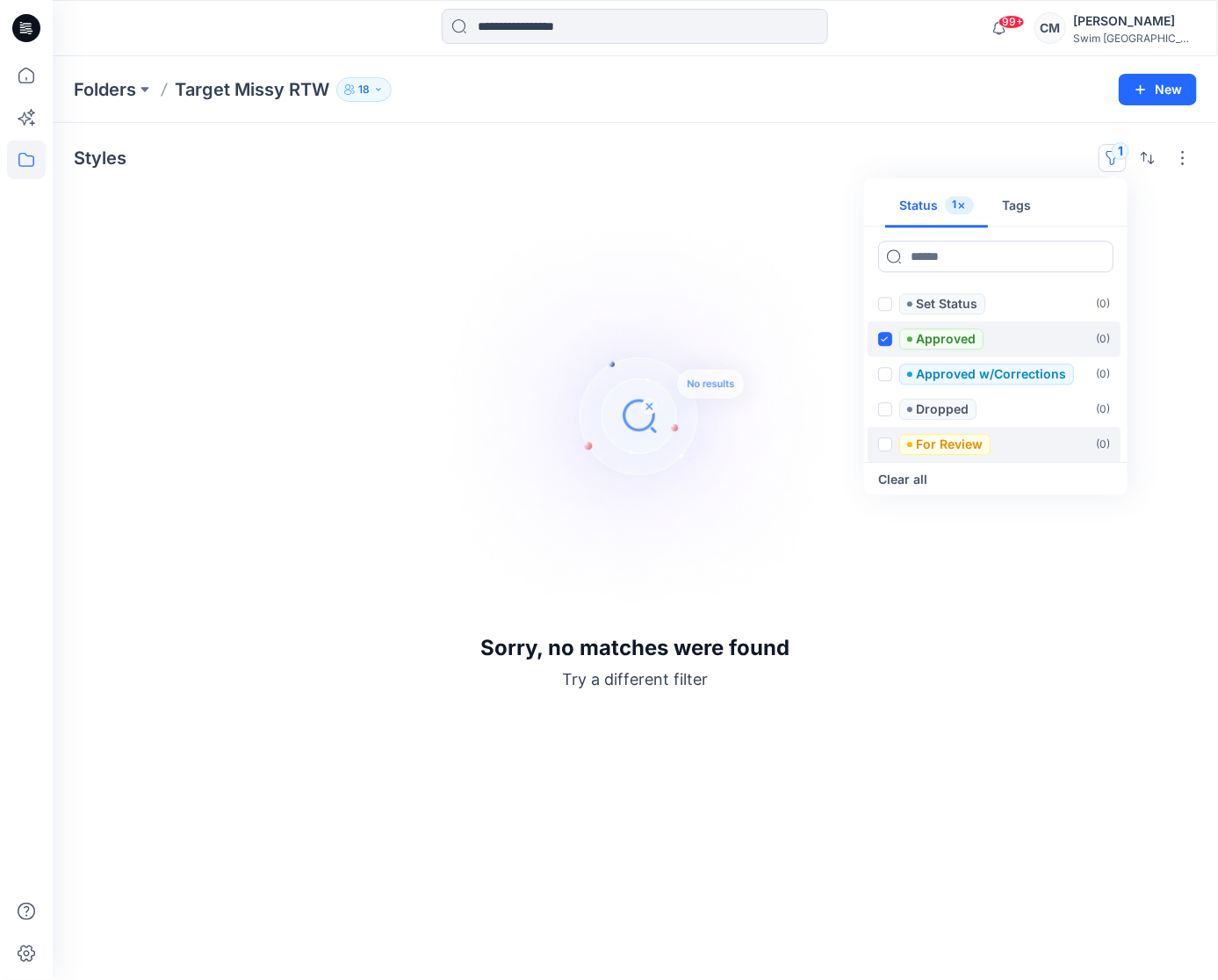
click at [884, 341] on span at bounding box center [885, 338] width 14 height 14
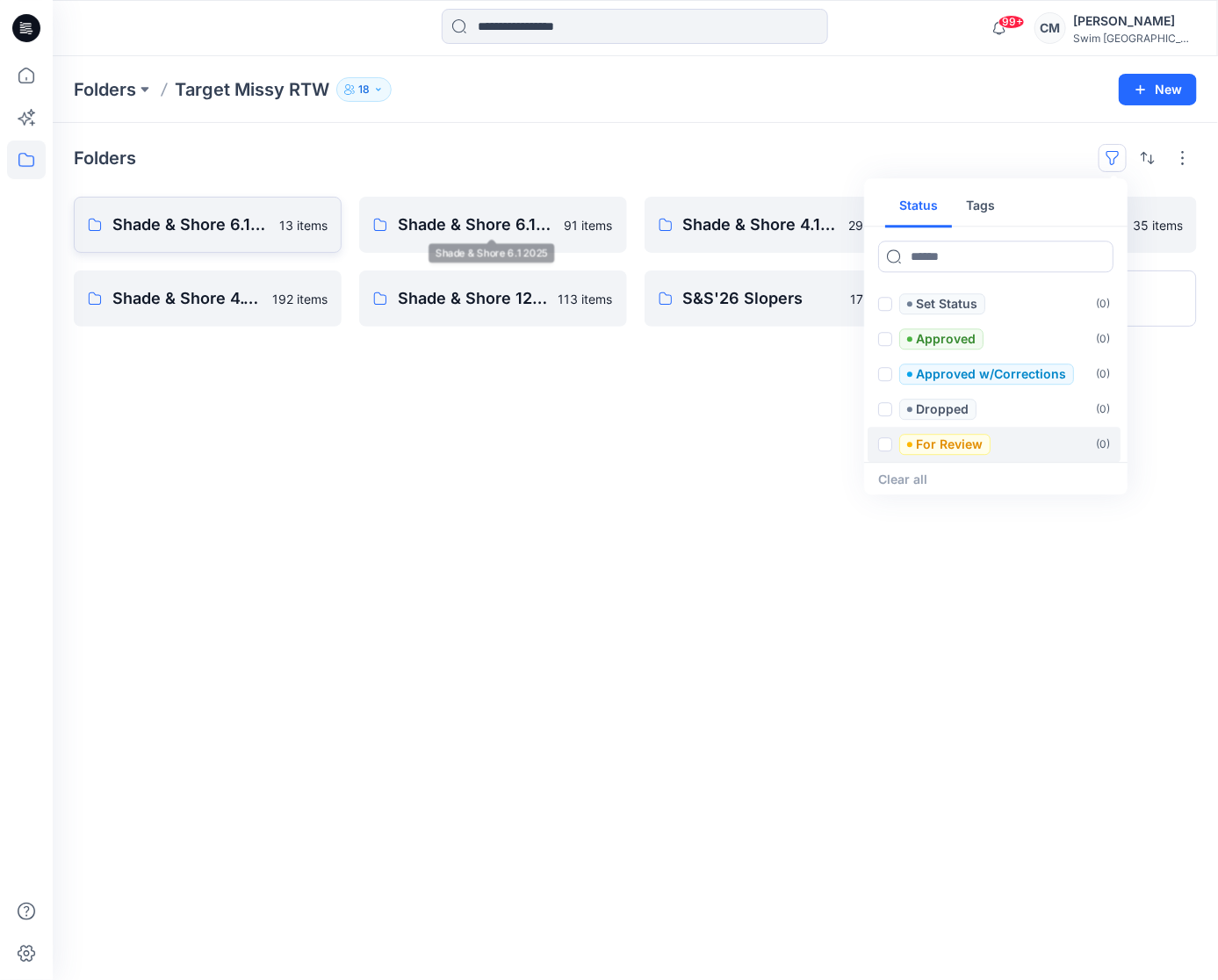
click at [215, 201] on link "Shade & Shore 6.1 2026 13 items" at bounding box center [207, 224] width 268 height 56
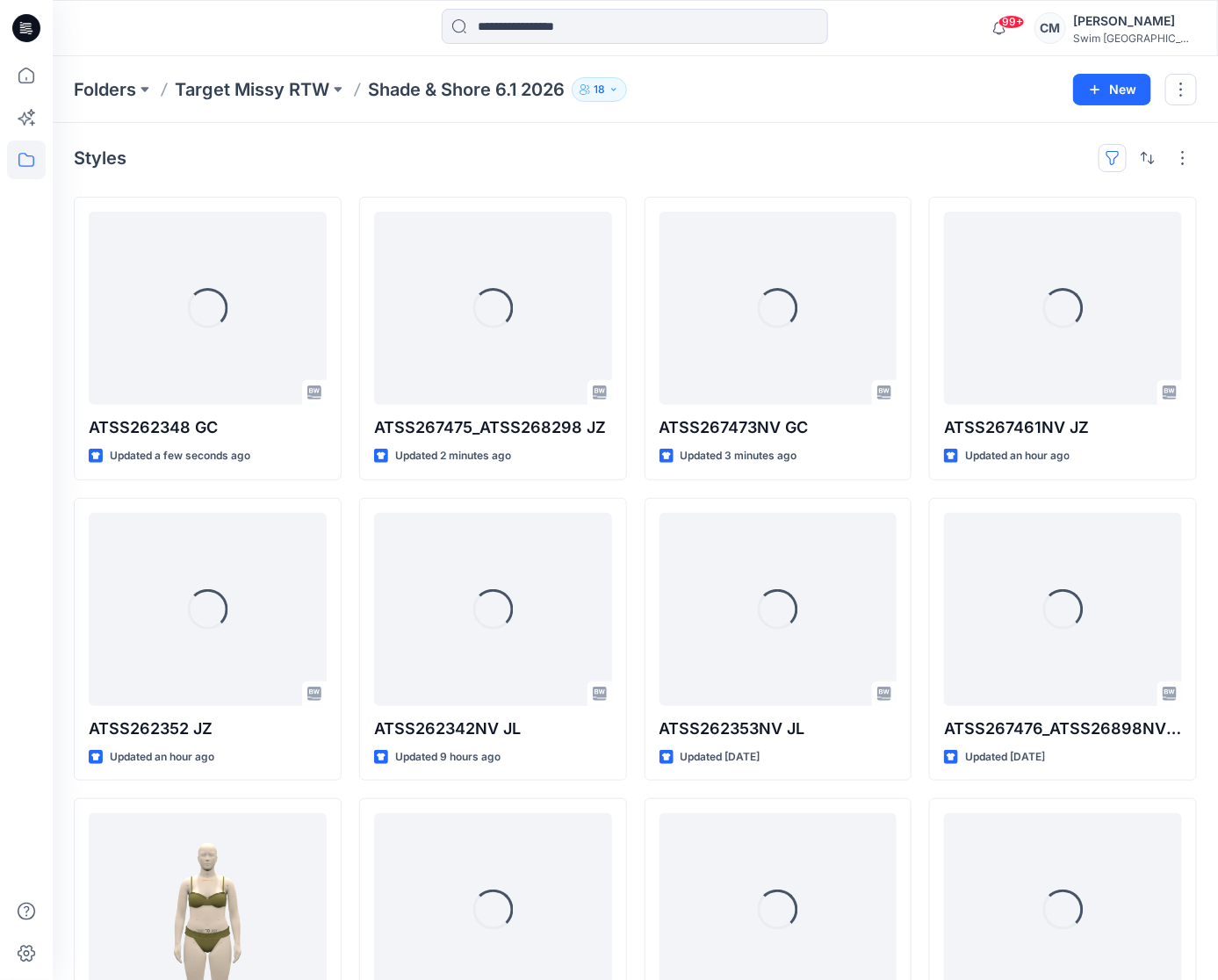
click at [1120, 158] on button "button" at bounding box center [1112, 157] width 28 height 28
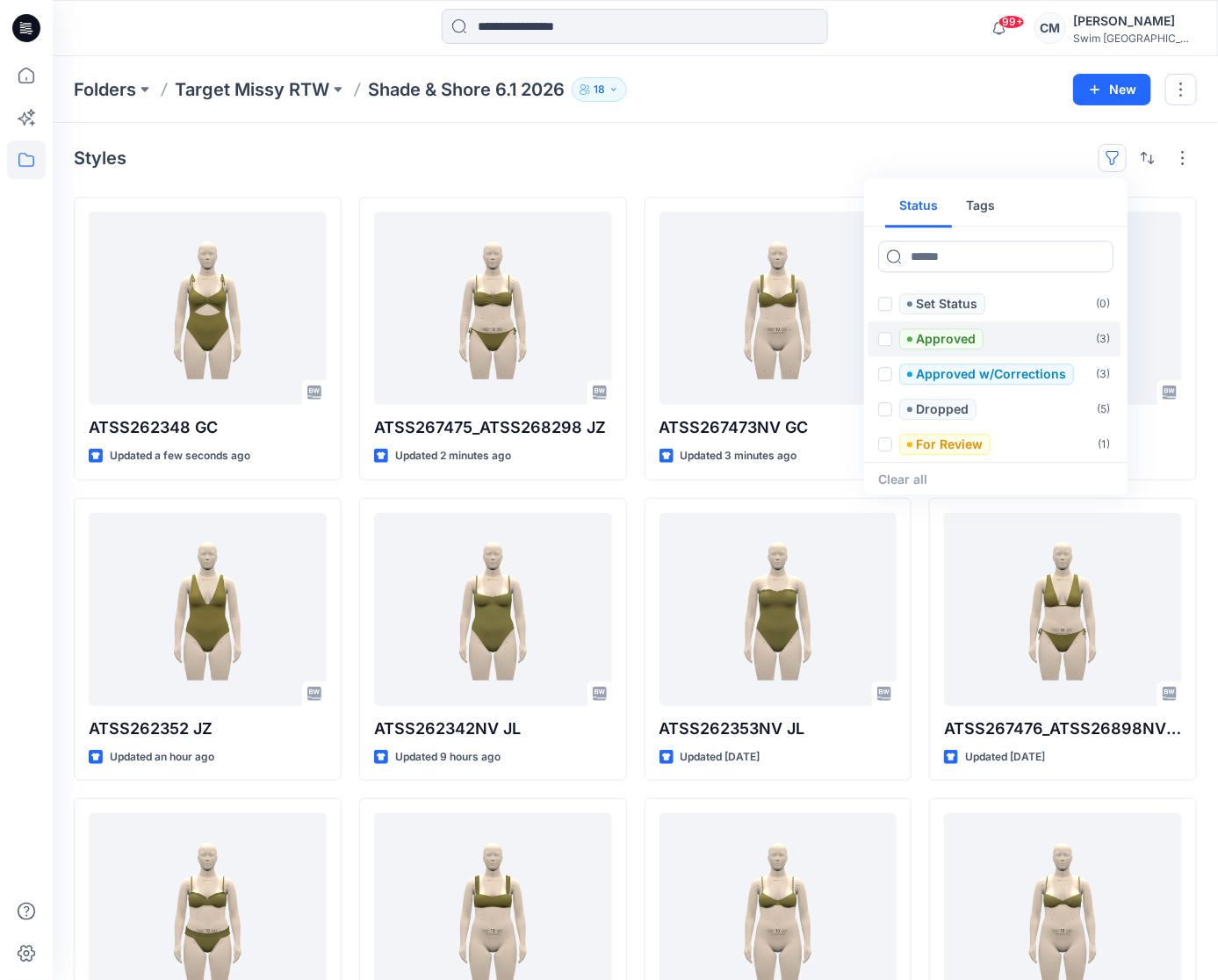
click at [883, 347] on div "Approved" at bounding box center [931, 339] width 106 height 21
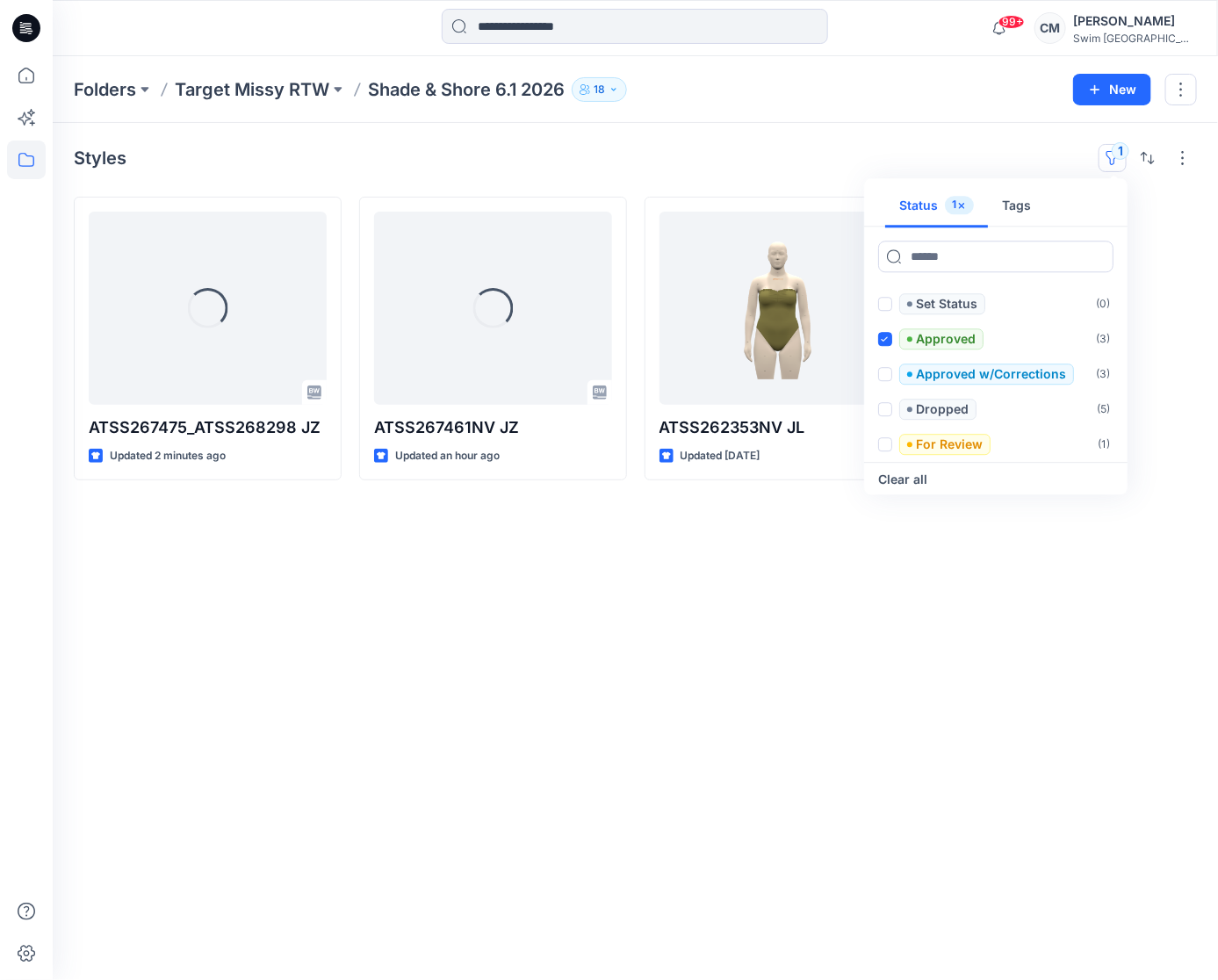
click at [776, 140] on div "Styles 1 Status 1 Tags Set Status ( 0 ) Approved ( 3 ) Approved w/Corrections (…" at bounding box center [635, 551] width 1166 height 857
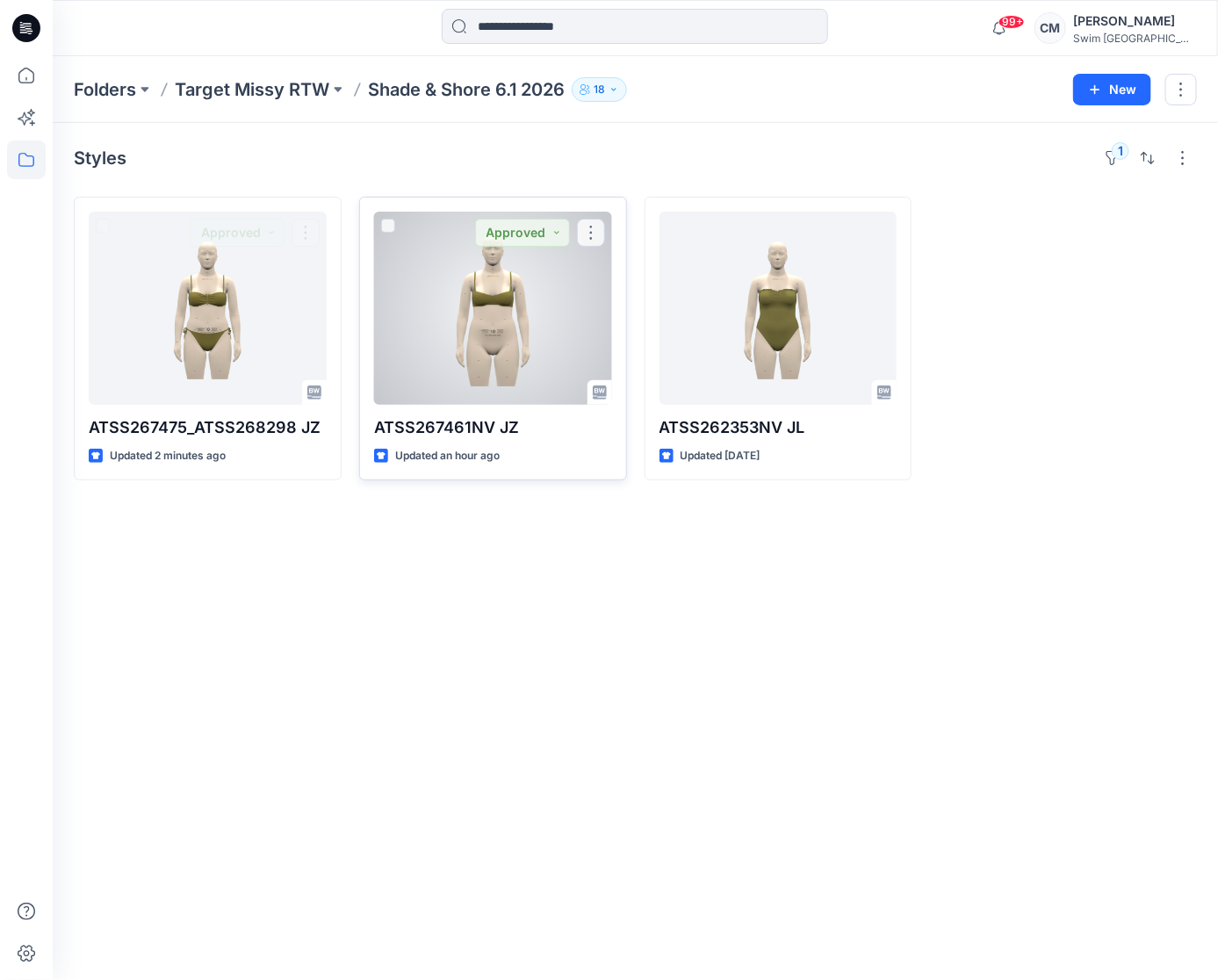
click at [511, 345] on div at bounding box center [494, 308] width 238 height 194
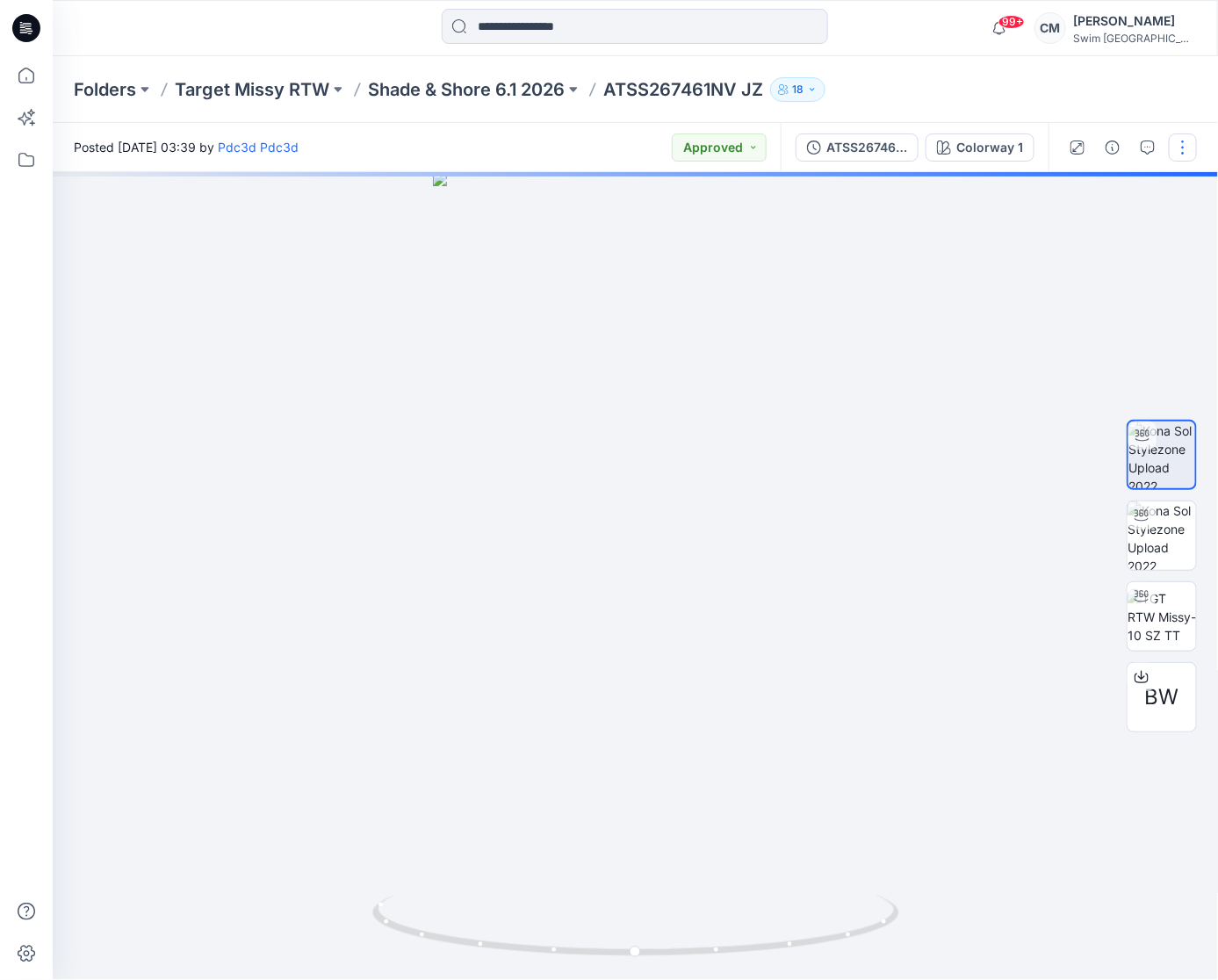
click at [1180, 152] on button "button" at bounding box center [1183, 147] width 28 height 28
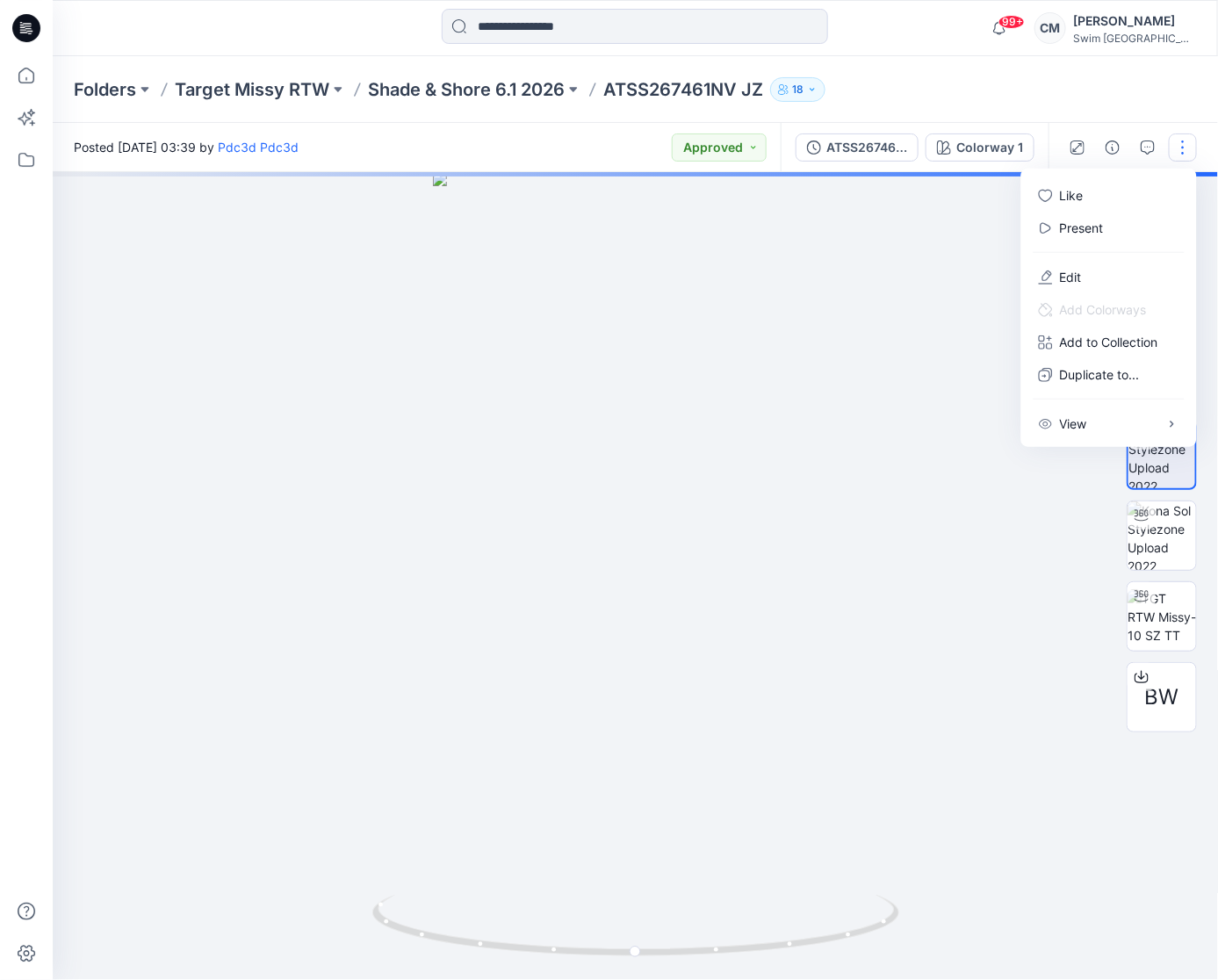
click at [1192, 147] on button "button" at bounding box center [1183, 147] width 28 height 28
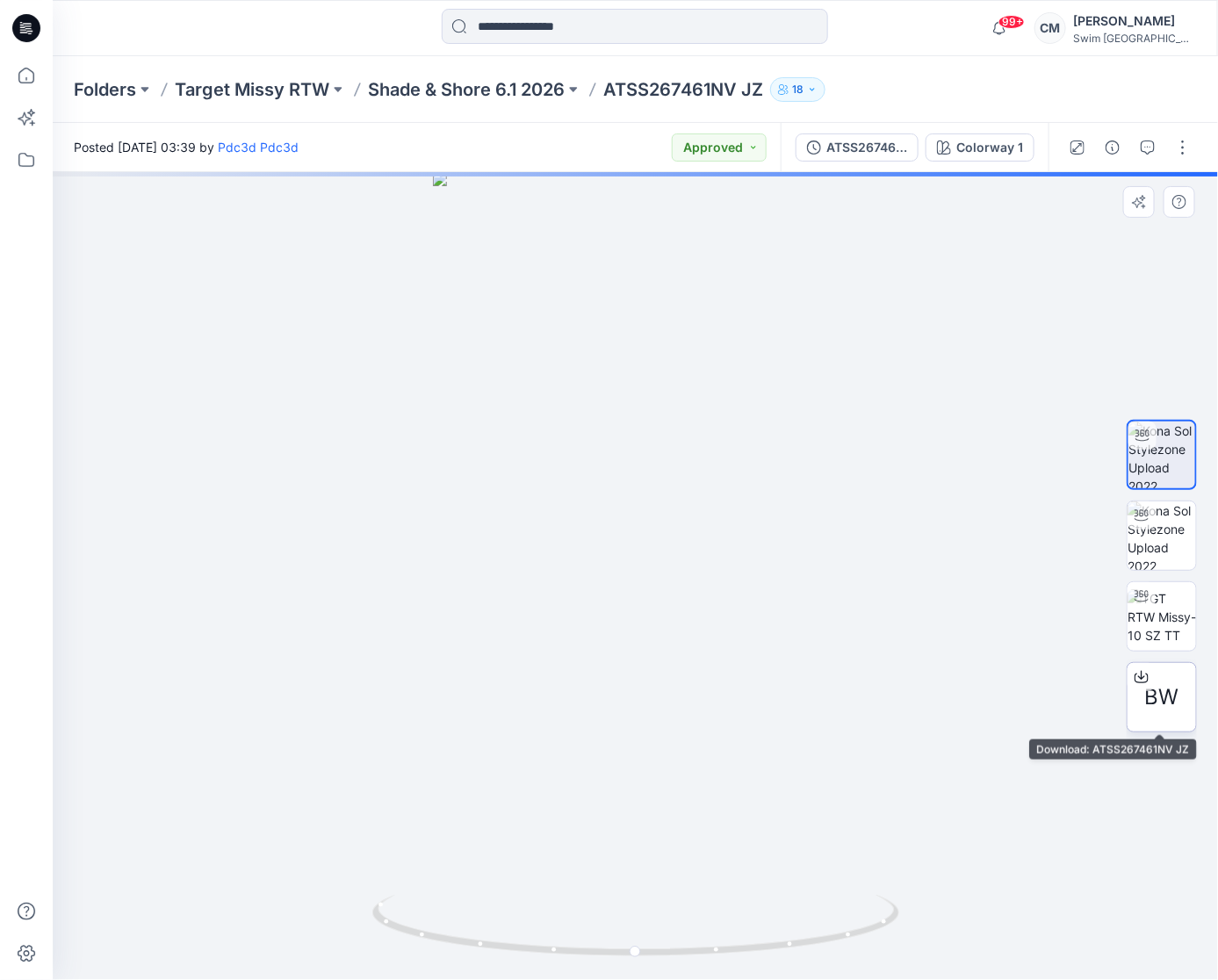
click at [1165, 679] on div "BW" at bounding box center [1162, 698] width 71 height 71
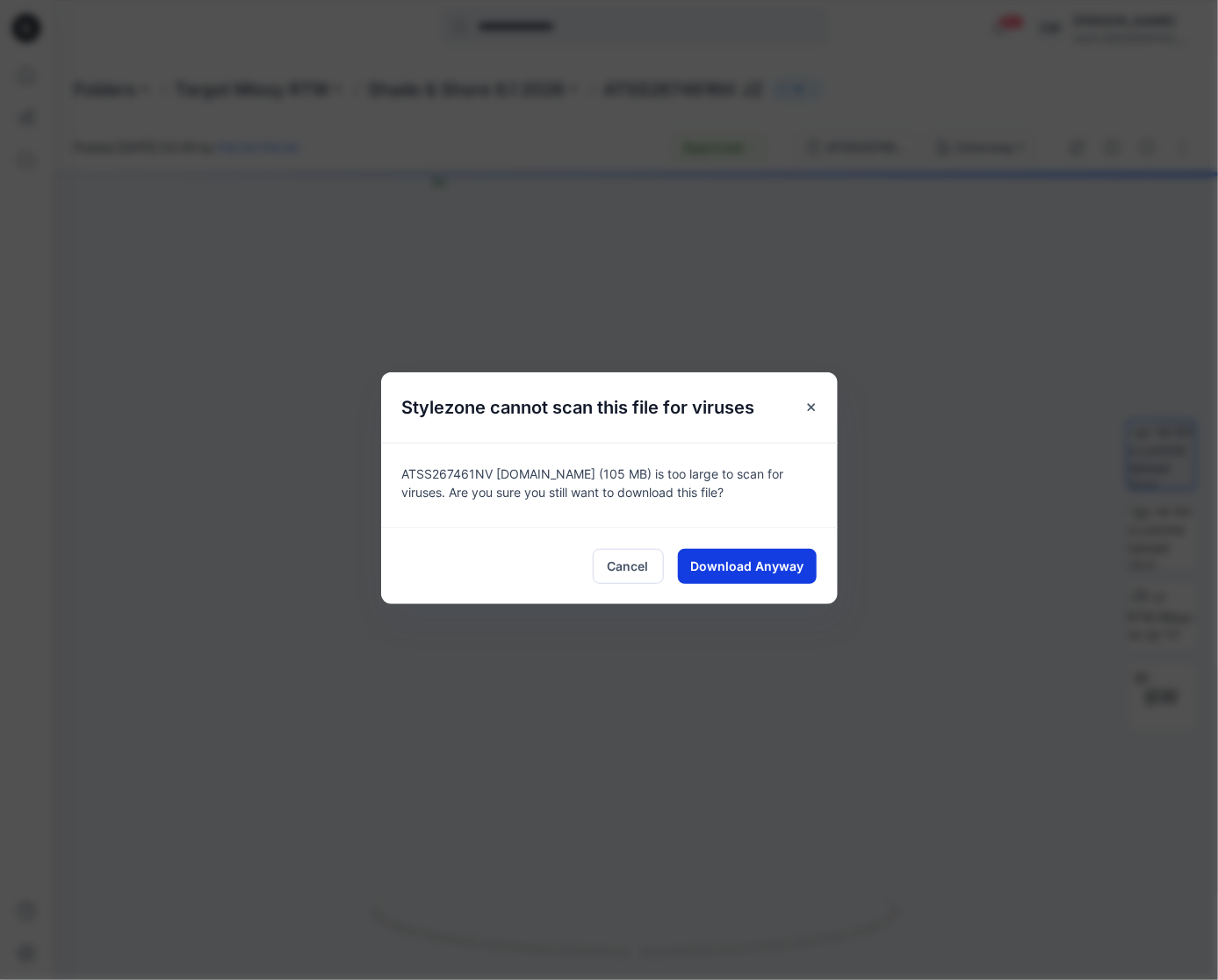
click at [758, 583] on div "Cancel Download Anyway" at bounding box center [609, 565] width 457 height 77
click at [755, 559] on span "Download Anyway" at bounding box center [746, 565] width 113 height 18
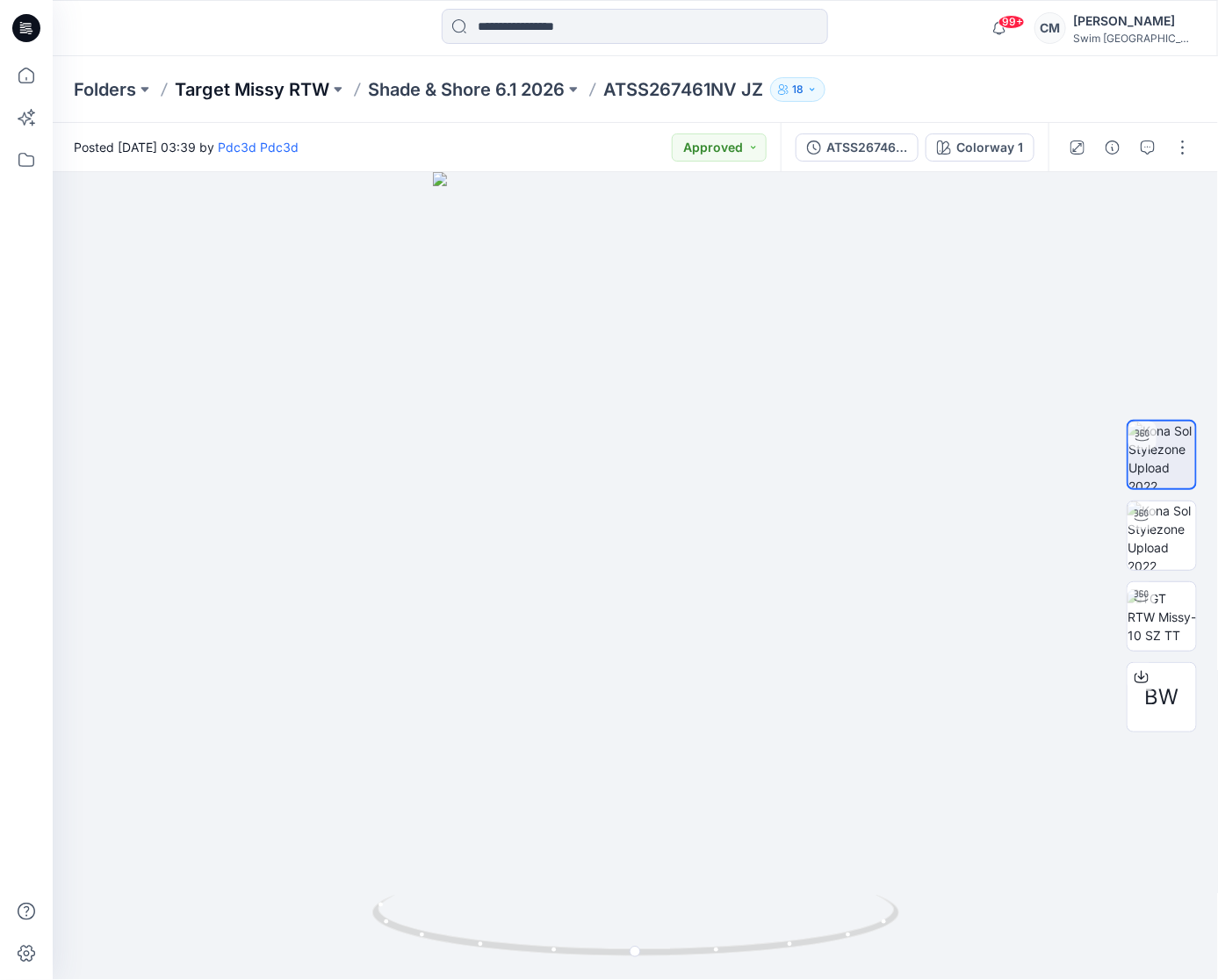
click at [262, 90] on p "Target Missy RTW" at bounding box center [252, 90] width 154 height 25
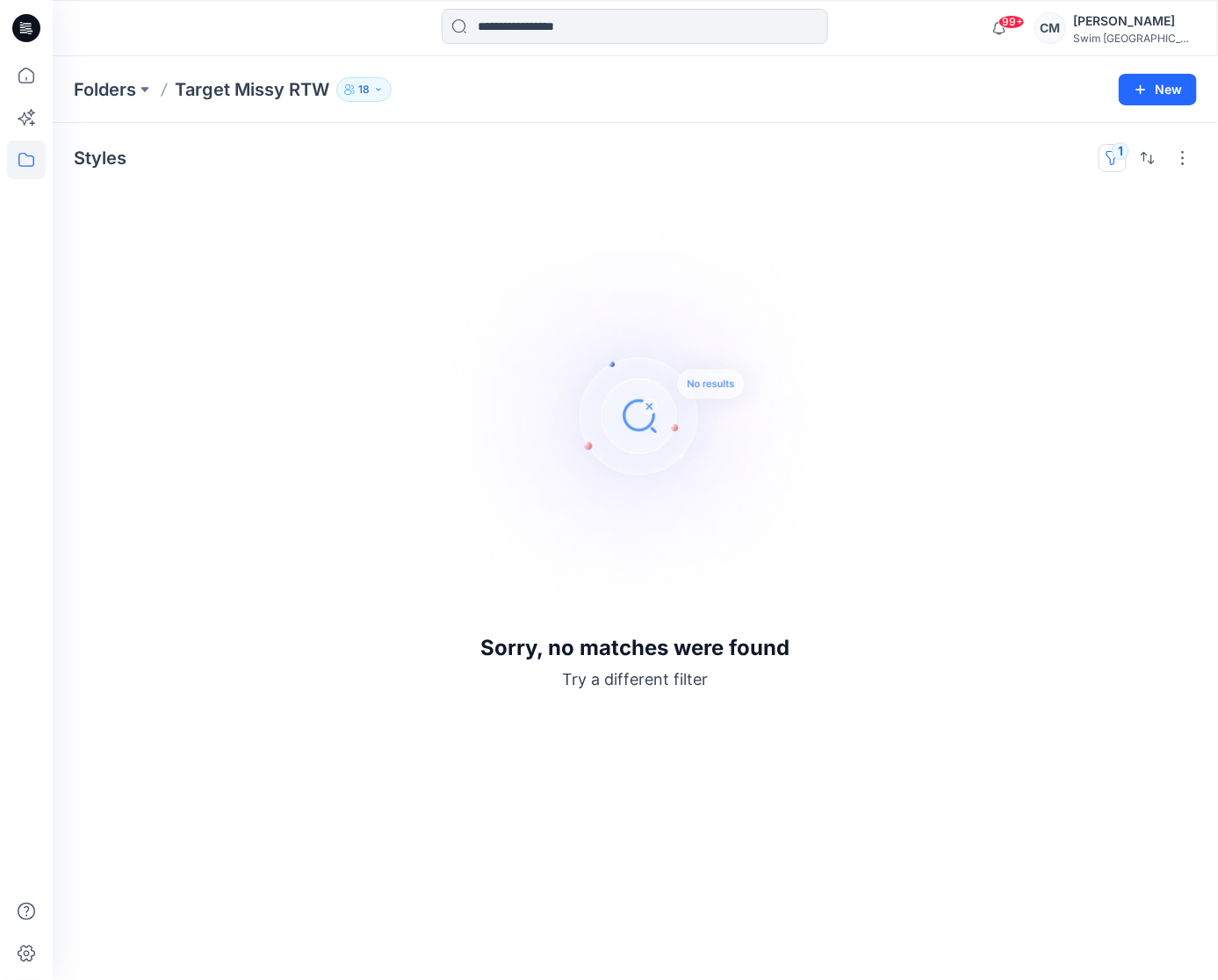
click at [1104, 161] on button "1" at bounding box center [1112, 157] width 28 height 28
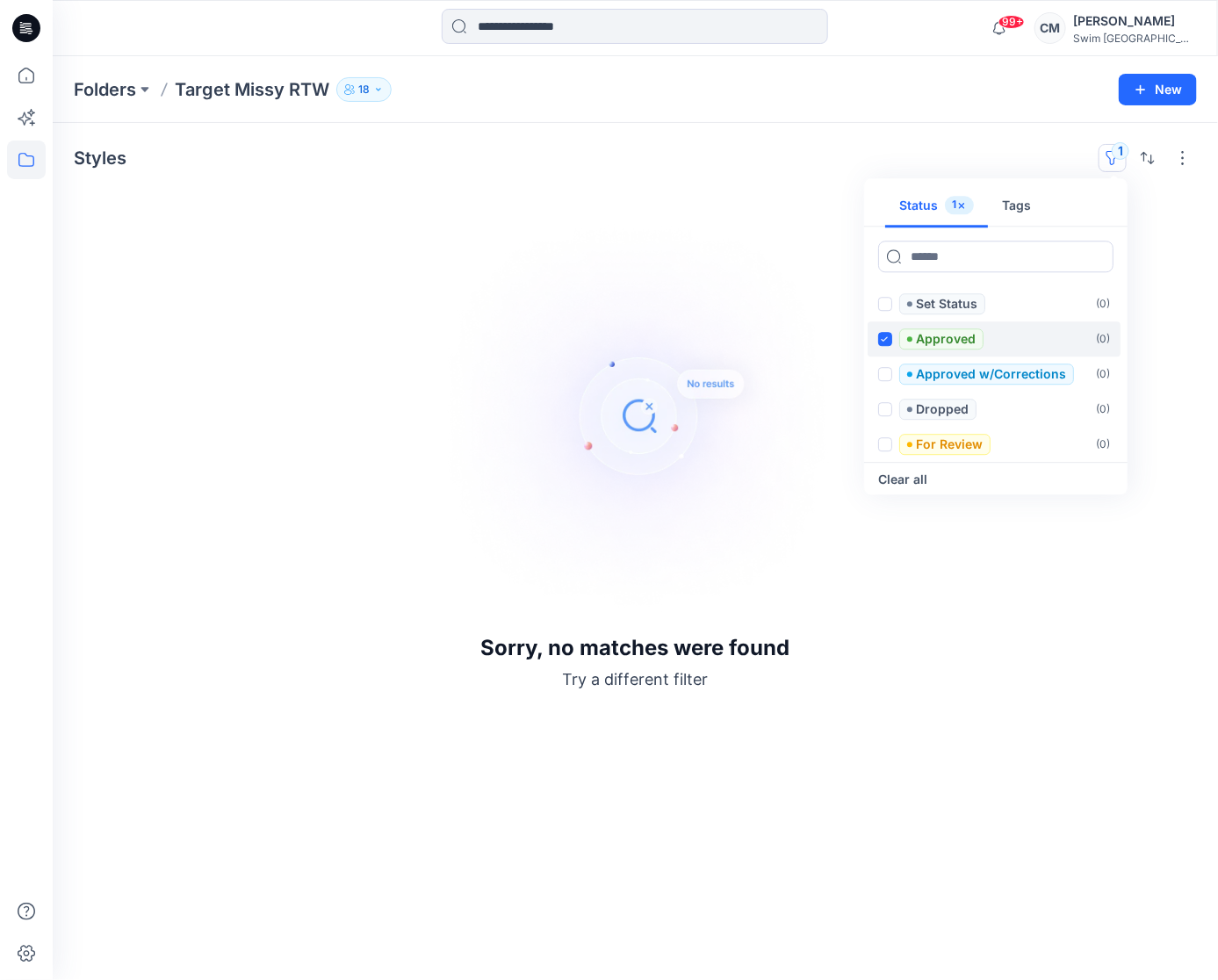
click at [880, 333] on span at bounding box center [885, 338] width 14 height 14
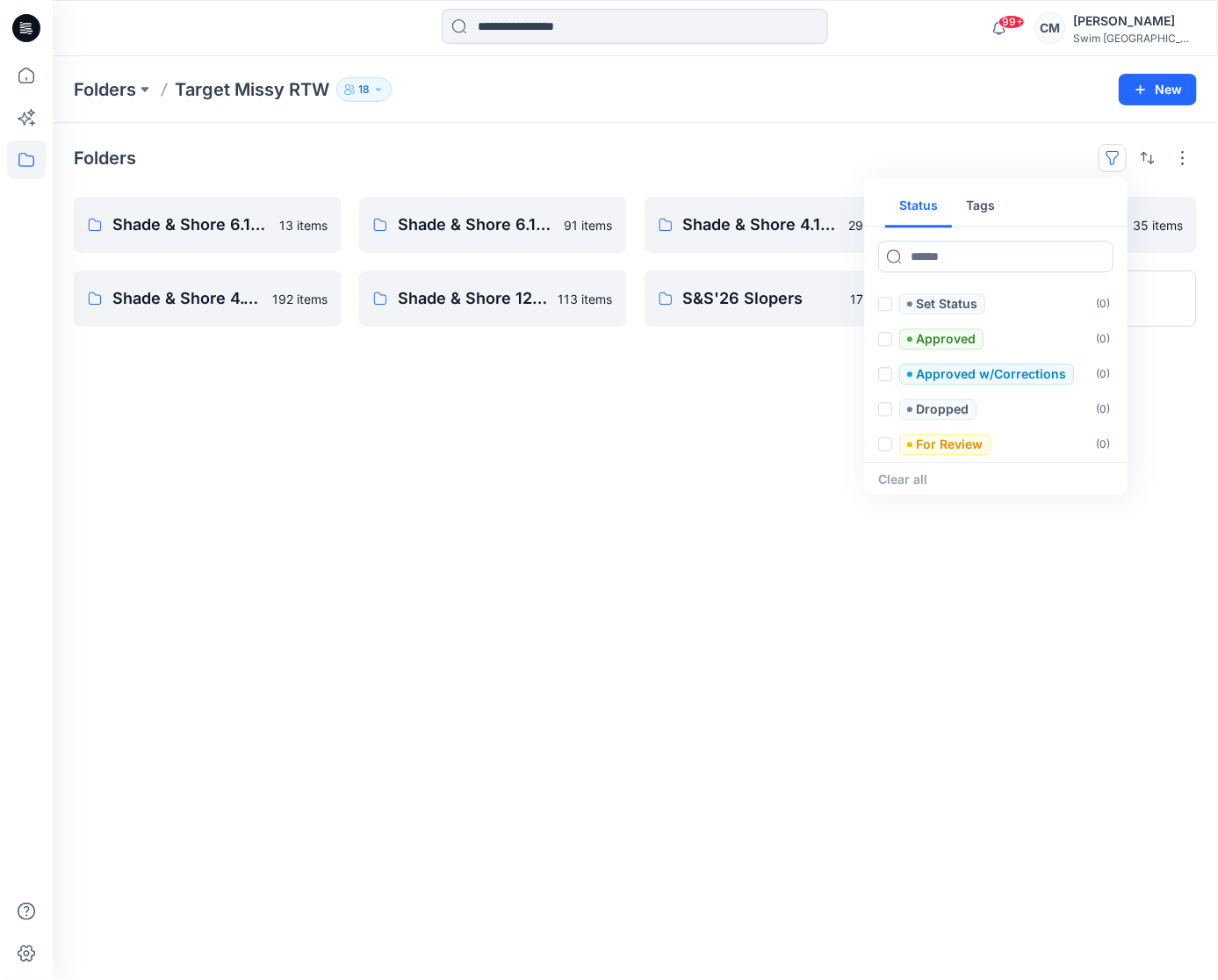
click at [890, 49] on div "99+ Notifications Pdc3d Pdc3d has updated P6Y8Z6 GSA [DATE] with P6Y8Z6 GSA [DA…" at bounding box center [635, 28] width 1166 height 56
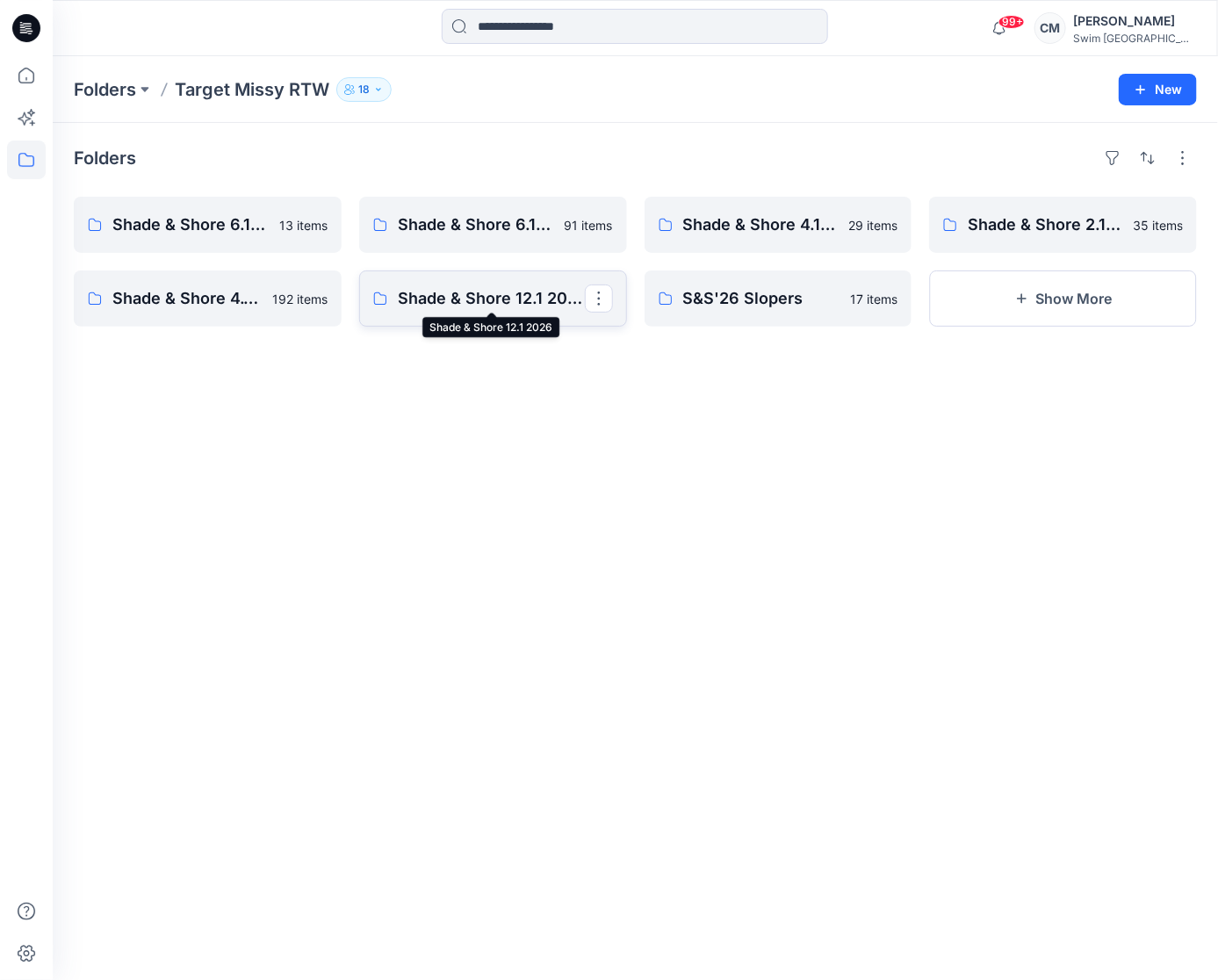
click at [498, 296] on p "Shade & Shore 12.1 2026" at bounding box center [491, 298] width 187 height 25
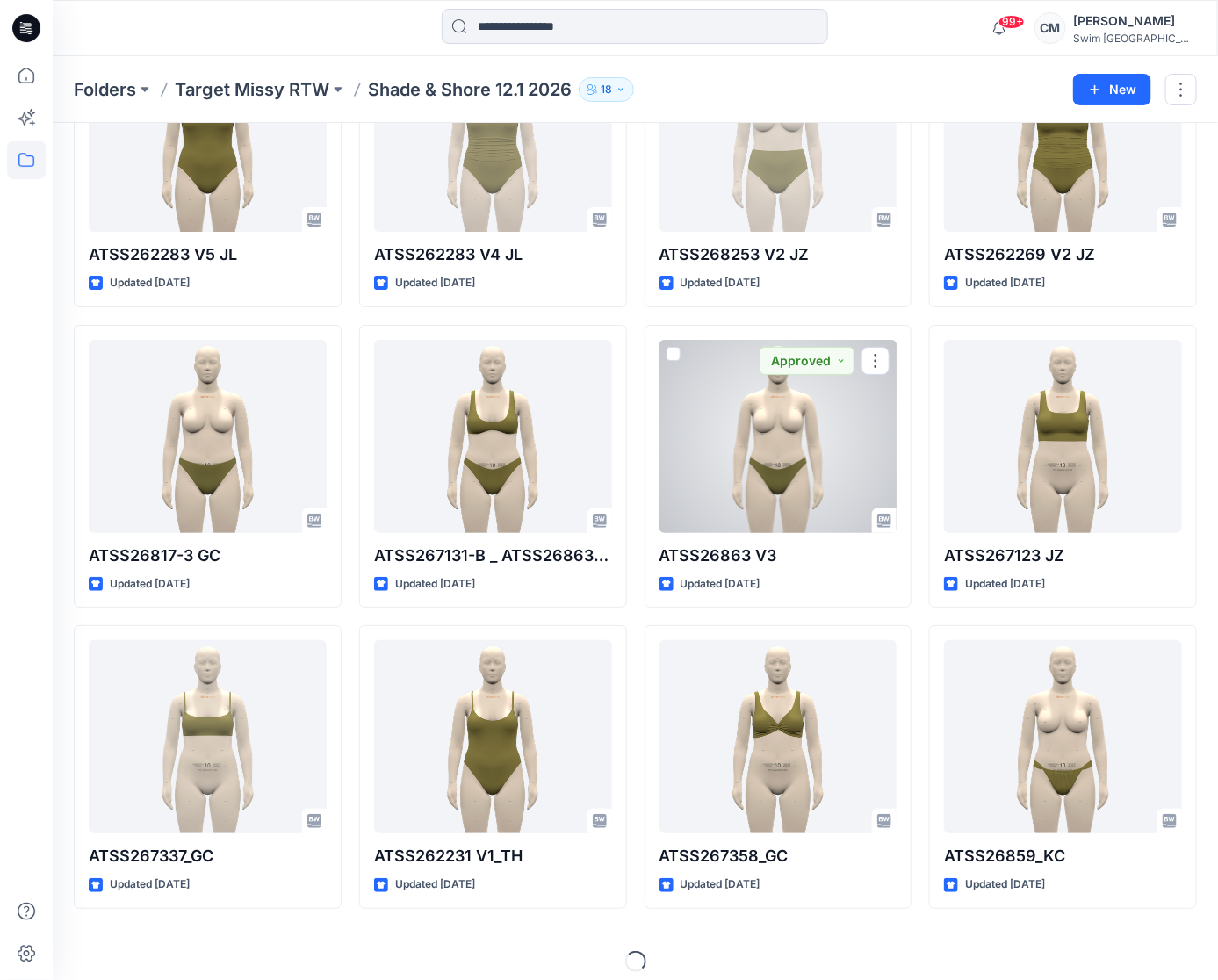
scroll to position [4705, 0]
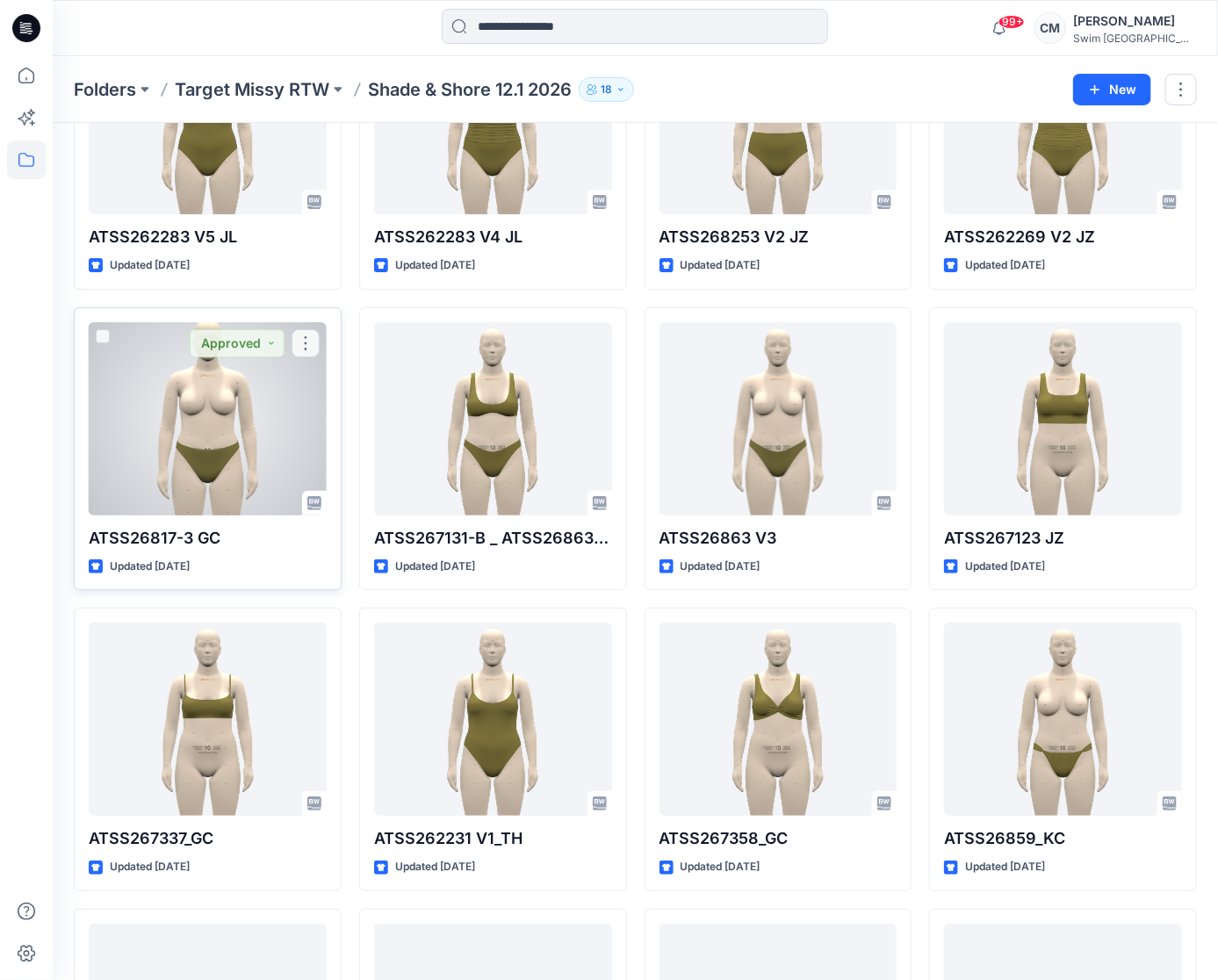
click at [202, 386] on div at bounding box center [208, 419] width 238 height 194
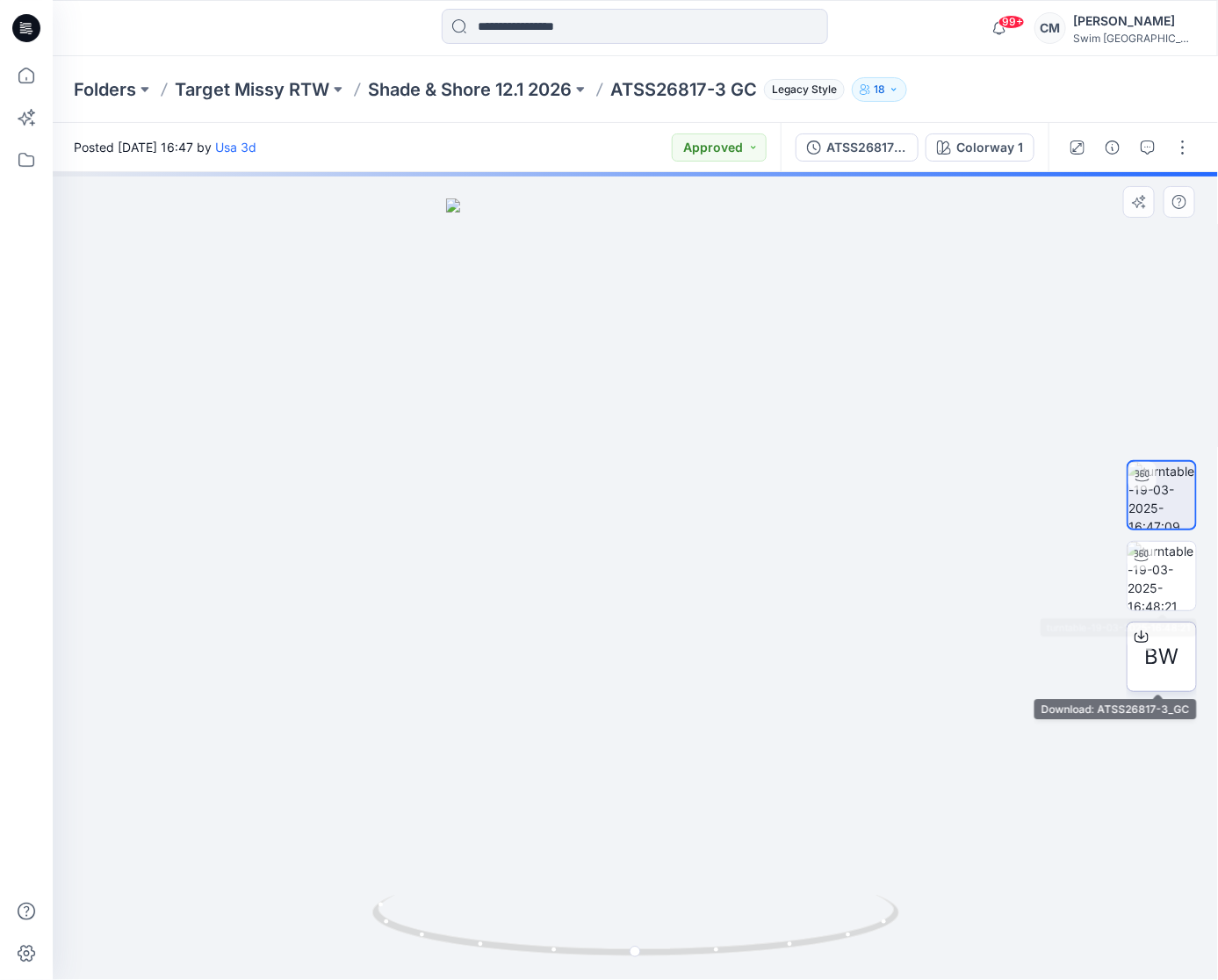
click at [1165, 659] on span "BW" at bounding box center [1163, 657] width 34 height 31
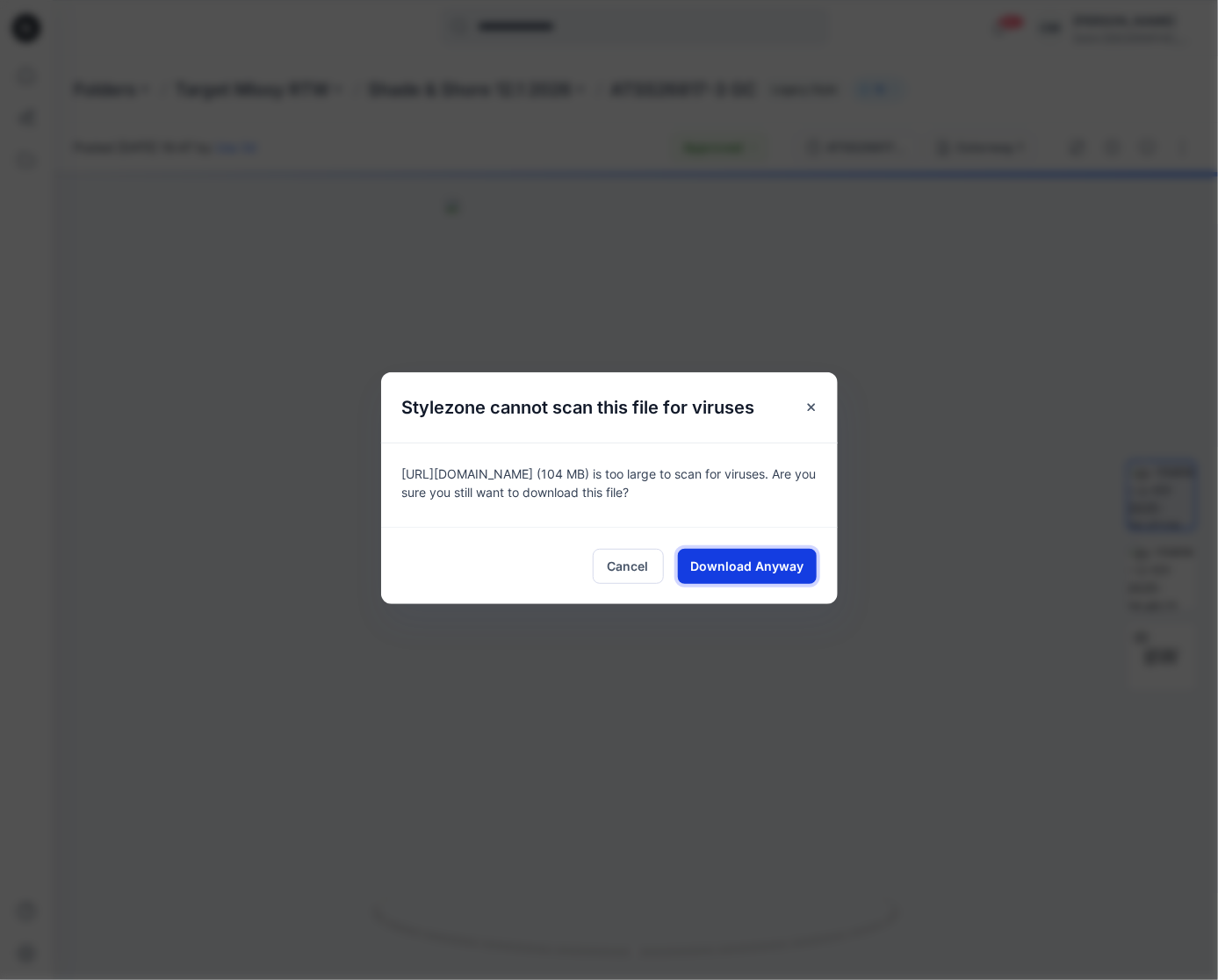
click at [743, 562] on span "Download Anyway" at bounding box center [746, 565] width 113 height 18
